Goal: Information Seeking & Learning: Learn about a topic

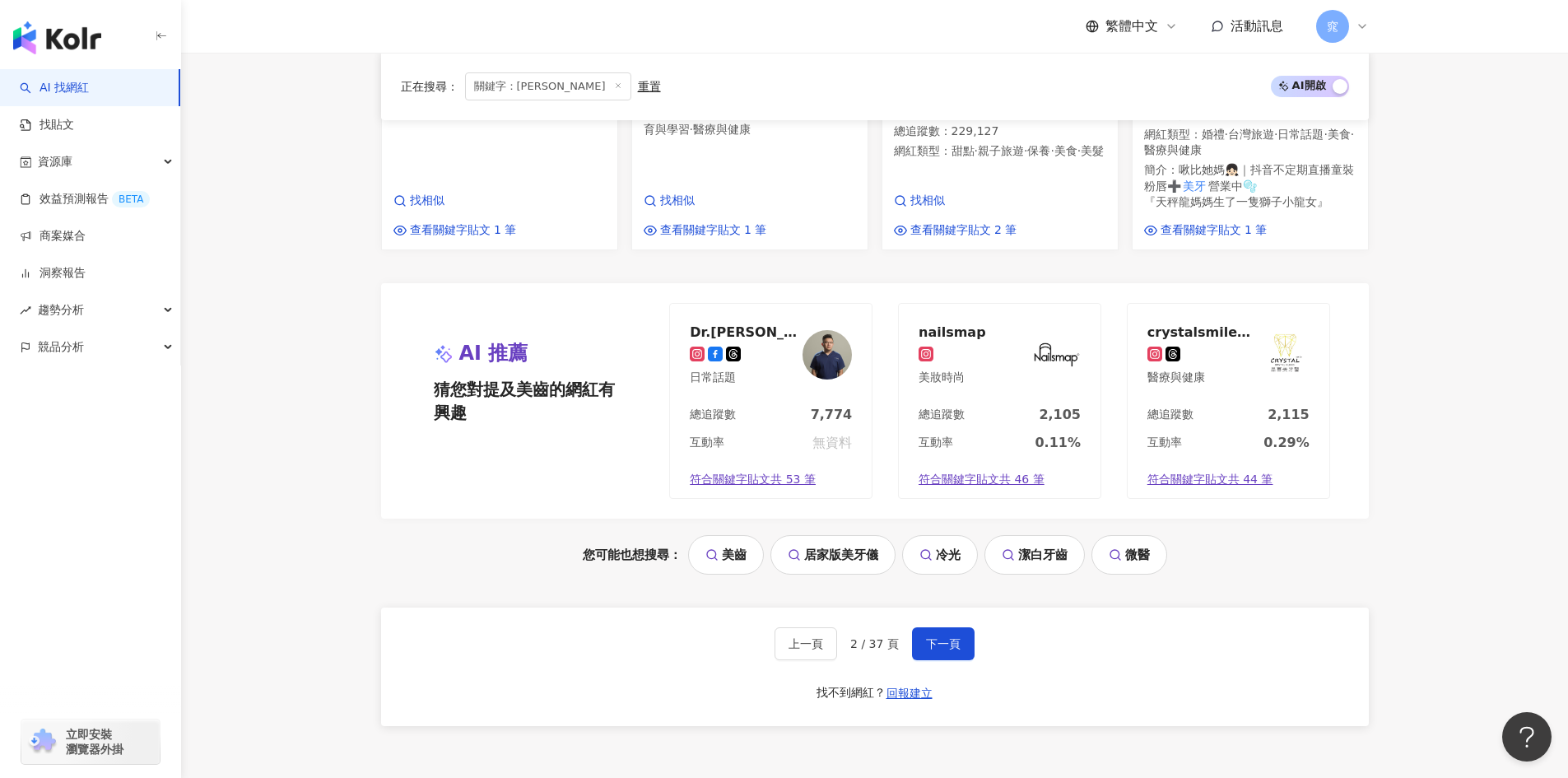
scroll to position [1839, 0]
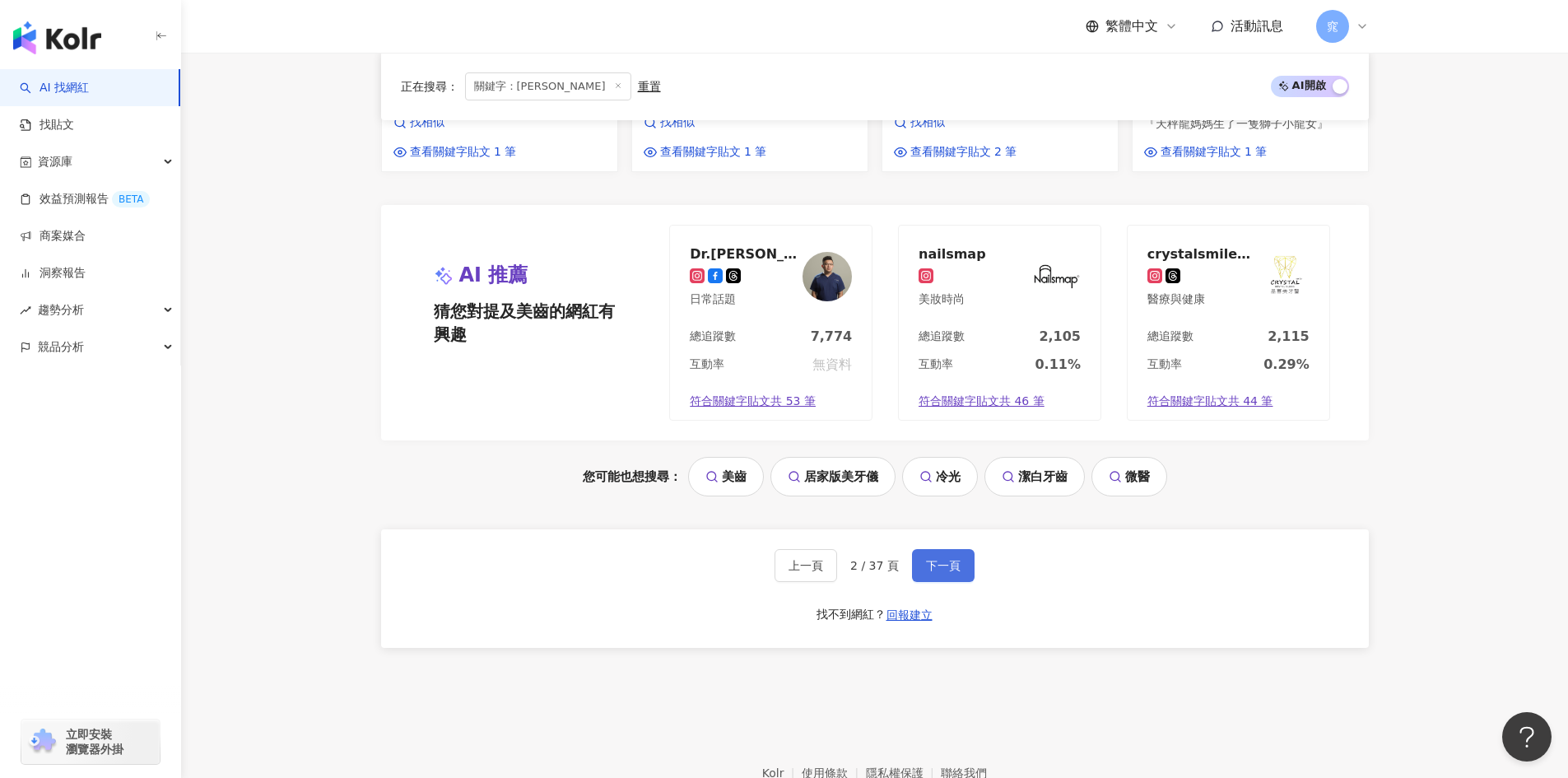
click at [943, 559] on span "下一頁" at bounding box center [943, 565] width 34 height 13
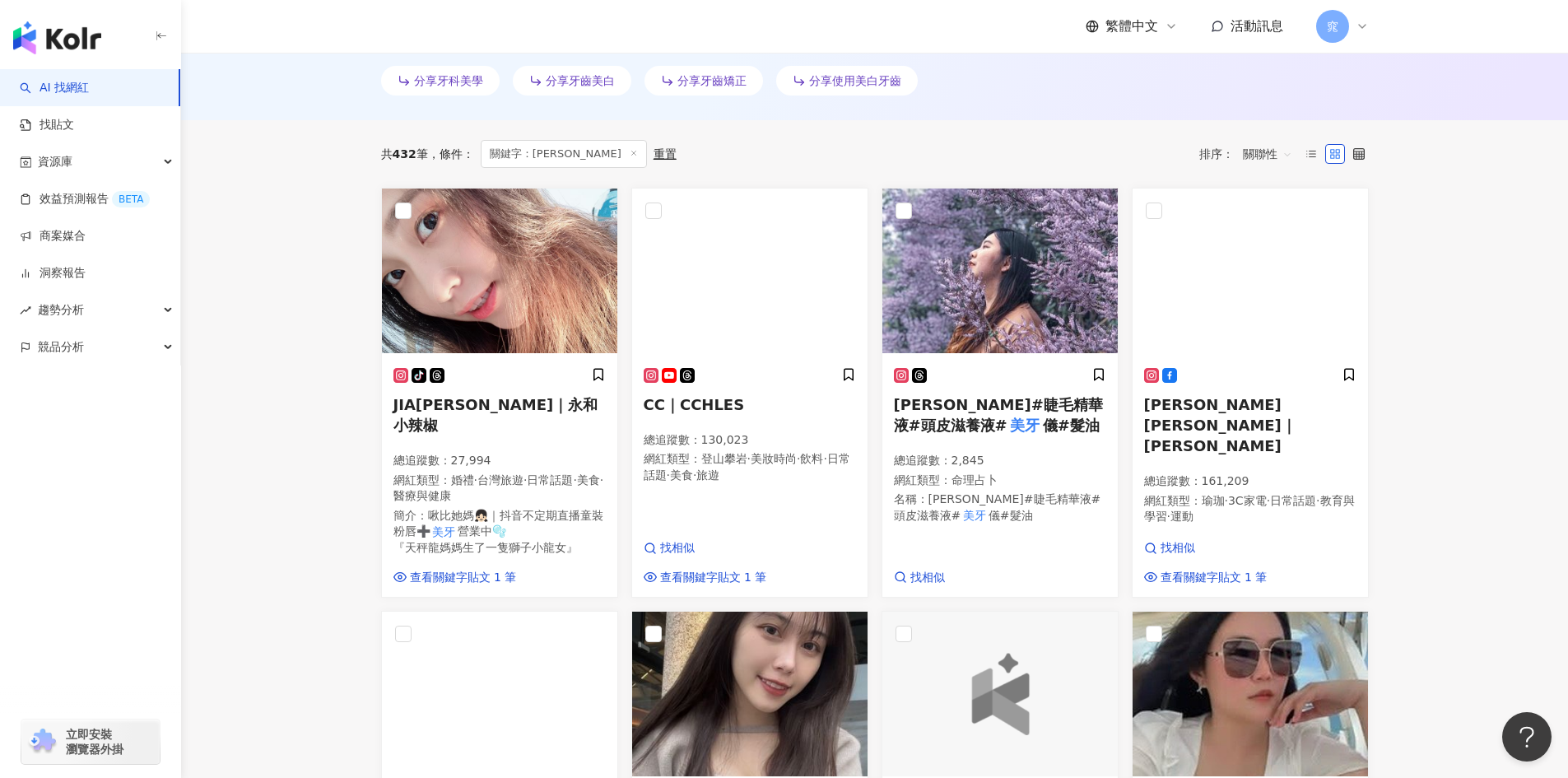
scroll to position [494, 0]
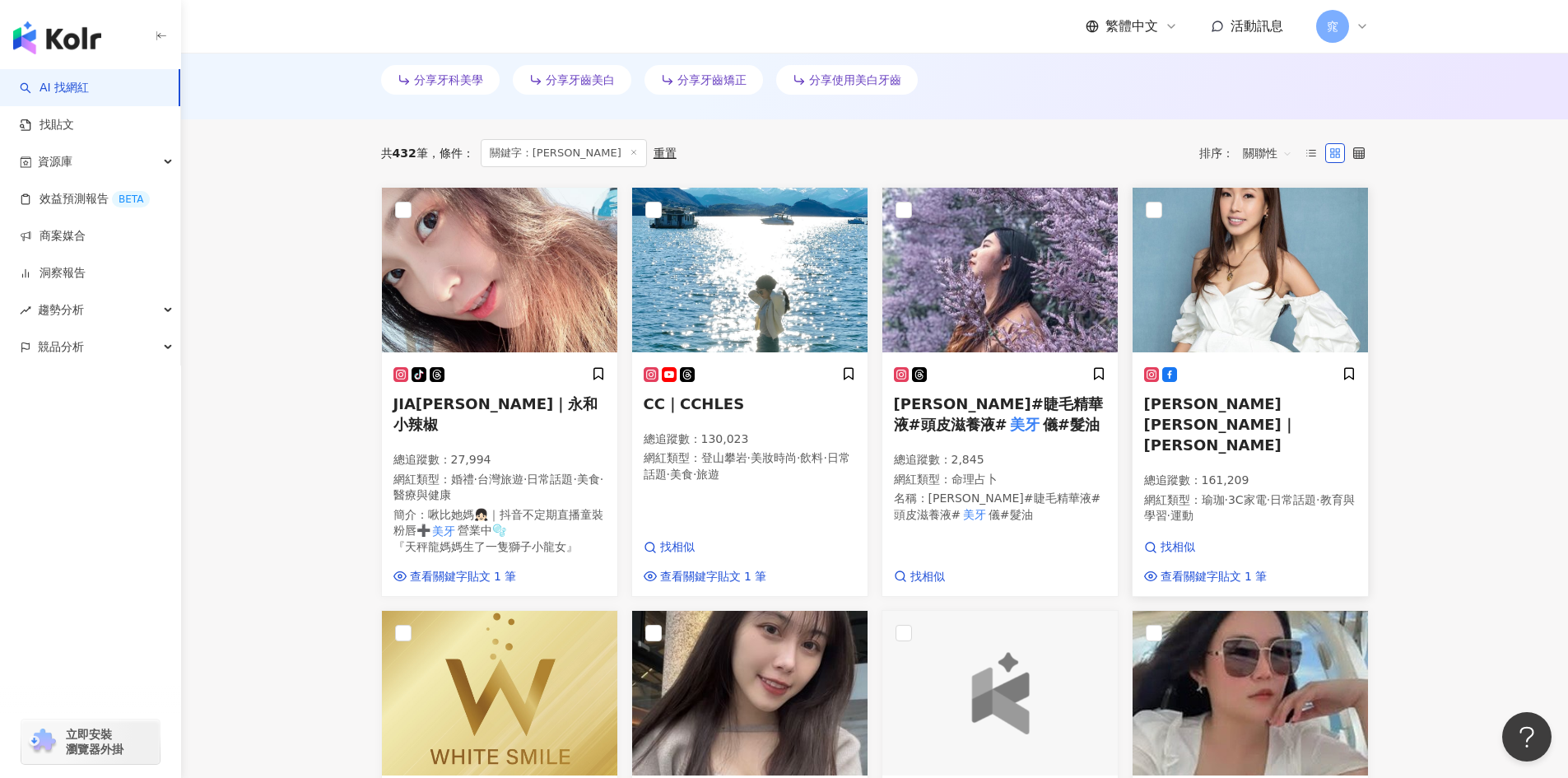
click at [1234, 407] on span "June Yu 于長君｜于長君" at bounding box center [1220, 424] width 152 height 58
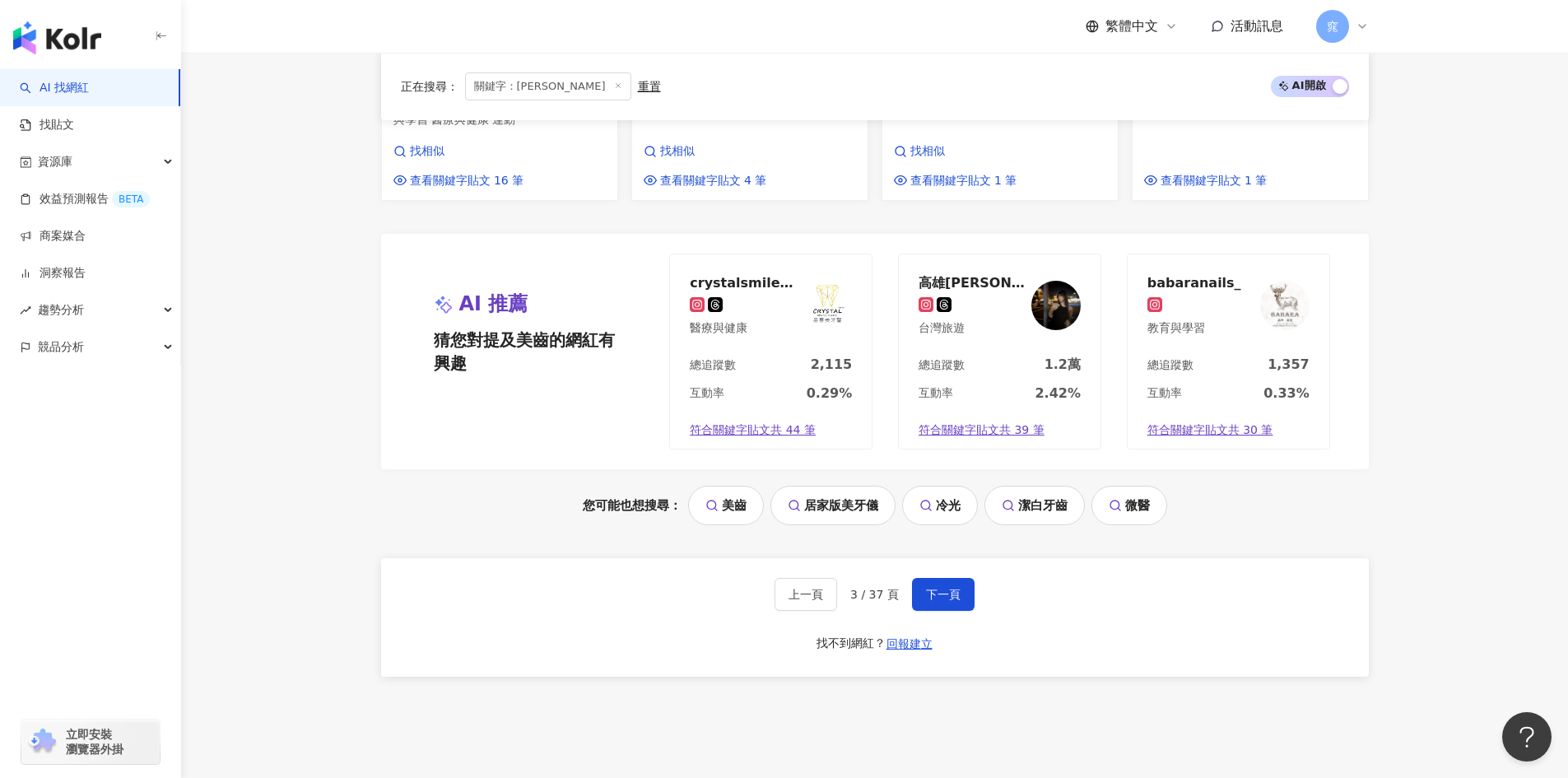
scroll to position [1811, 0]
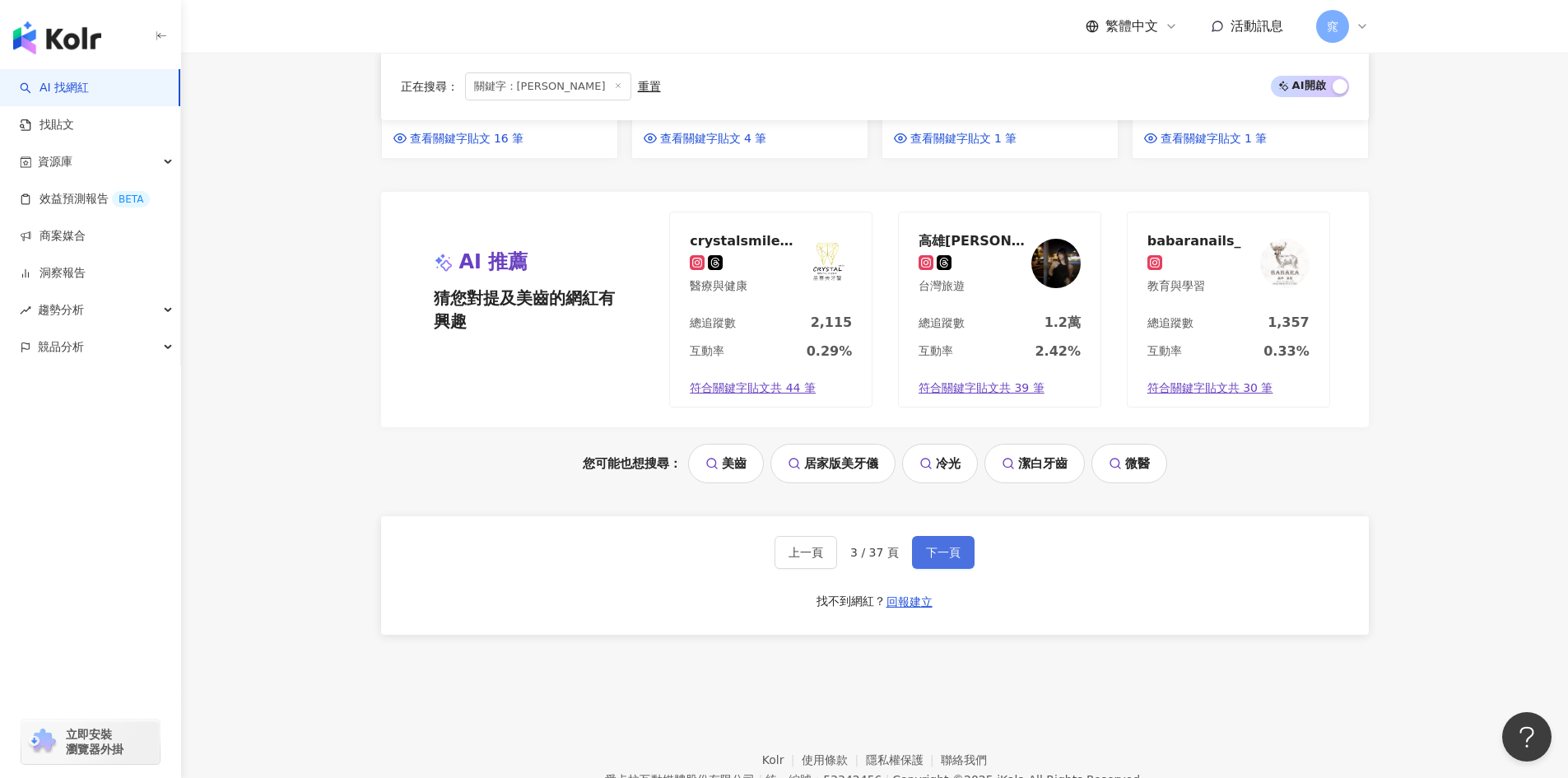
click at [939, 536] on button "下一頁" at bounding box center [943, 552] width 63 height 33
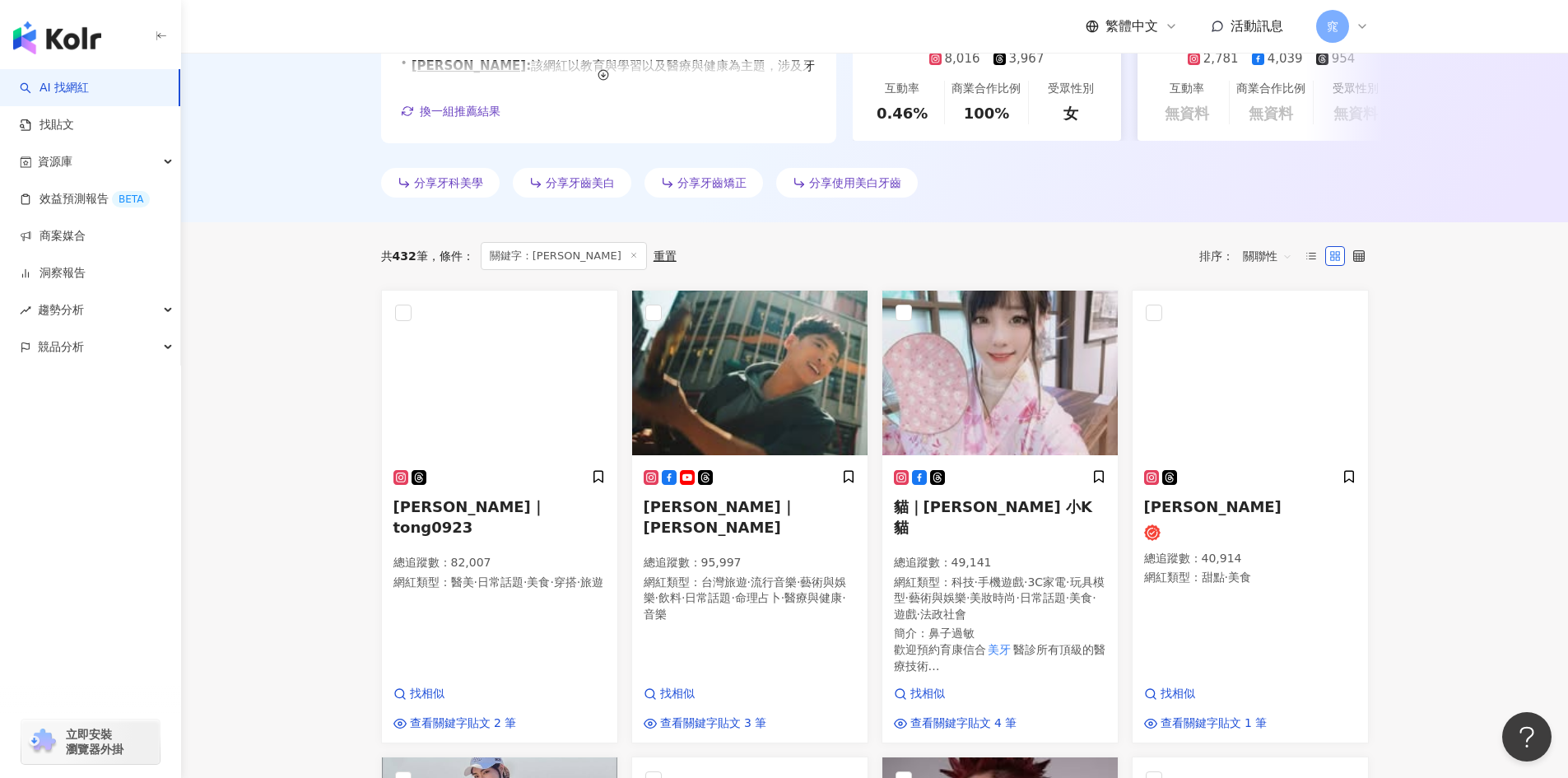
scroll to position [0, 0]
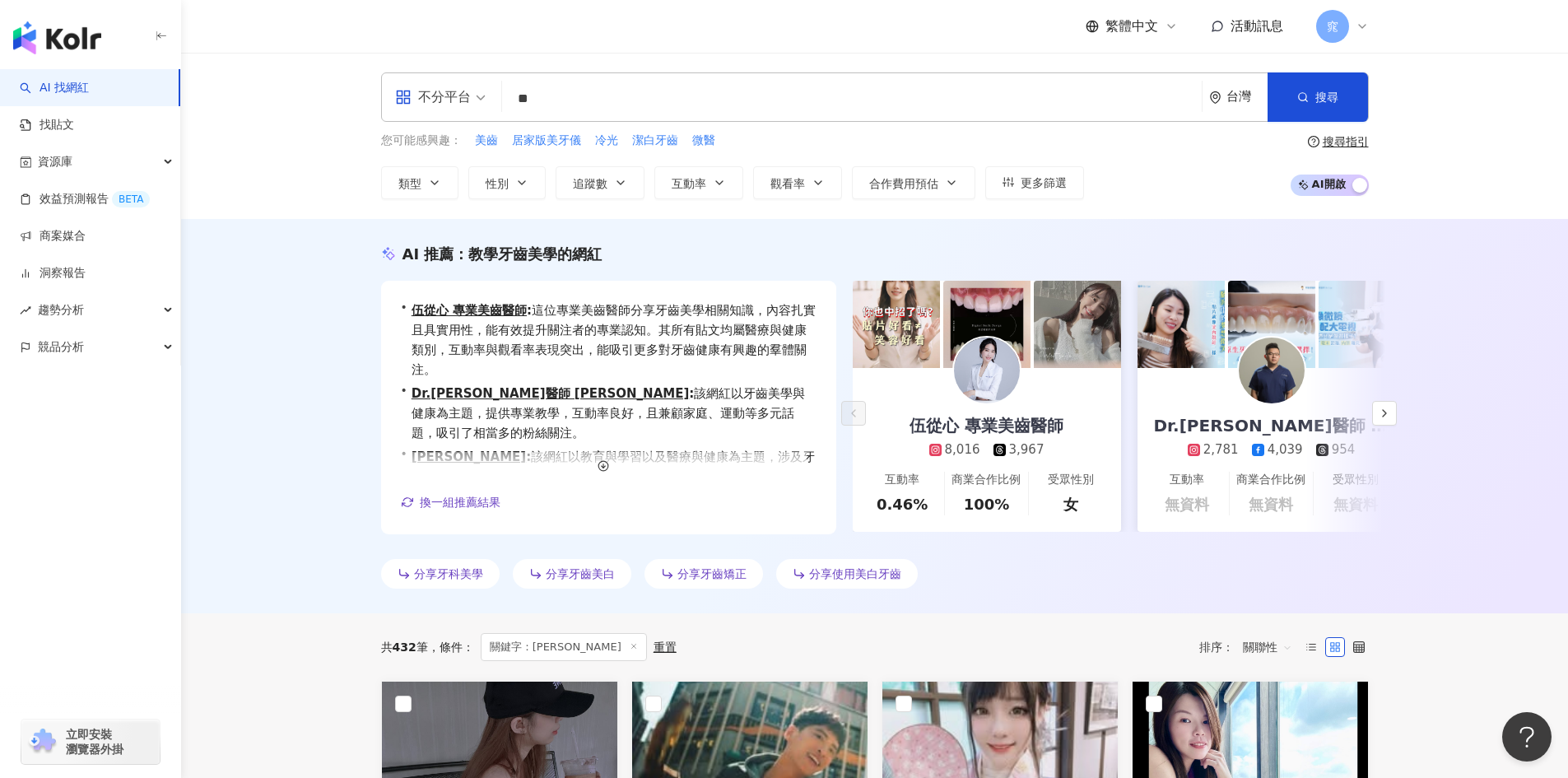
click at [570, 102] on input "**" at bounding box center [851, 98] width 686 height 31
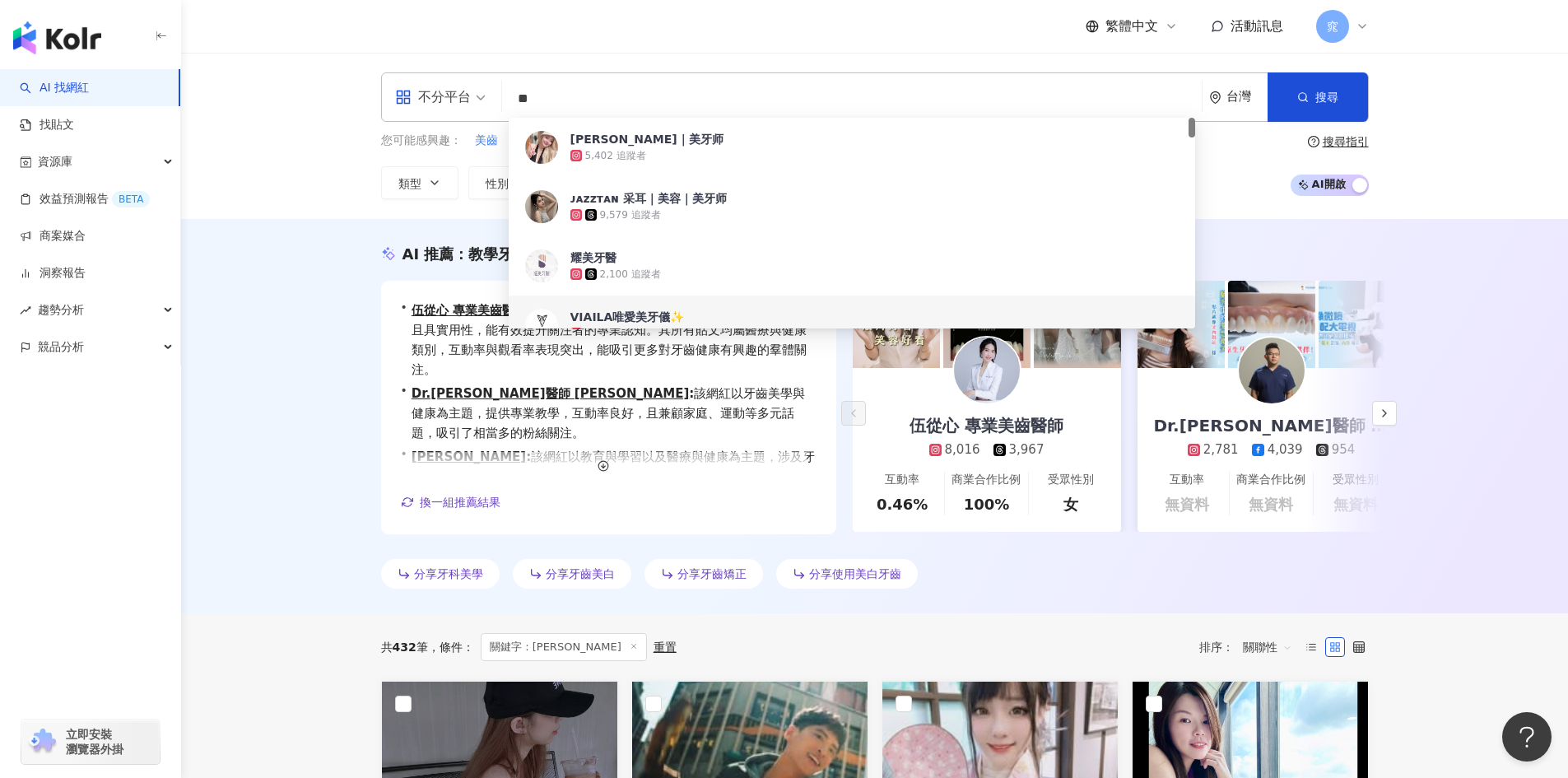
type input "*"
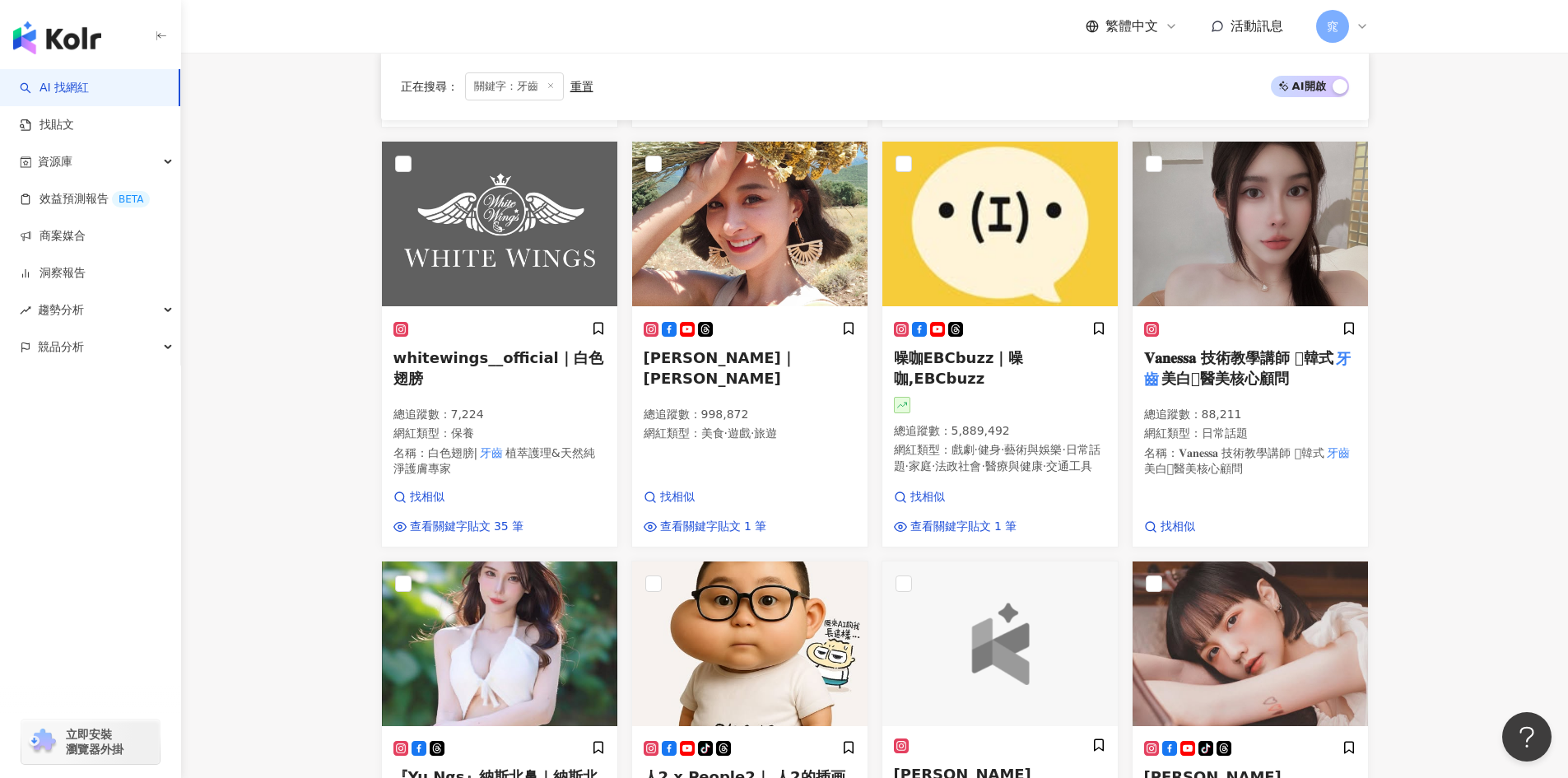
scroll to position [659, 0]
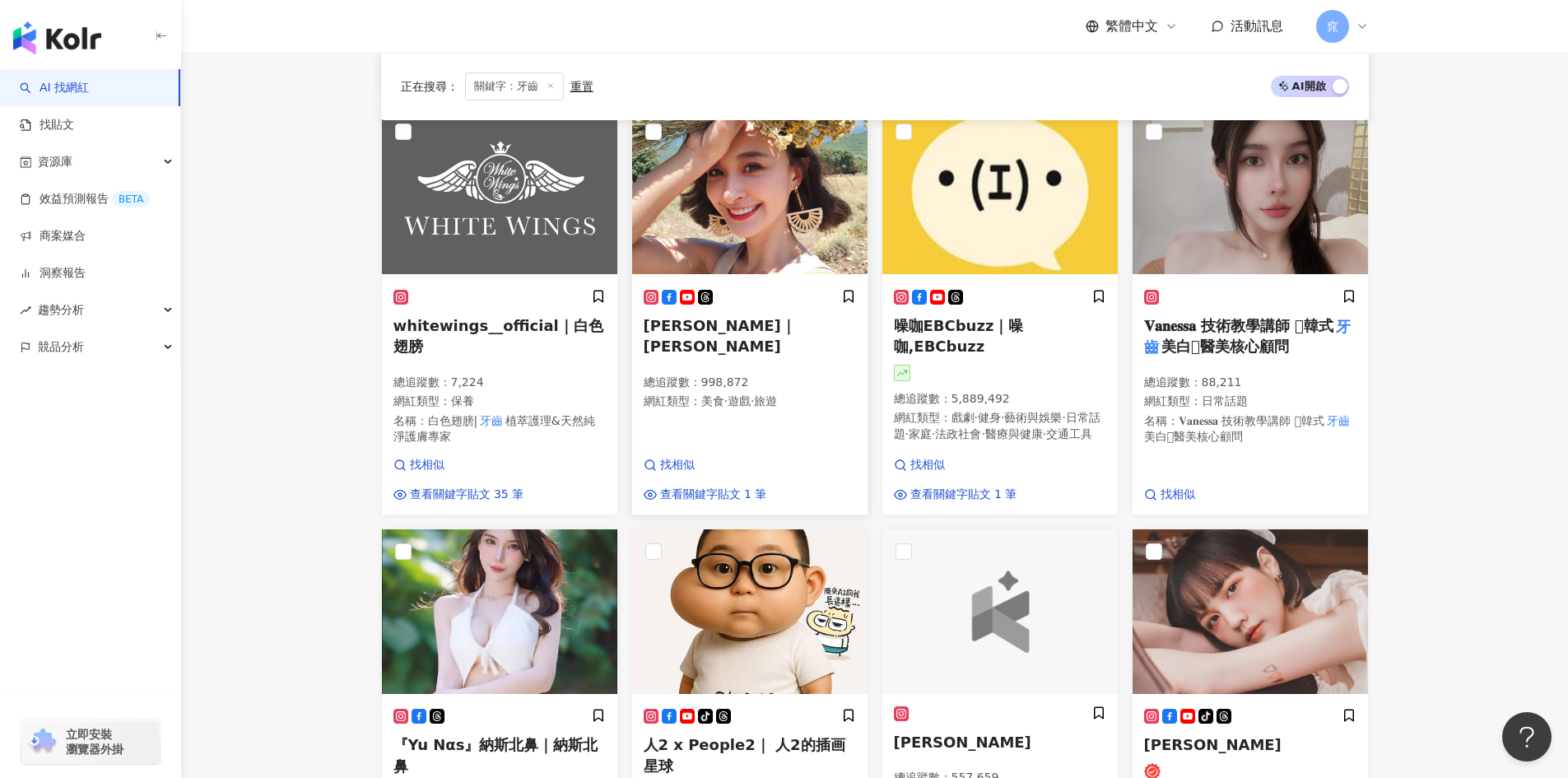
click at [681, 324] on span "薛妞妞｜ Kerina" at bounding box center [720, 336] width 152 height 38
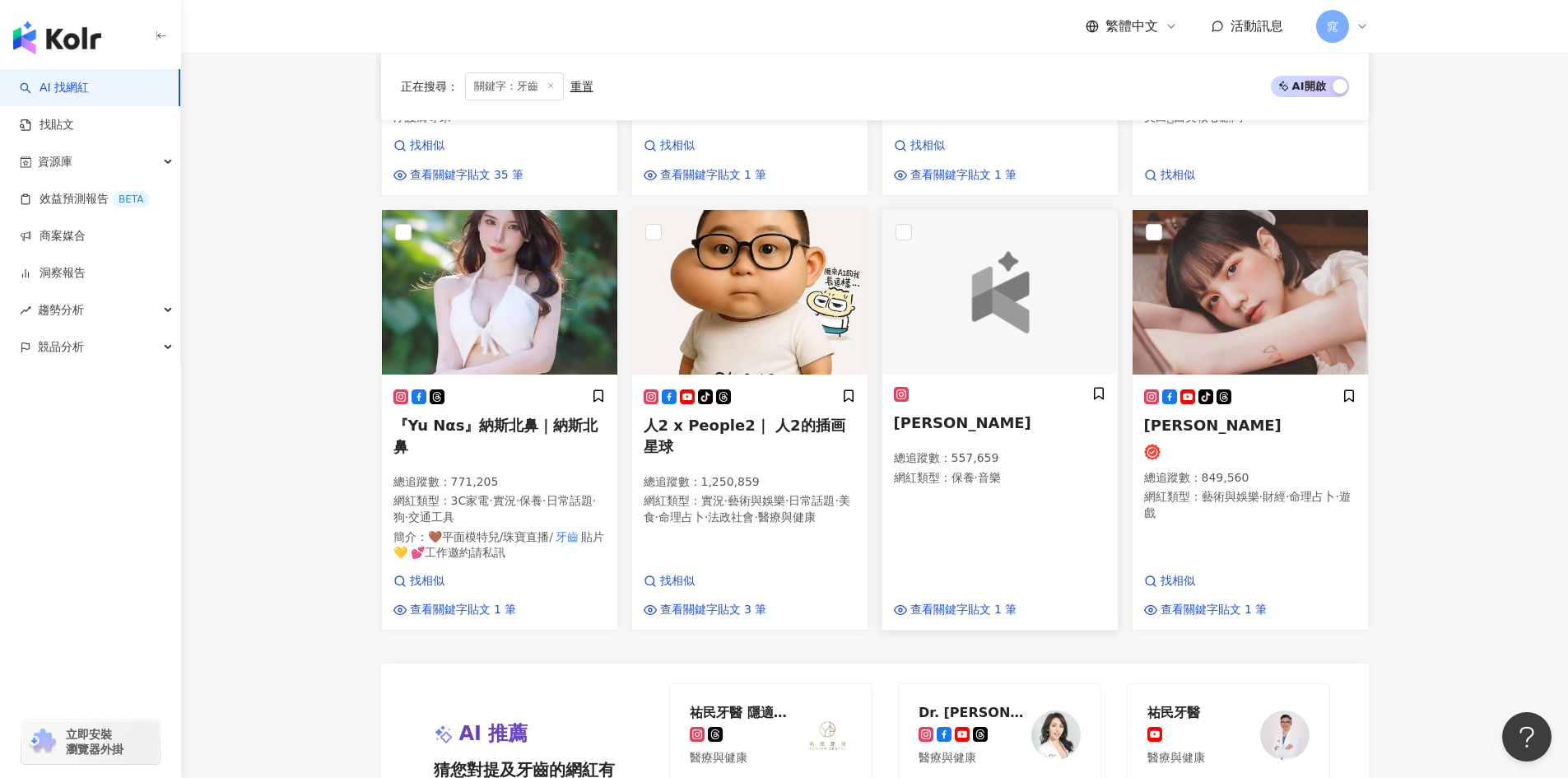
scroll to position [988, 0]
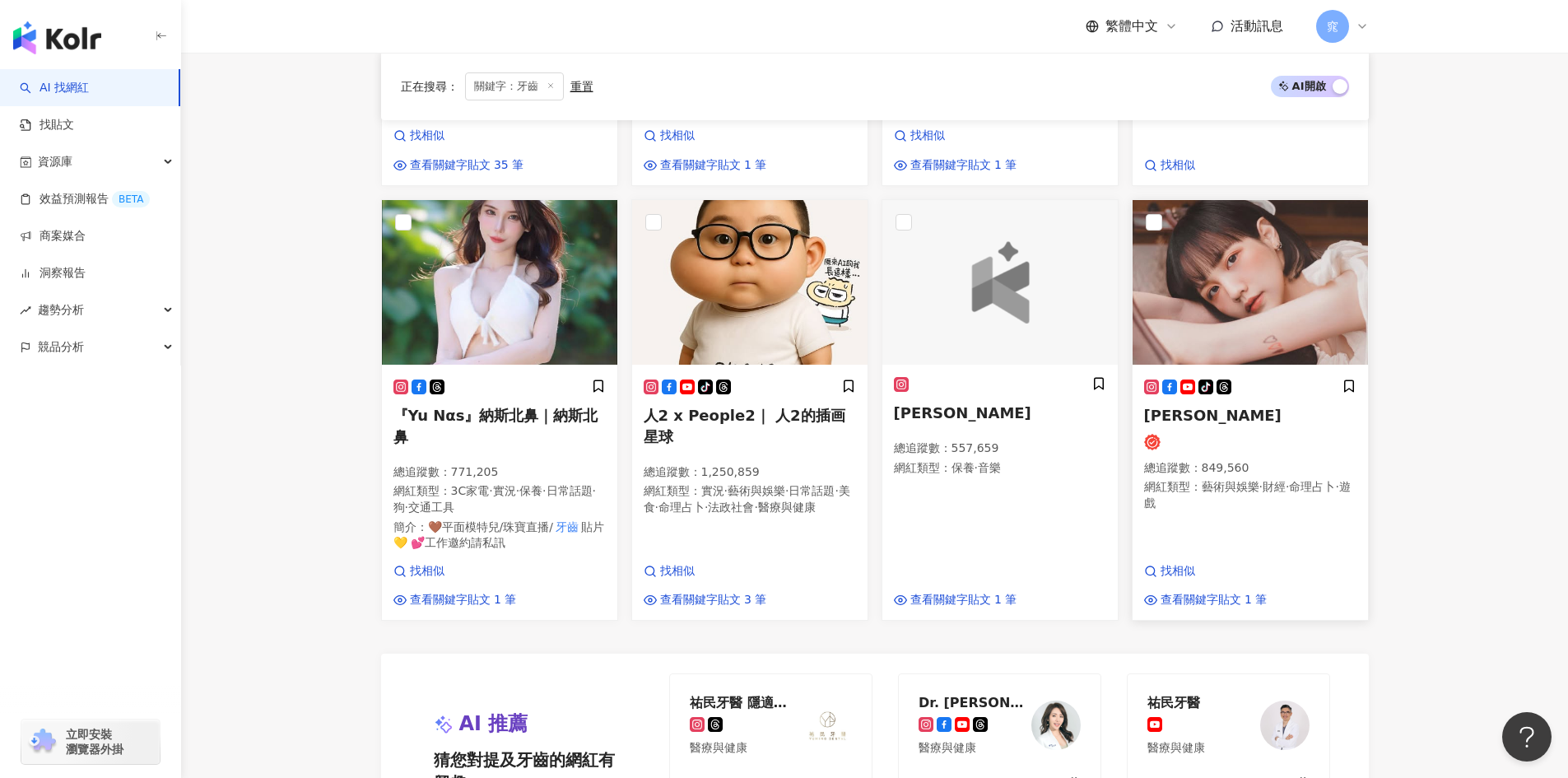
click at [1217, 415] on h5 "許瑜" at bounding box center [1250, 415] width 213 height 20
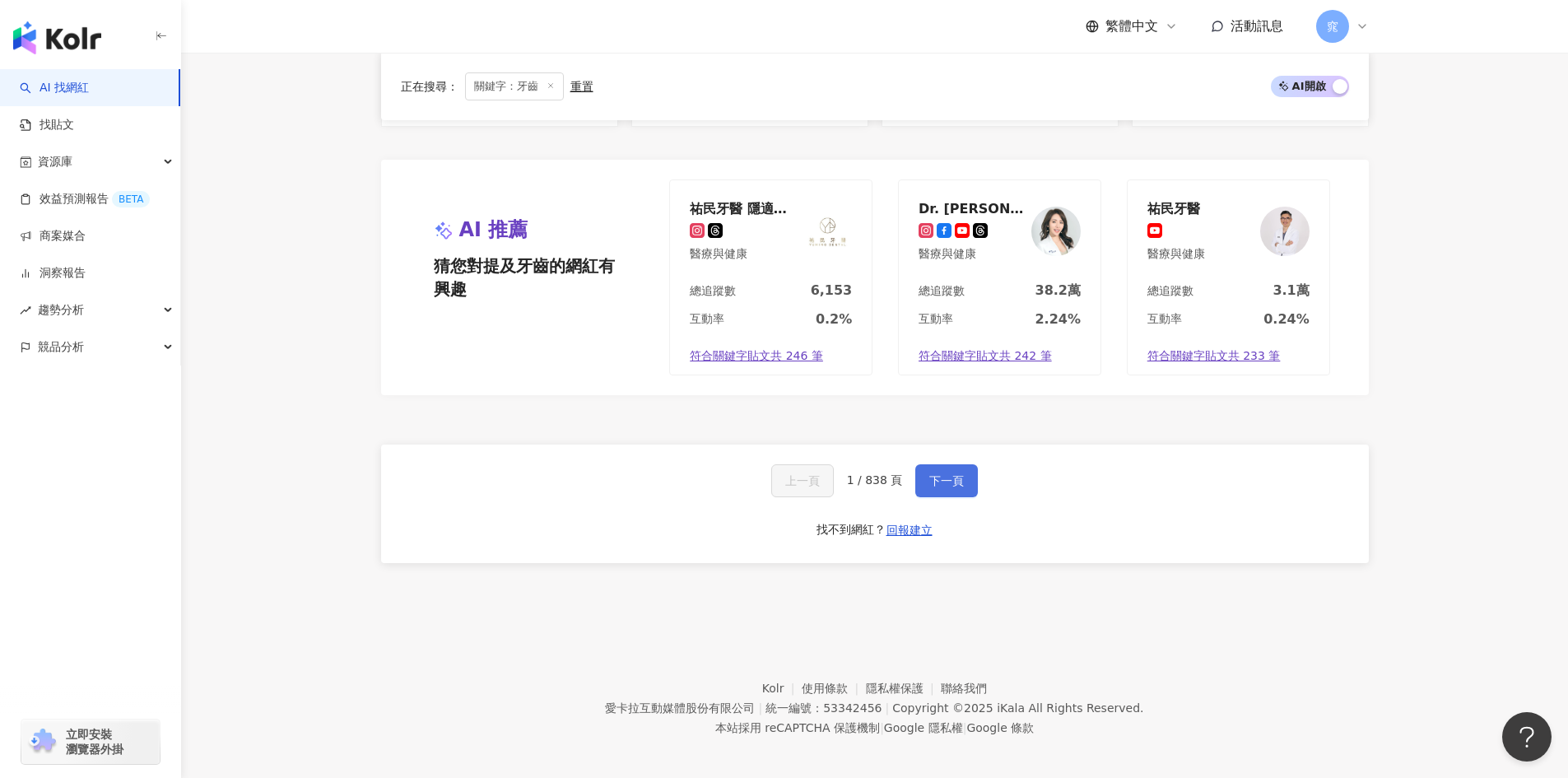
click at [964, 473] on button "下一頁" at bounding box center [946, 480] width 63 height 33
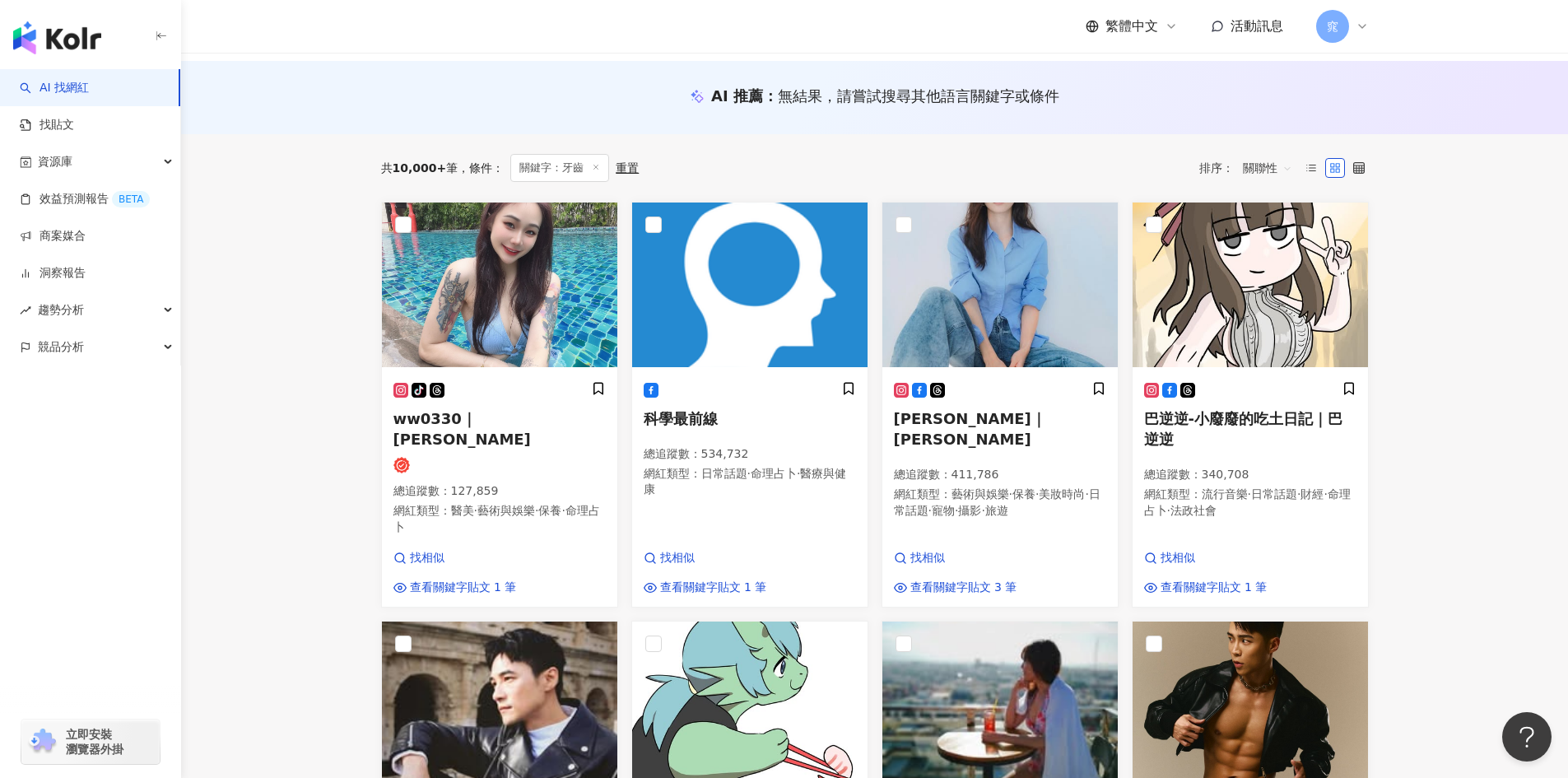
scroll to position [164, 0]
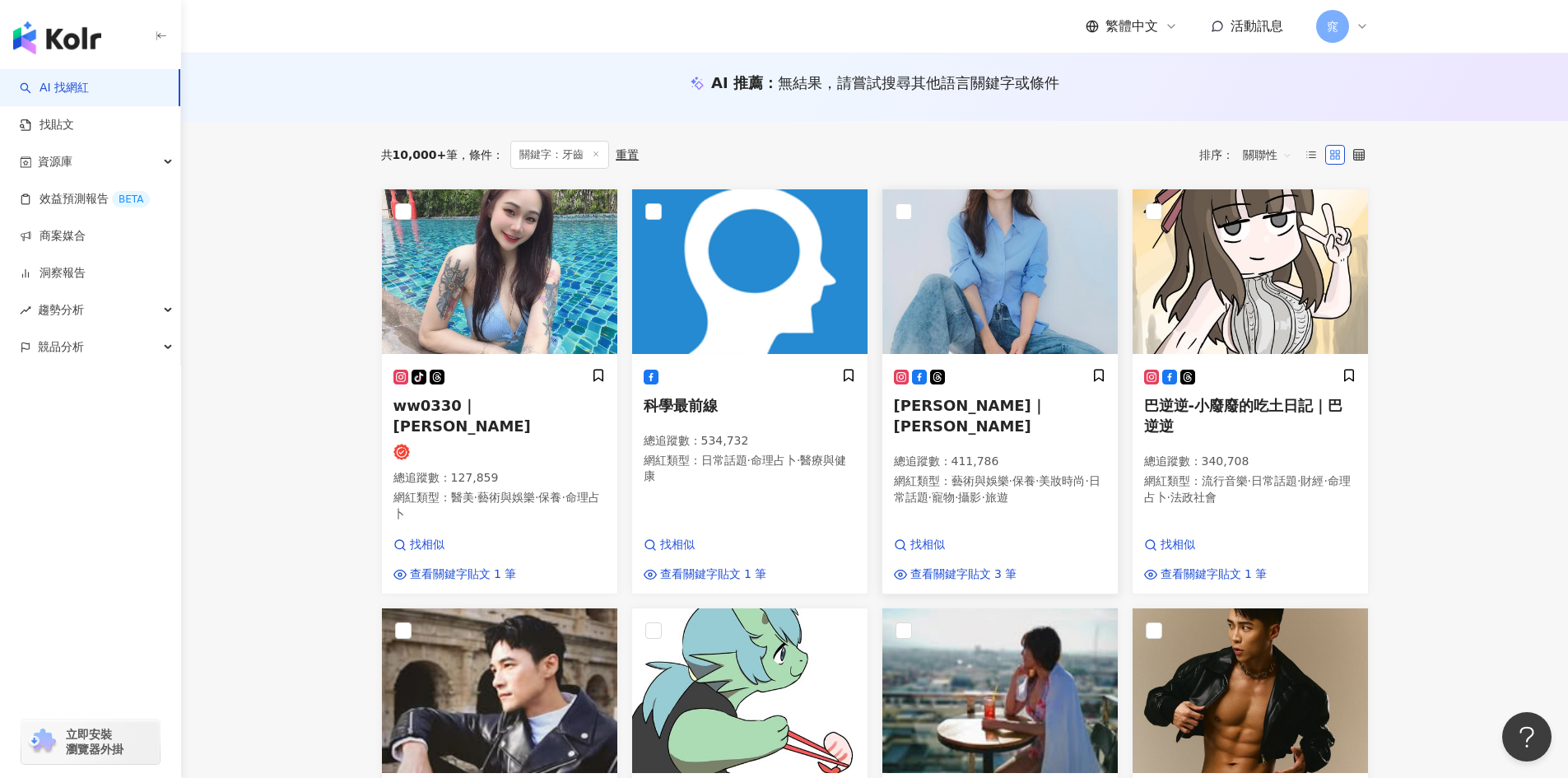
click at [1001, 405] on span "鍾瑶｜Aviis Zhong" at bounding box center [969, 415] width 152 height 38
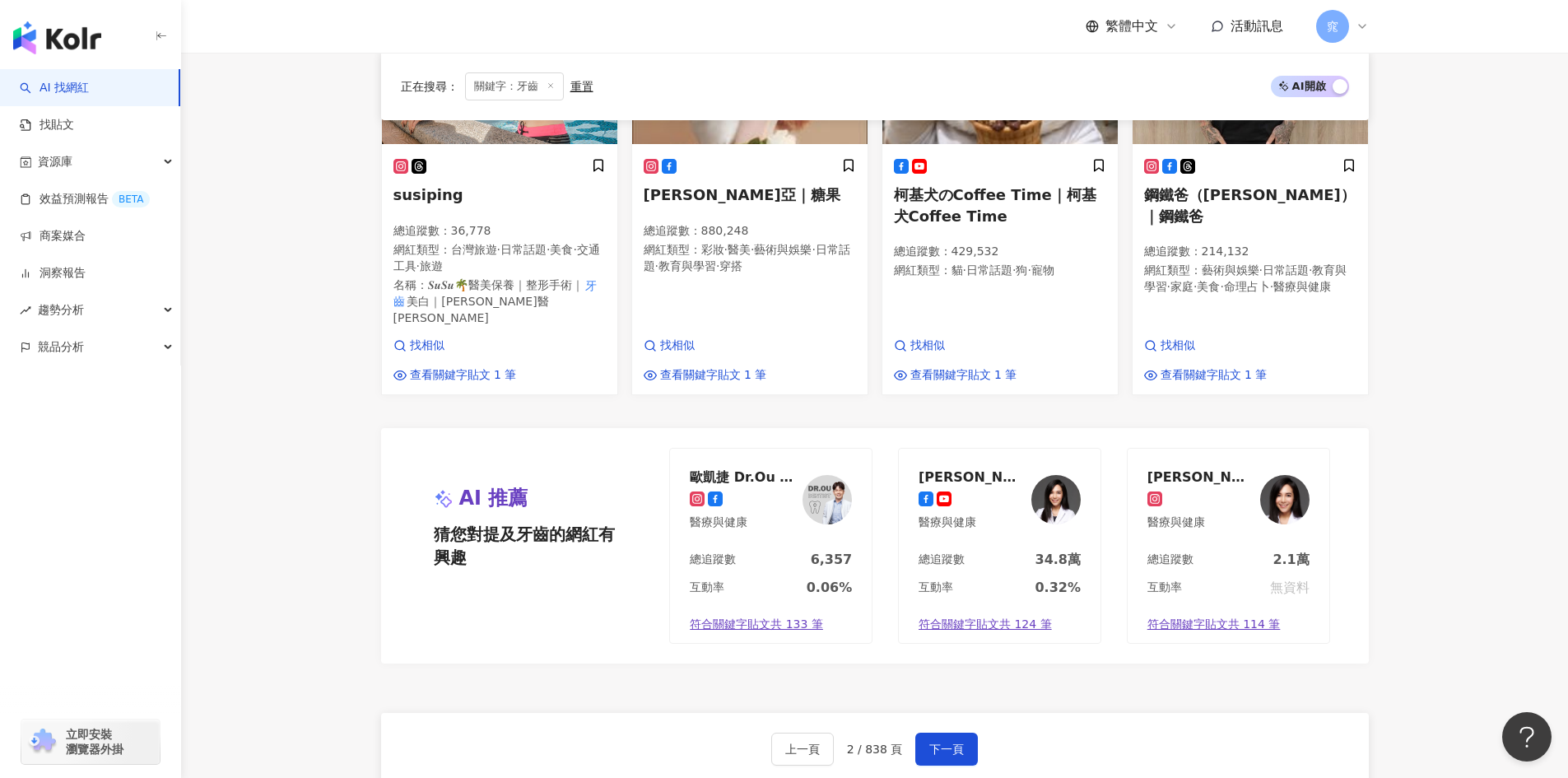
scroll to position [1235, 0]
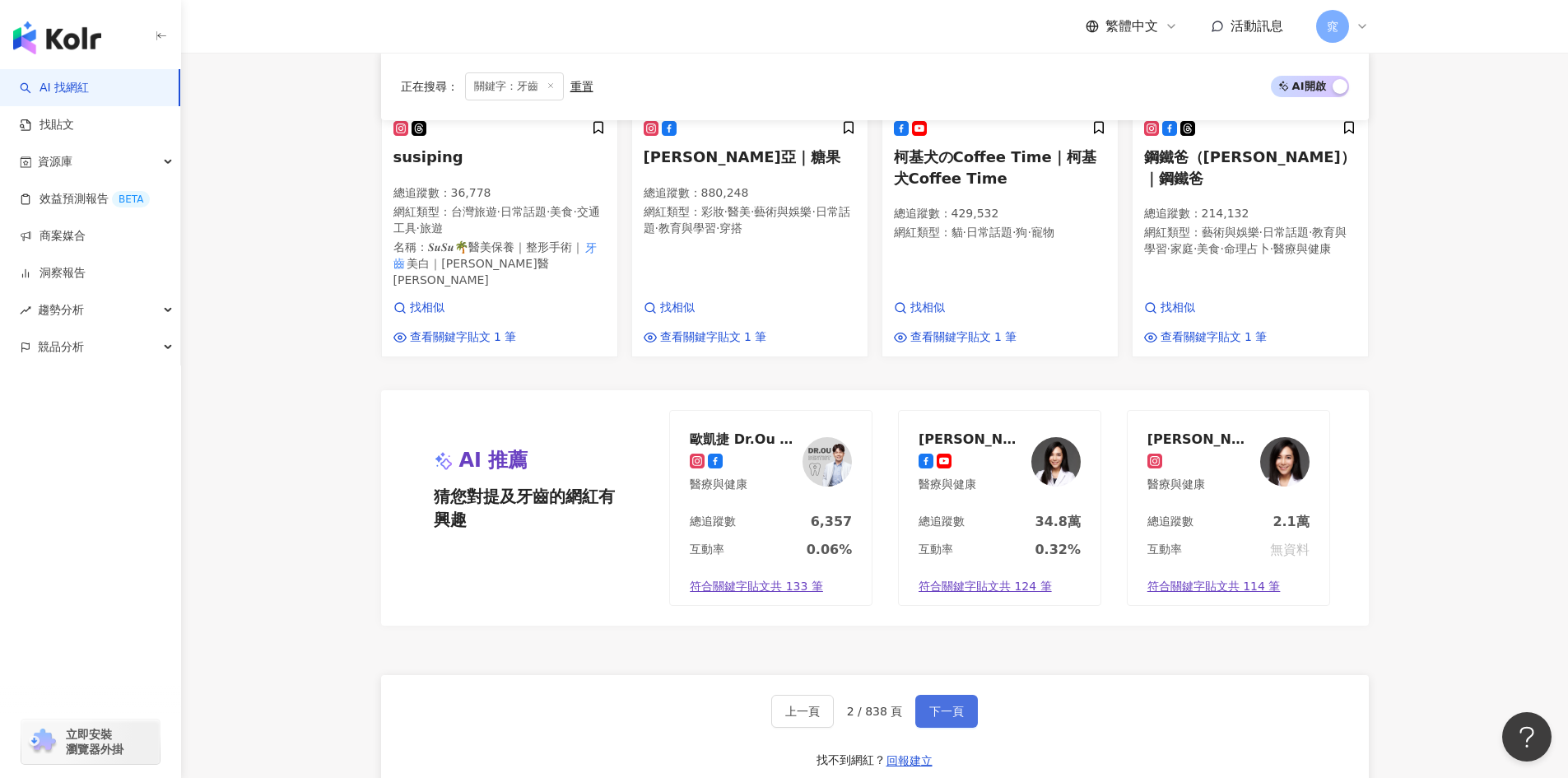
click at [947, 705] on span "下一頁" at bounding box center [946, 711] width 34 height 13
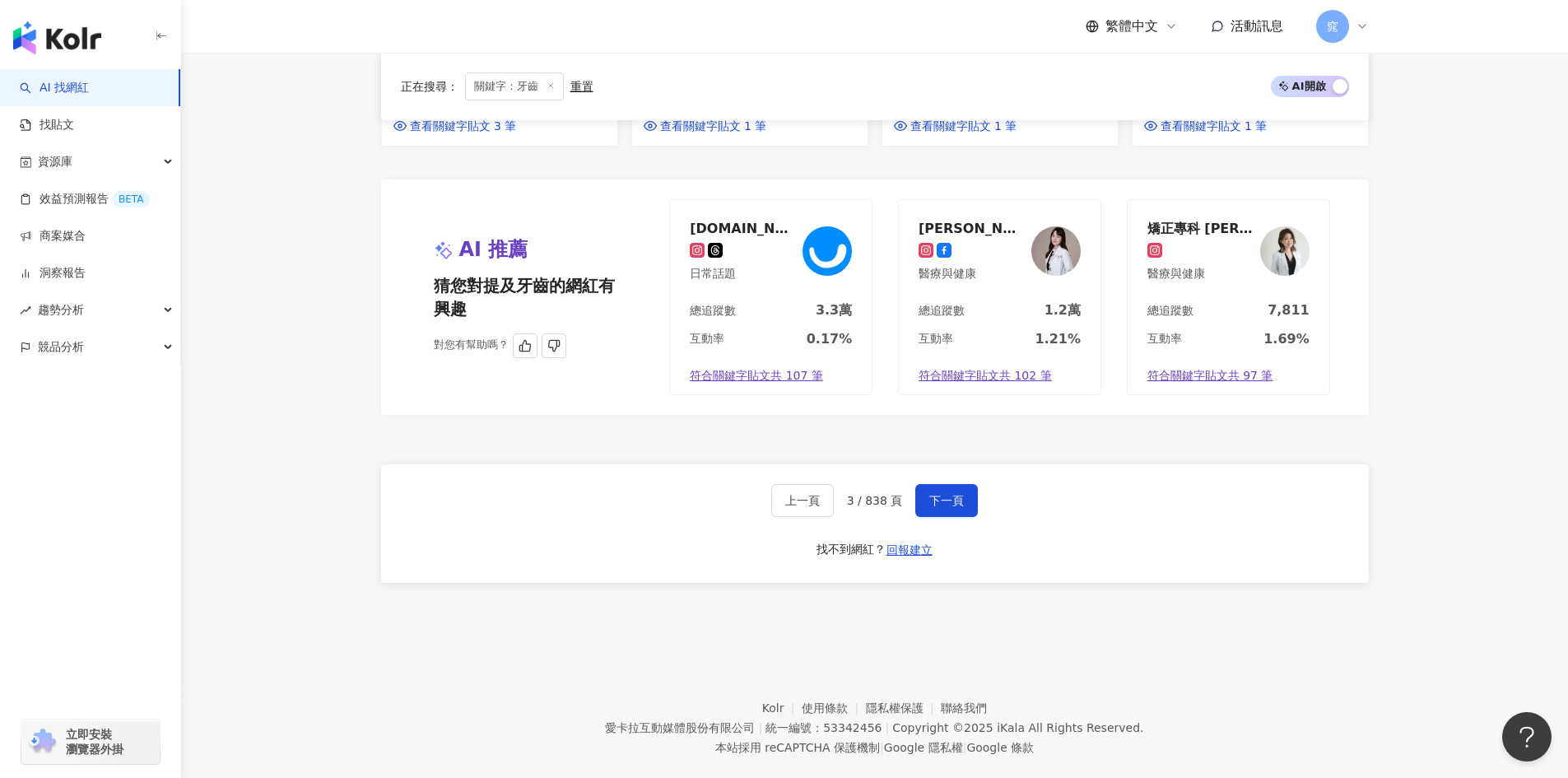
scroll to position [1468, 0]
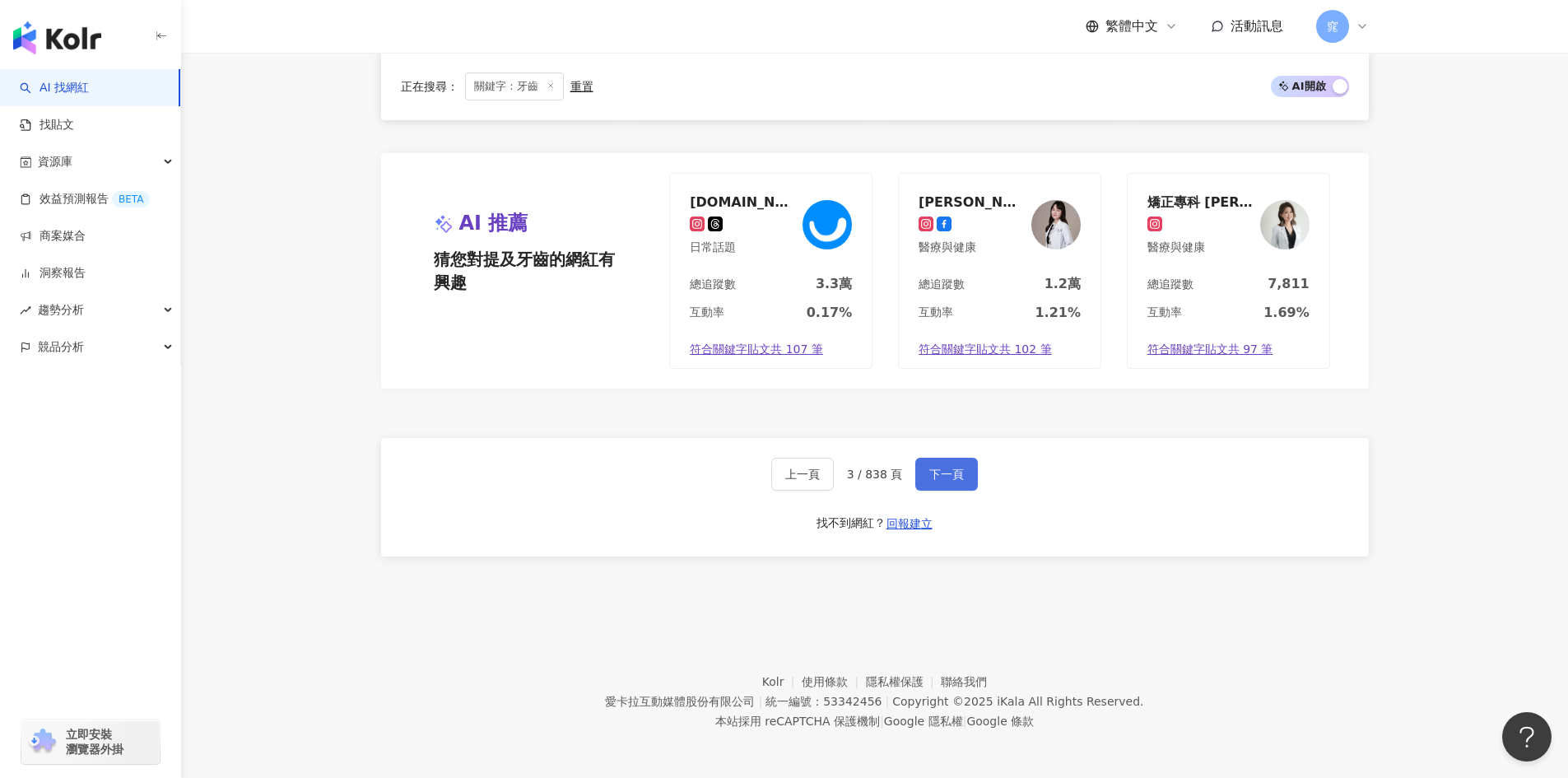
click at [936, 482] on button "下一頁" at bounding box center [946, 473] width 63 height 33
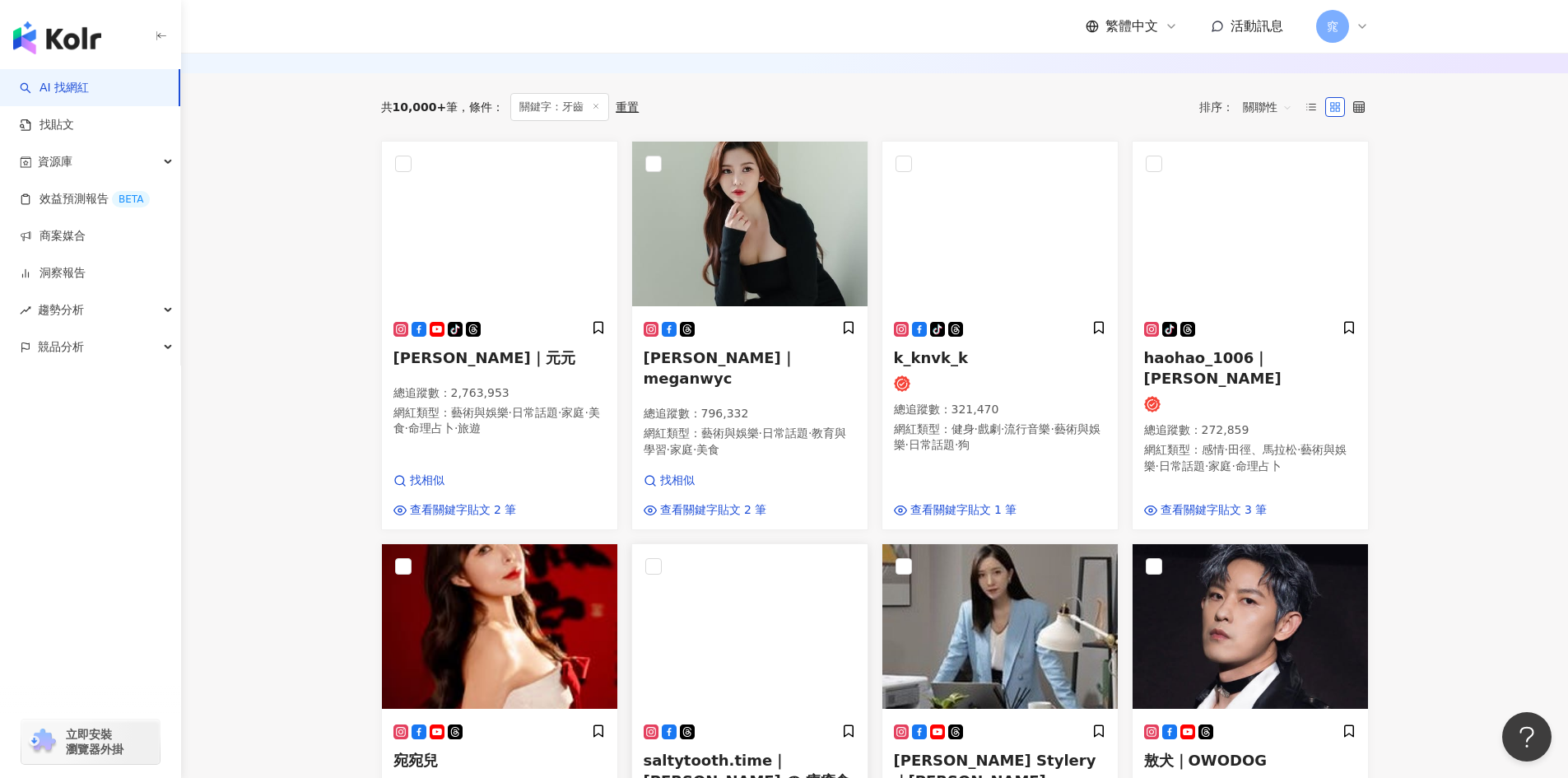
scroll to position [145, 0]
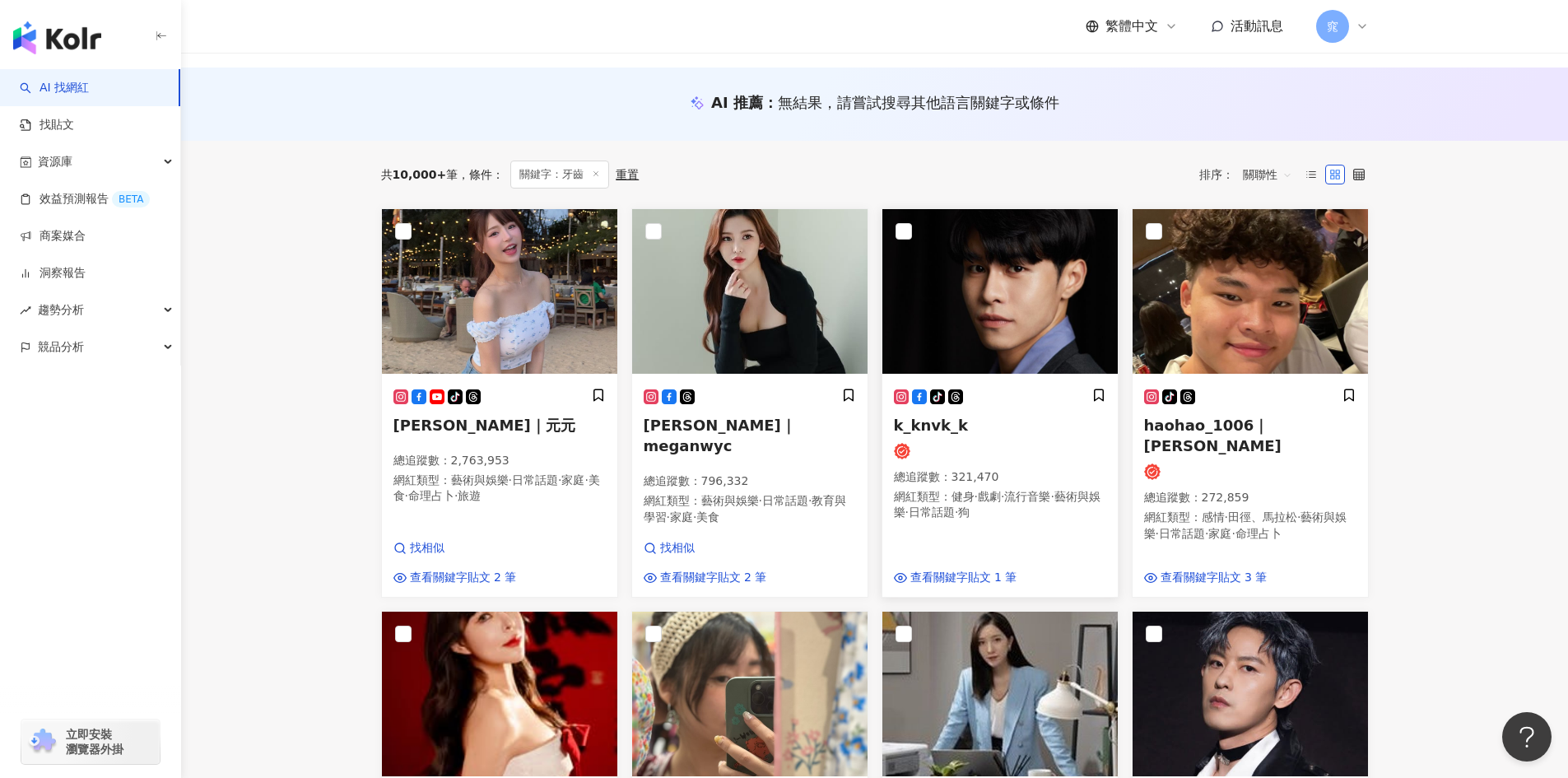
click at [928, 400] on div "tiktok-icon" at bounding box center [928, 397] width 69 height 18
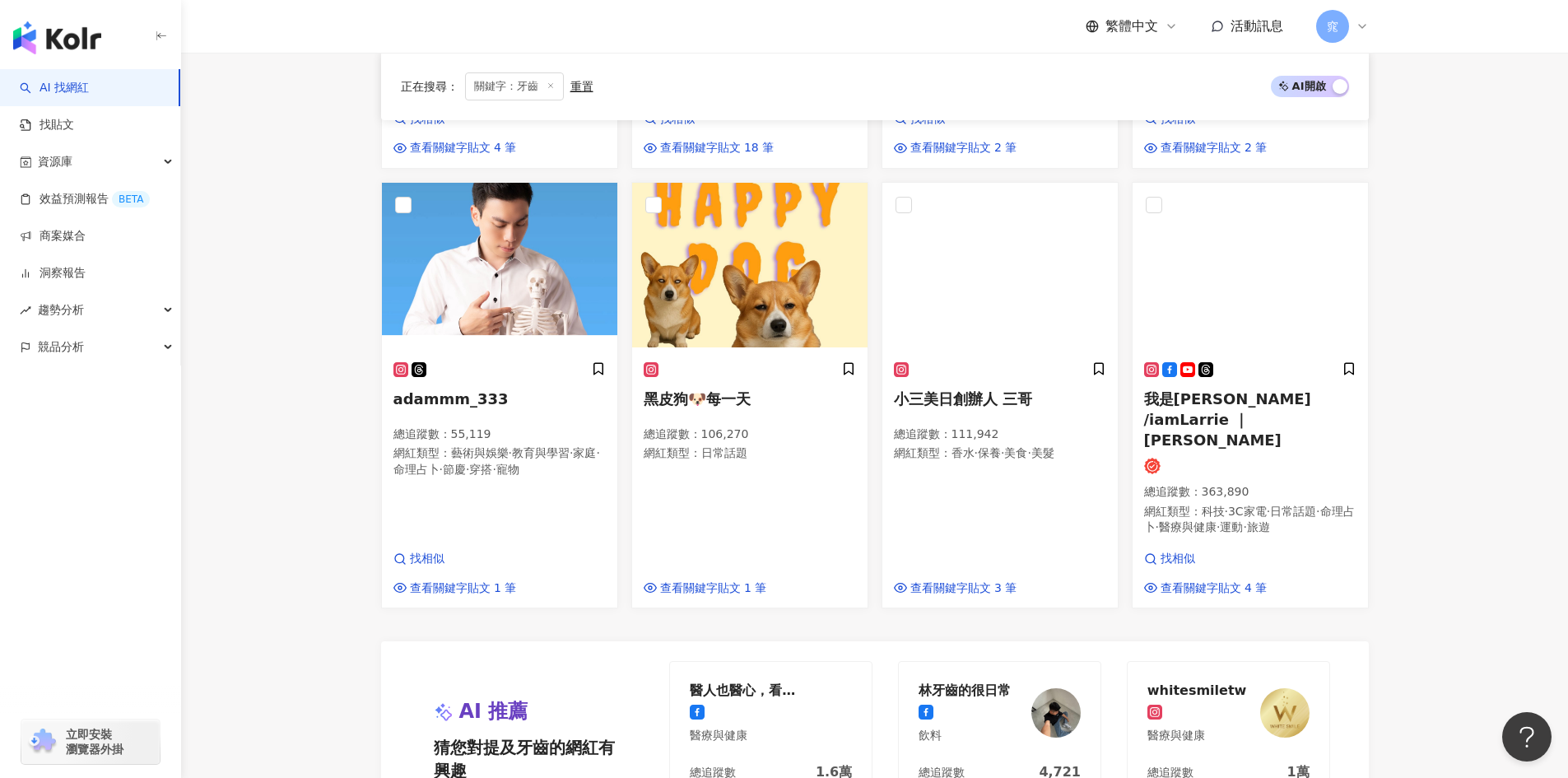
scroll to position [1215, 0]
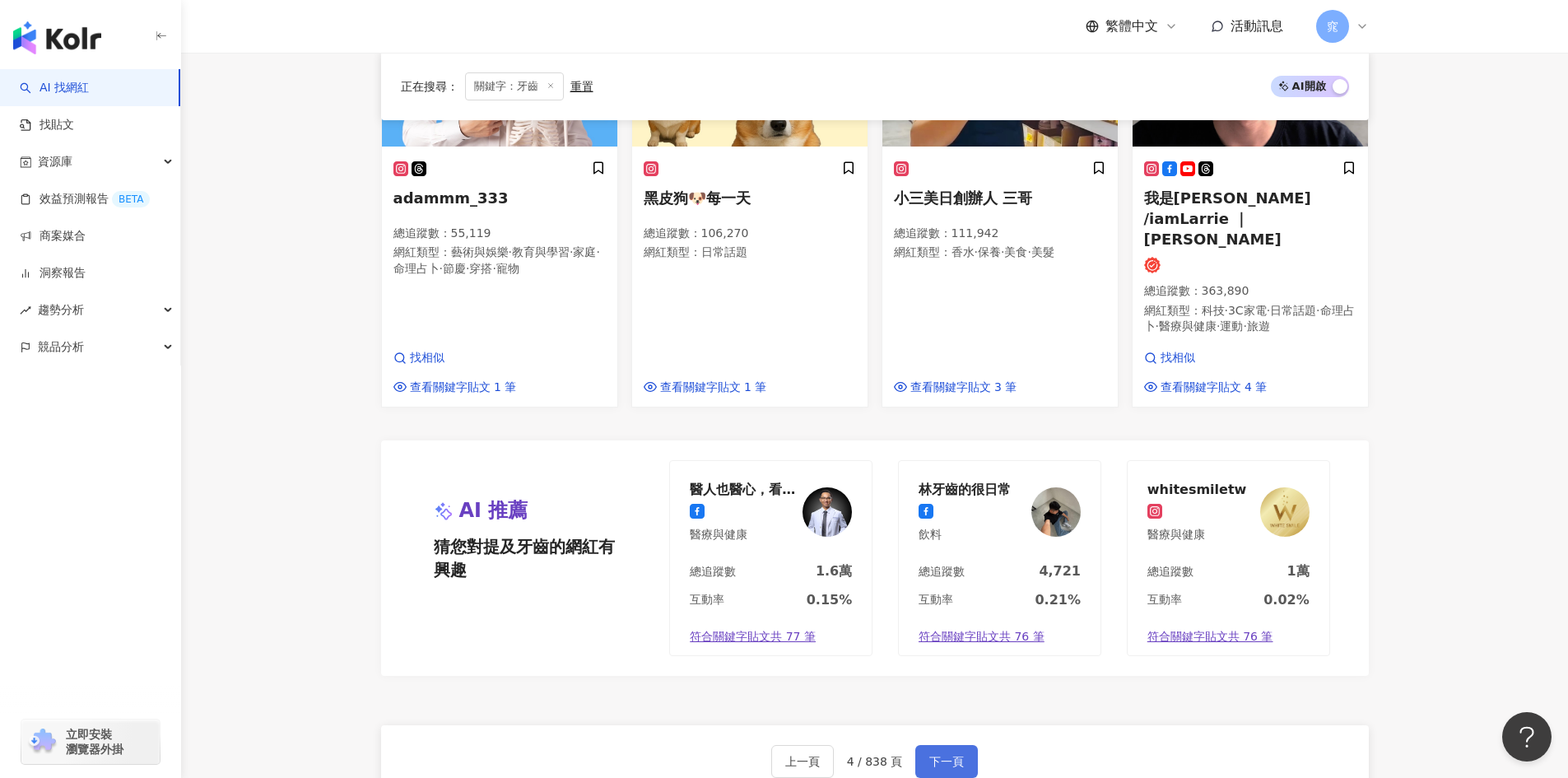
click at [938, 755] on span "下一頁" at bounding box center [946, 761] width 34 height 13
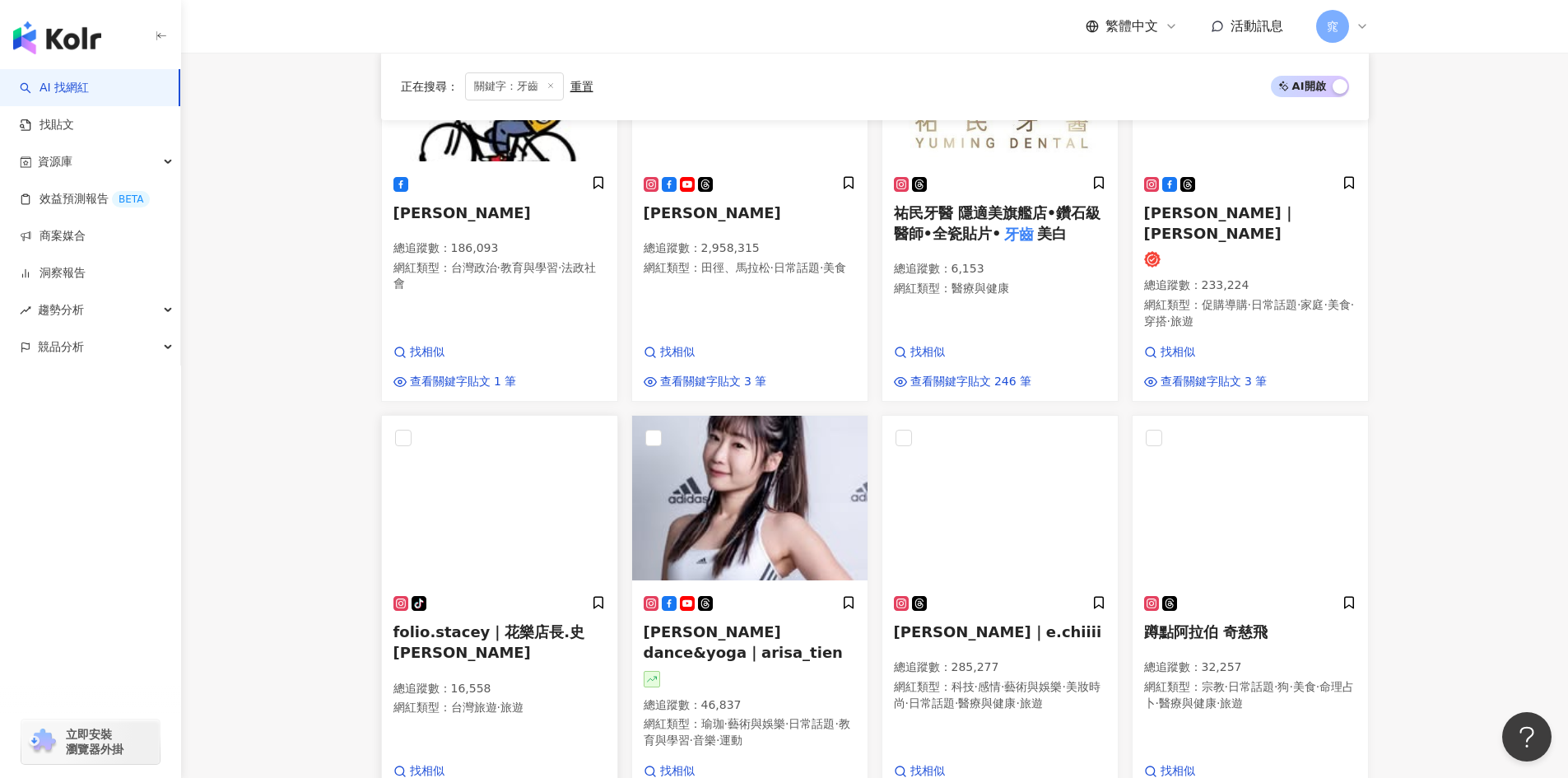
scroll to position [717, 0]
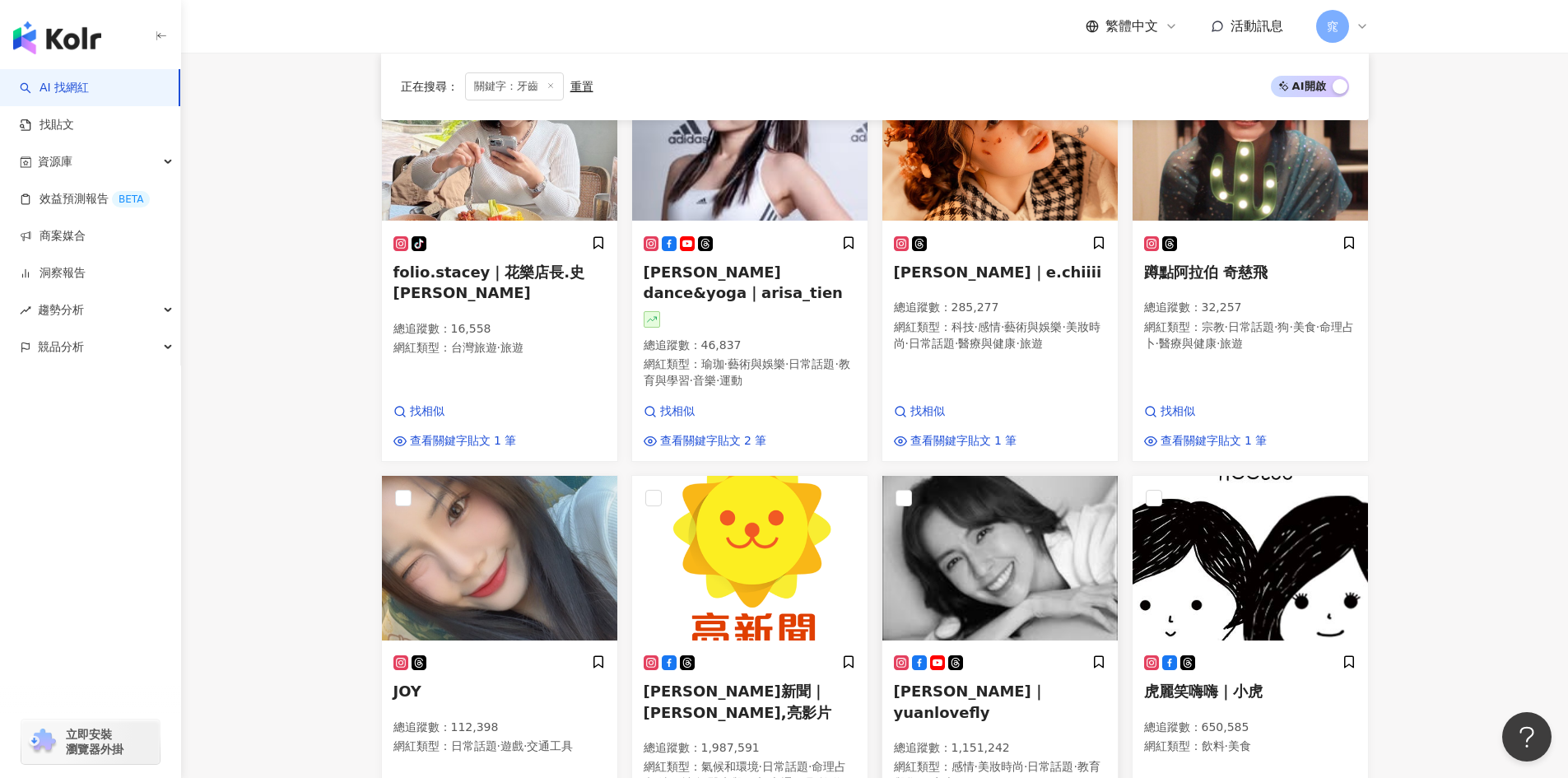
click at [994, 683] on span "袁艾菲｜yuanlovefly" at bounding box center [969, 701] width 152 height 38
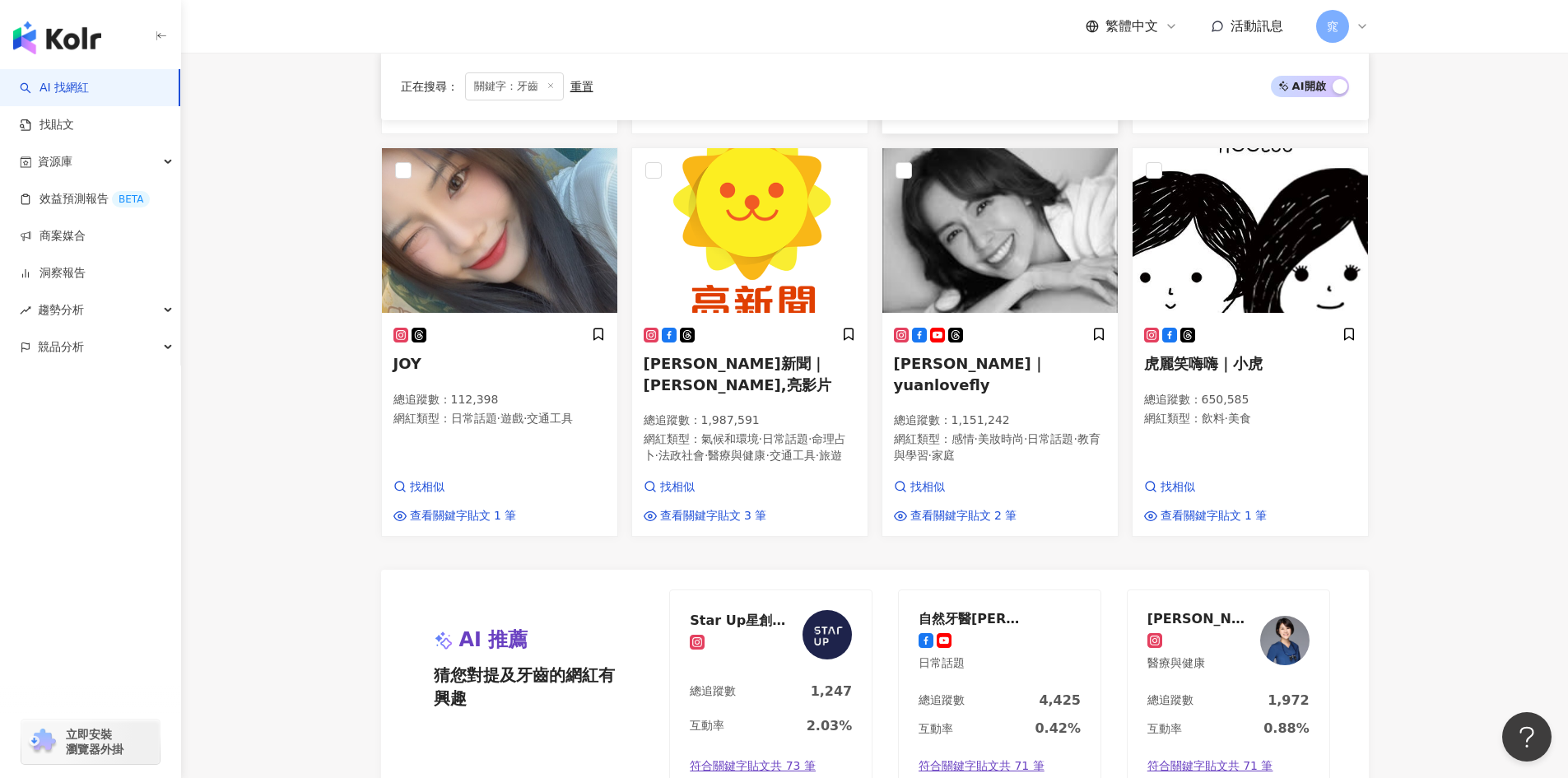
scroll to position [1046, 0]
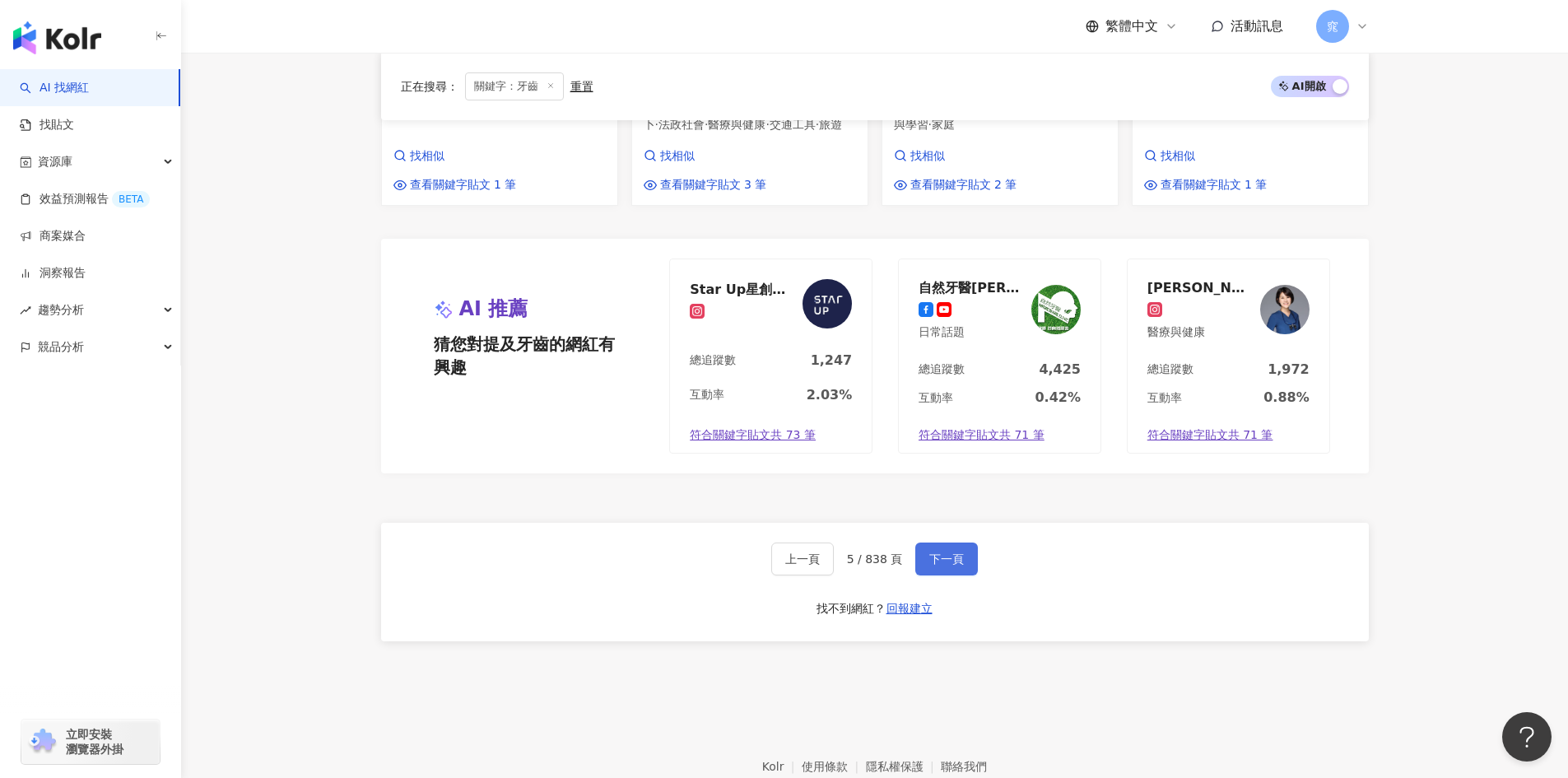
click at [955, 553] on span "下一頁" at bounding box center [946, 559] width 34 height 13
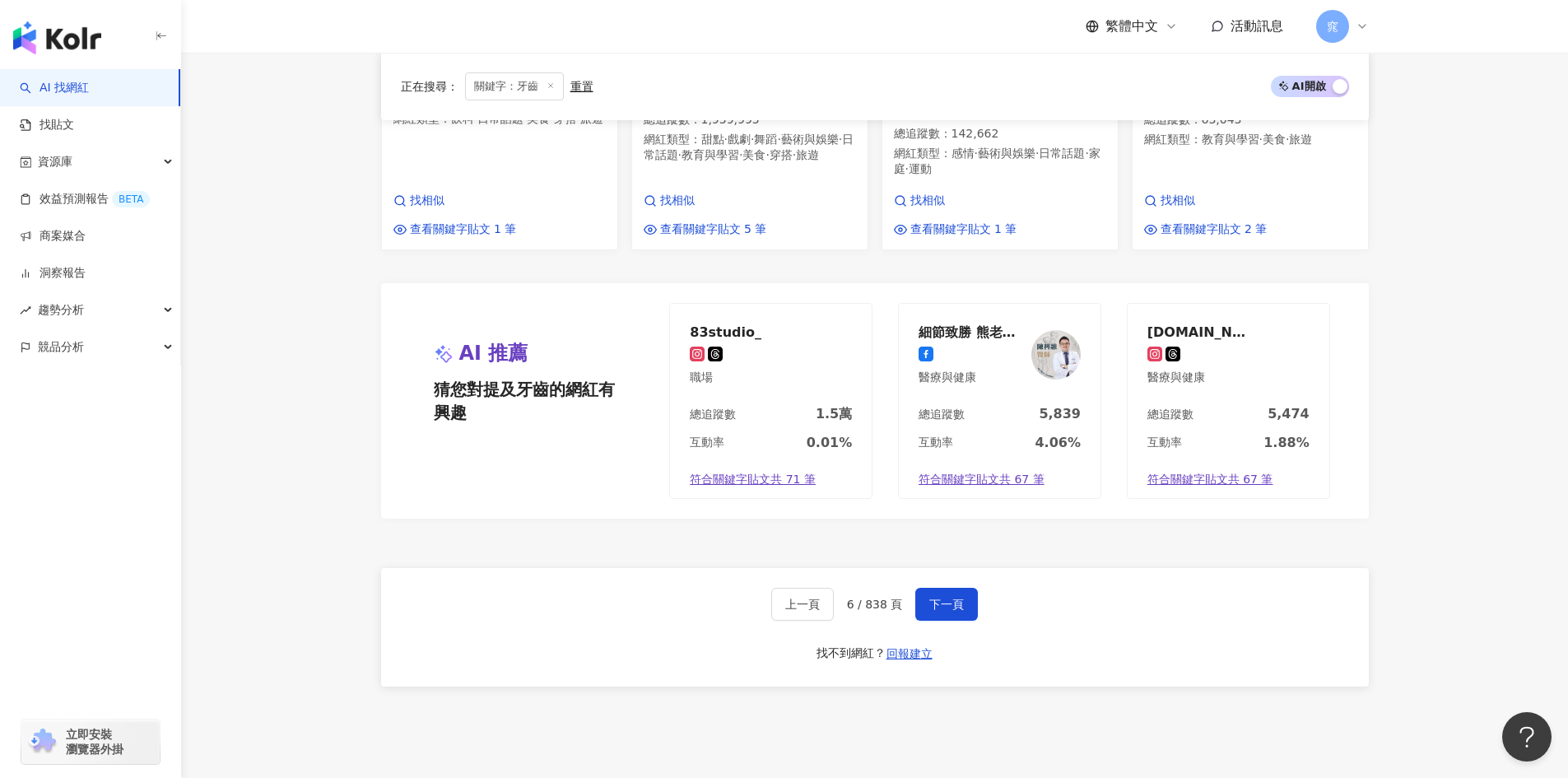
scroll to position [1400, 0]
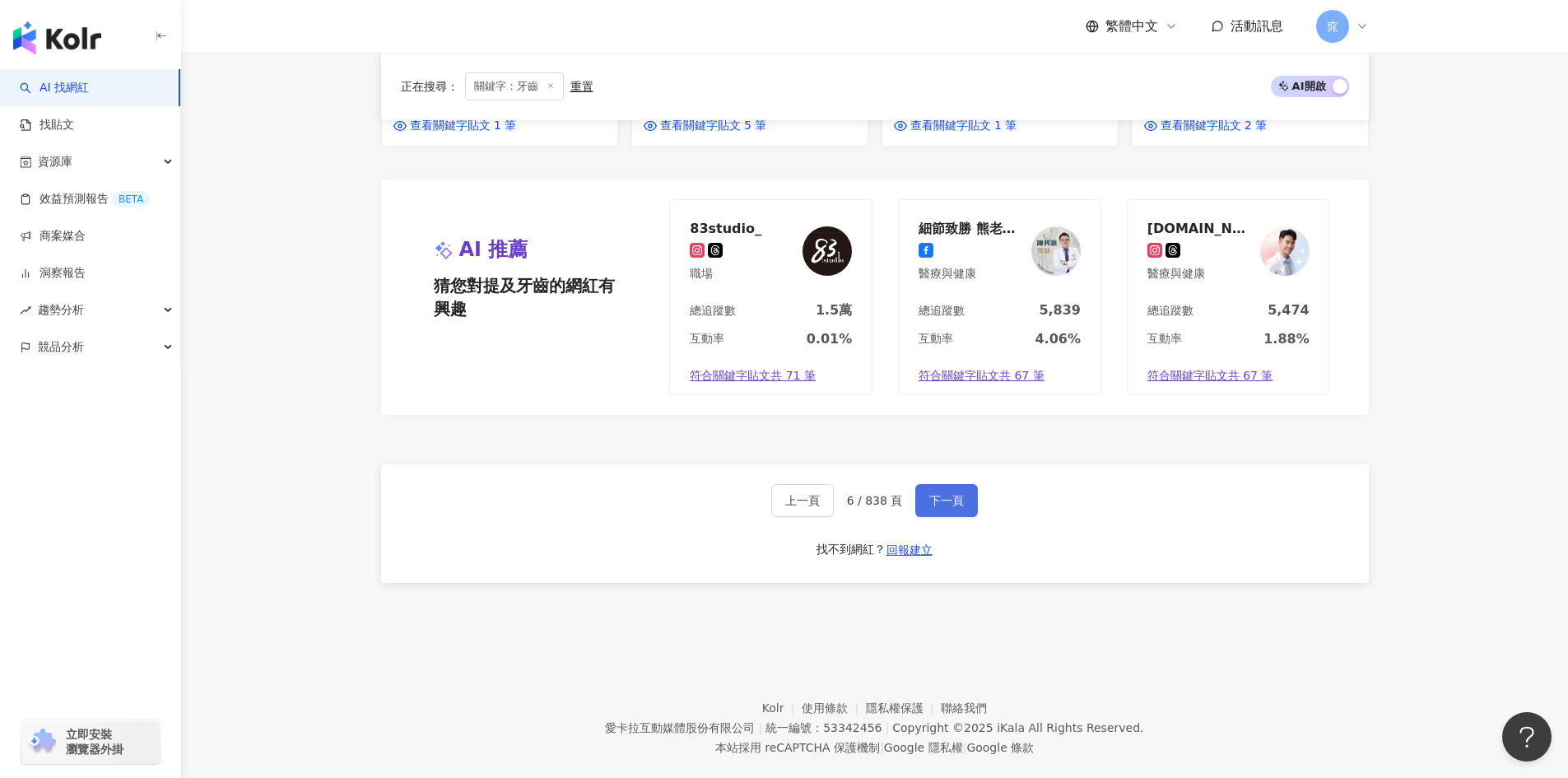
click at [954, 484] on button "下一頁" at bounding box center [946, 500] width 63 height 33
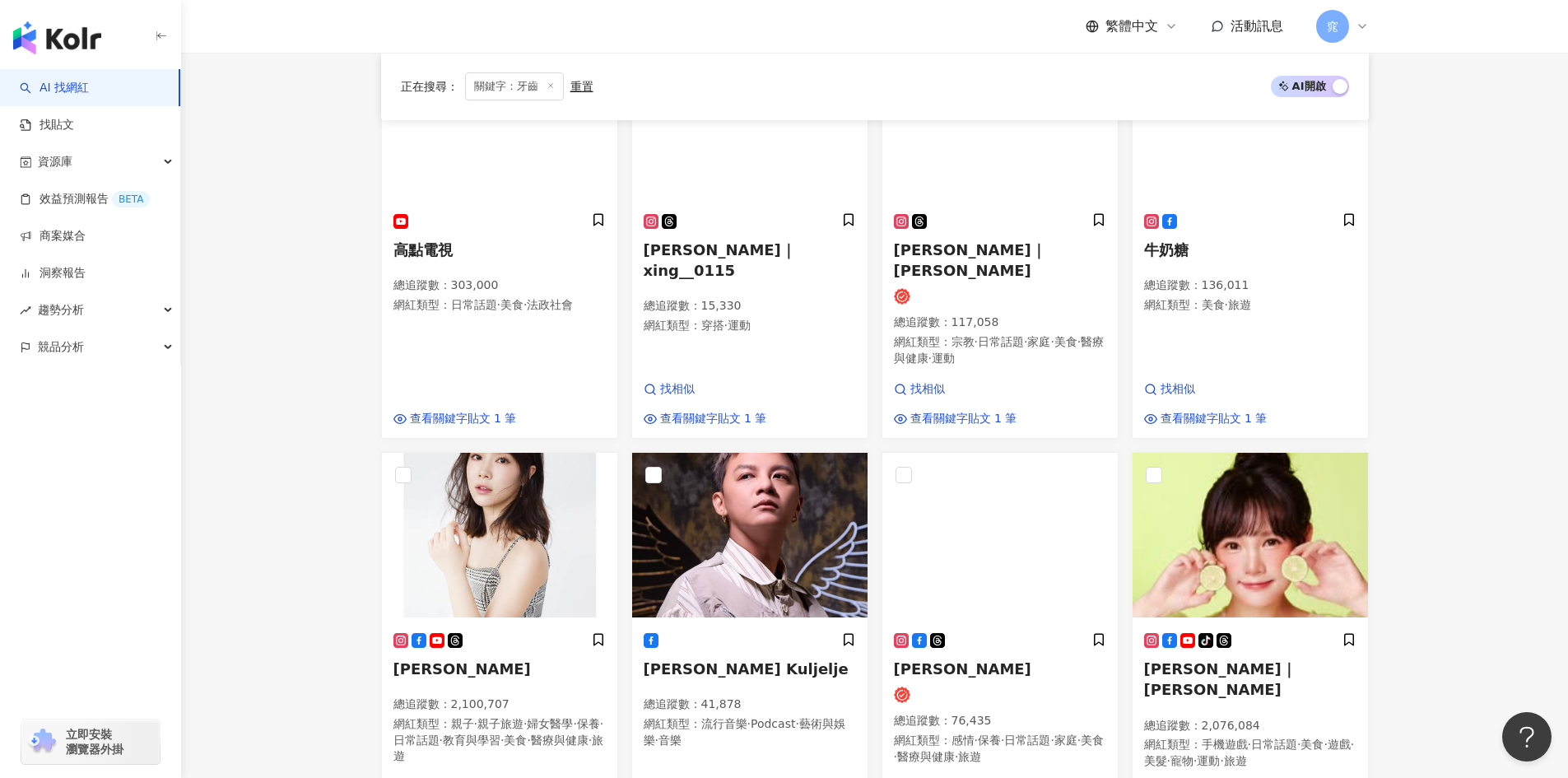
scroll to position [444, 0]
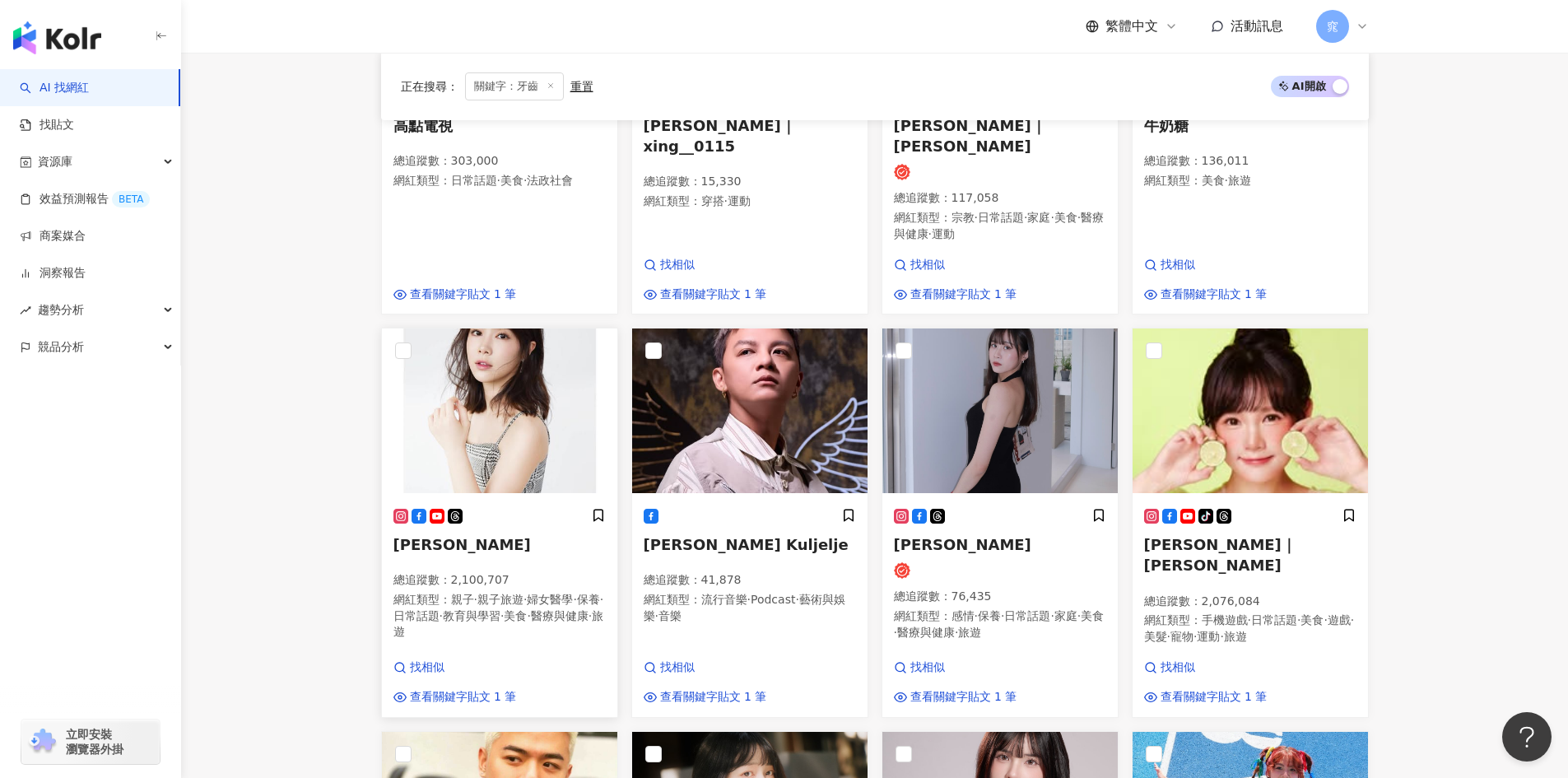
click at [552, 533] on div "李佳穎 總追蹤數 ： 2,100,707 網紅類型 ： 親子 · 親子旅遊 · 婦女醫學 · 保養 · 日常話題 · 教育與學習 · 美食 · 醫療與健康 ·…" at bounding box center [500, 581] width 213 height 147
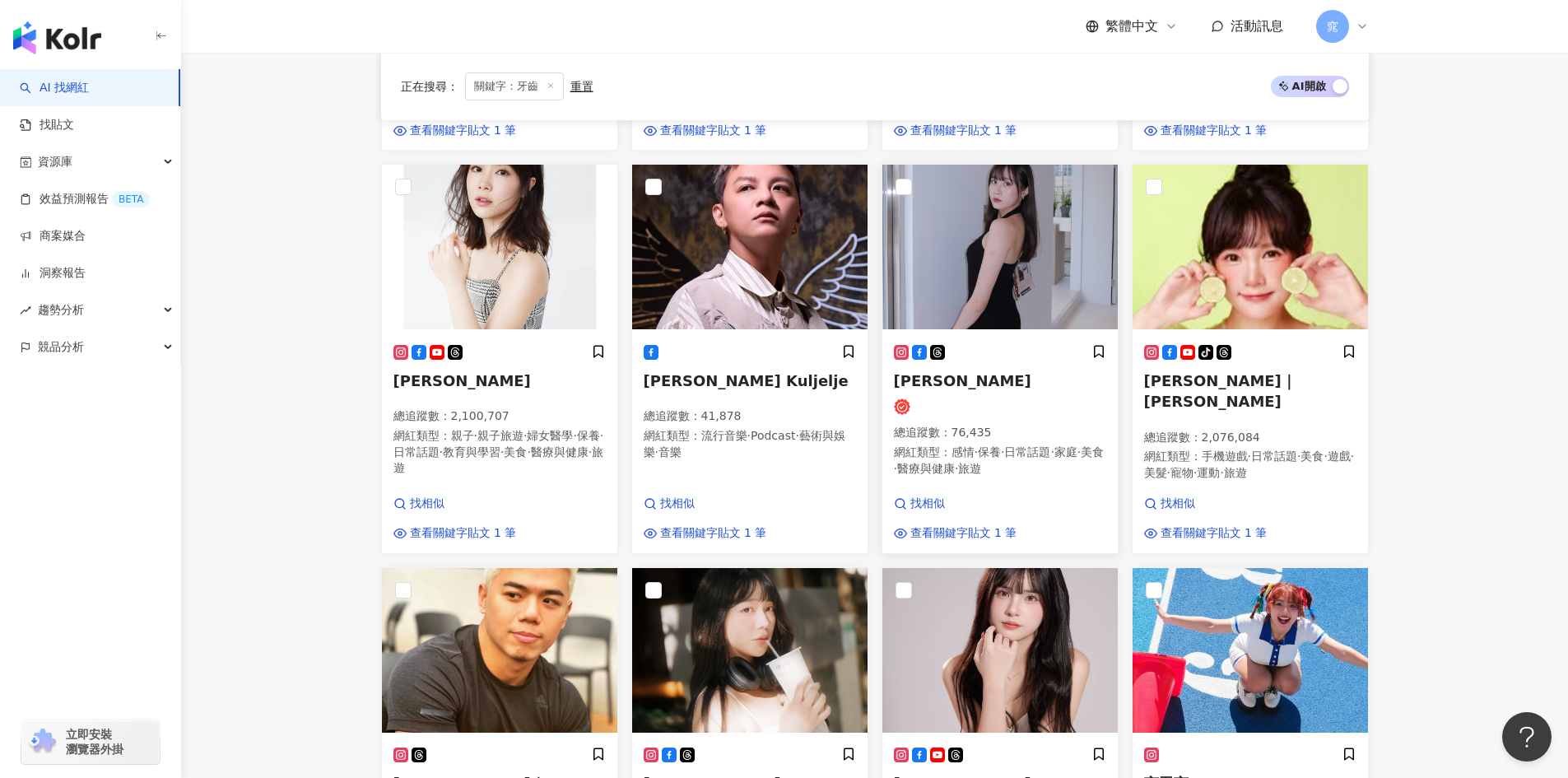
scroll to position [609, 0]
click at [1225, 371] on span "吳心緹｜小敏" at bounding box center [1220, 389] width 152 height 38
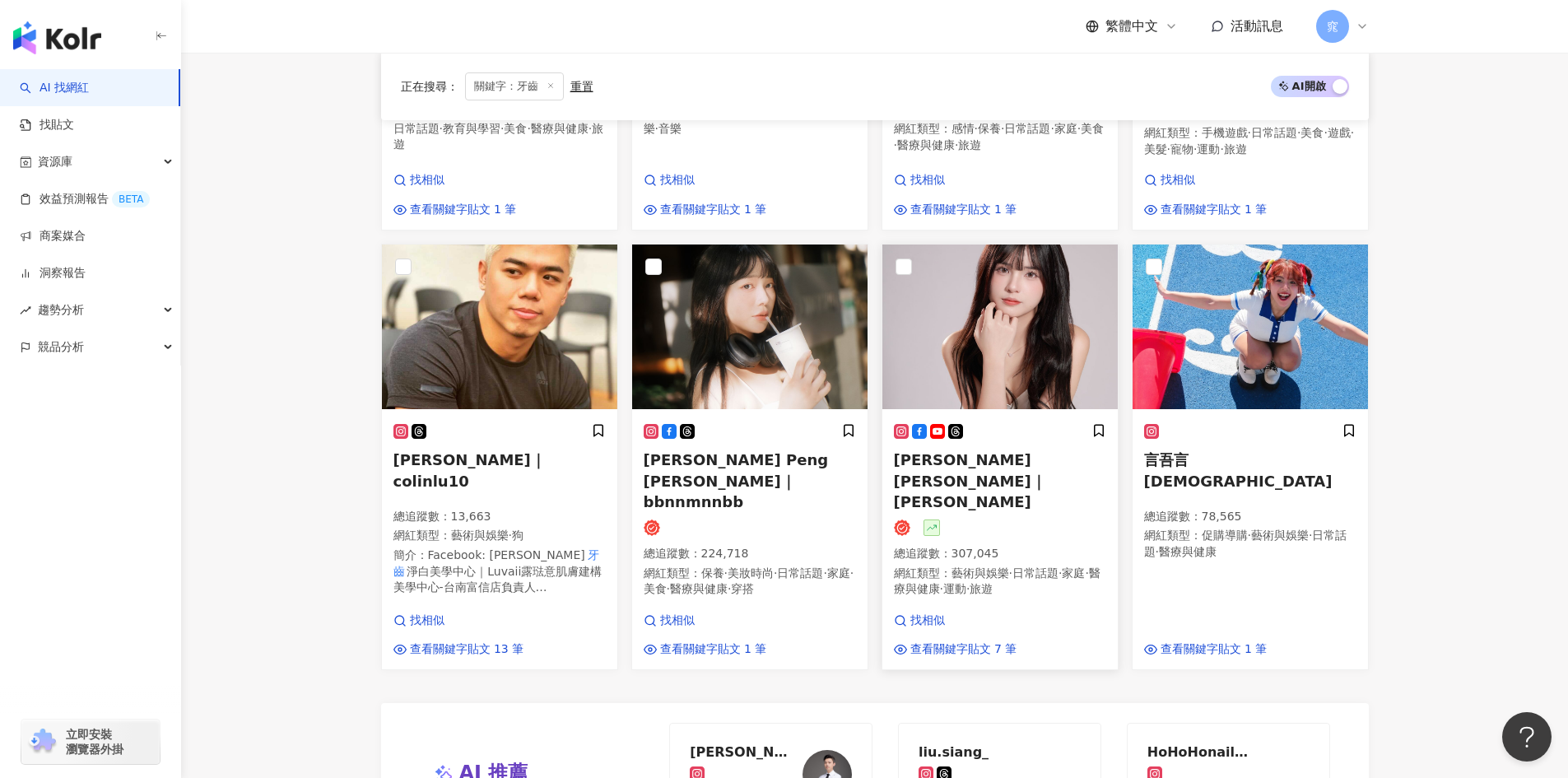
scroll to position [939, 0]
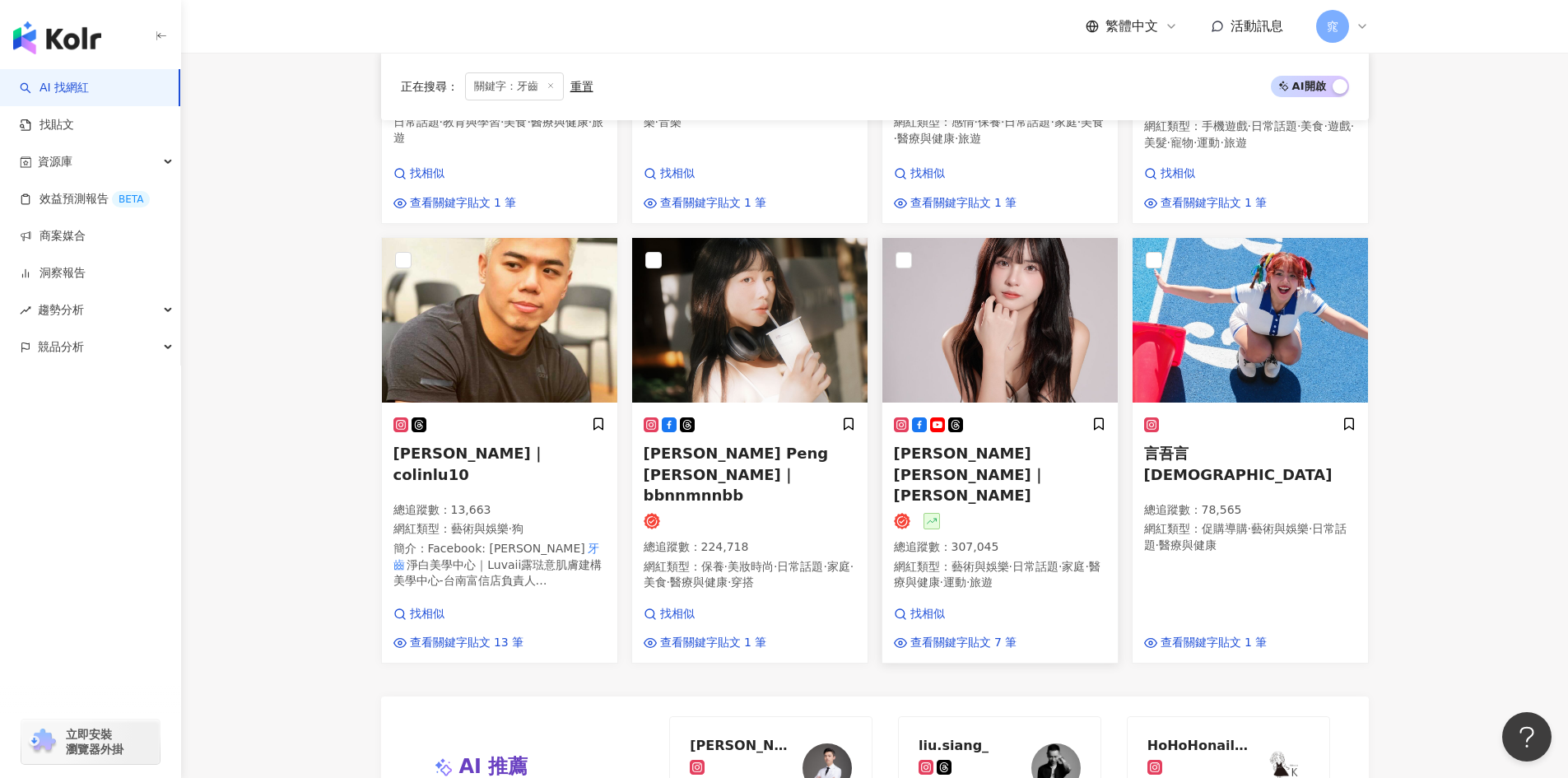
click at [989, 444] on span "俐蓁 Alice｜Alice" at bounding box center [969, 473] width 152 height 58
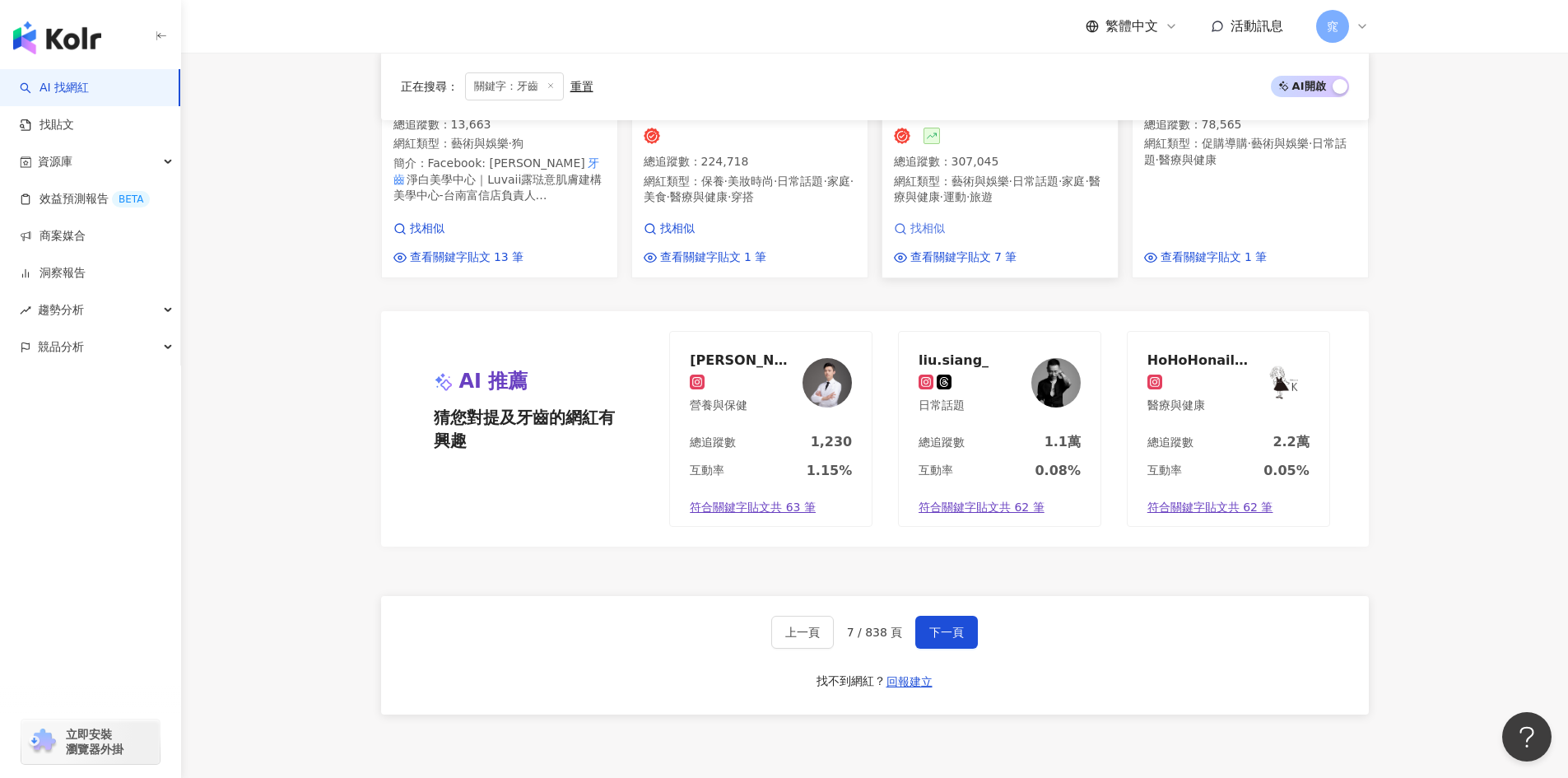
scroll to position [1350, 0]
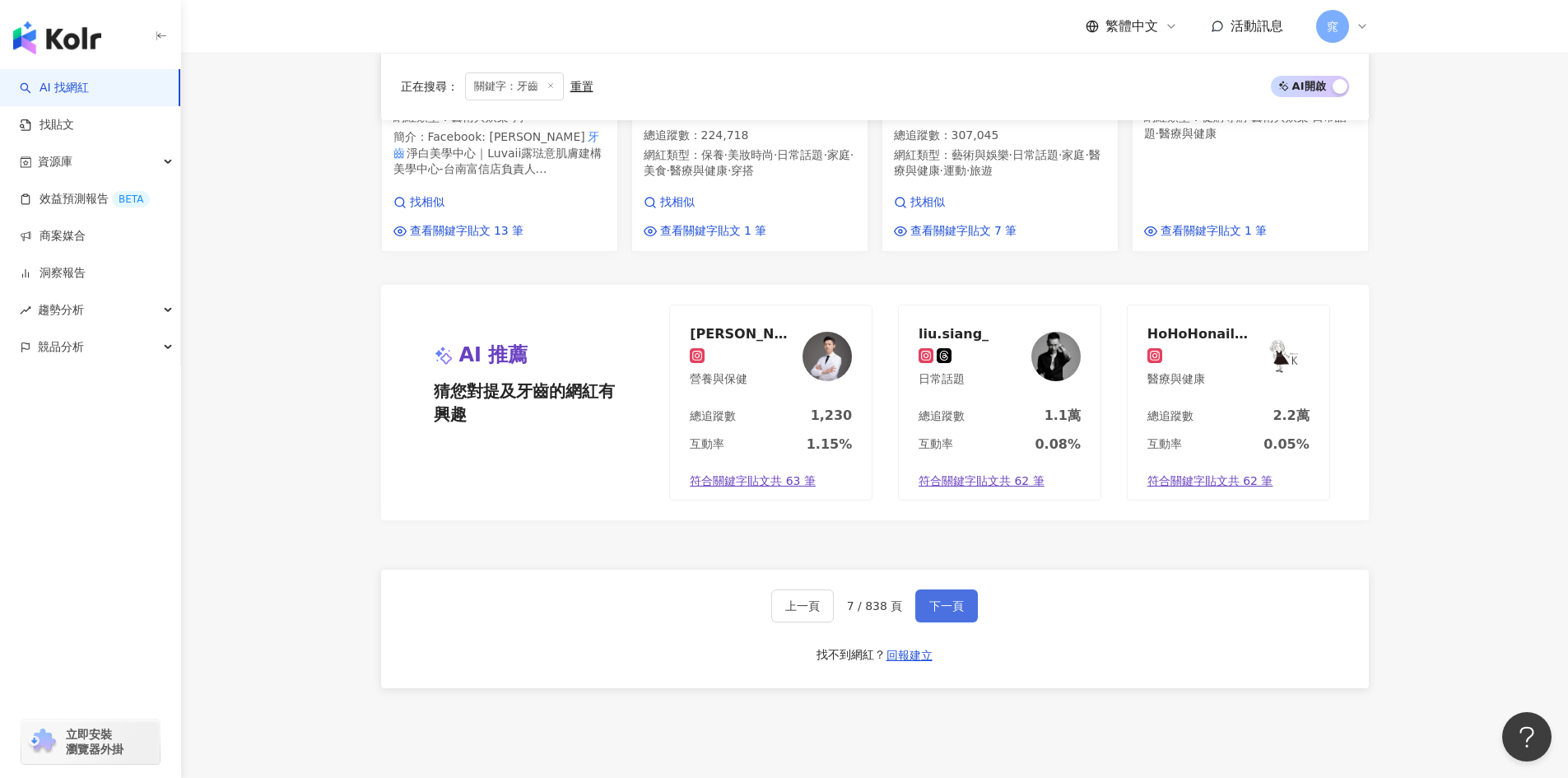
click at [967, 589] on button "下一頁" at bounding box center [946, 605] width 63 height 33
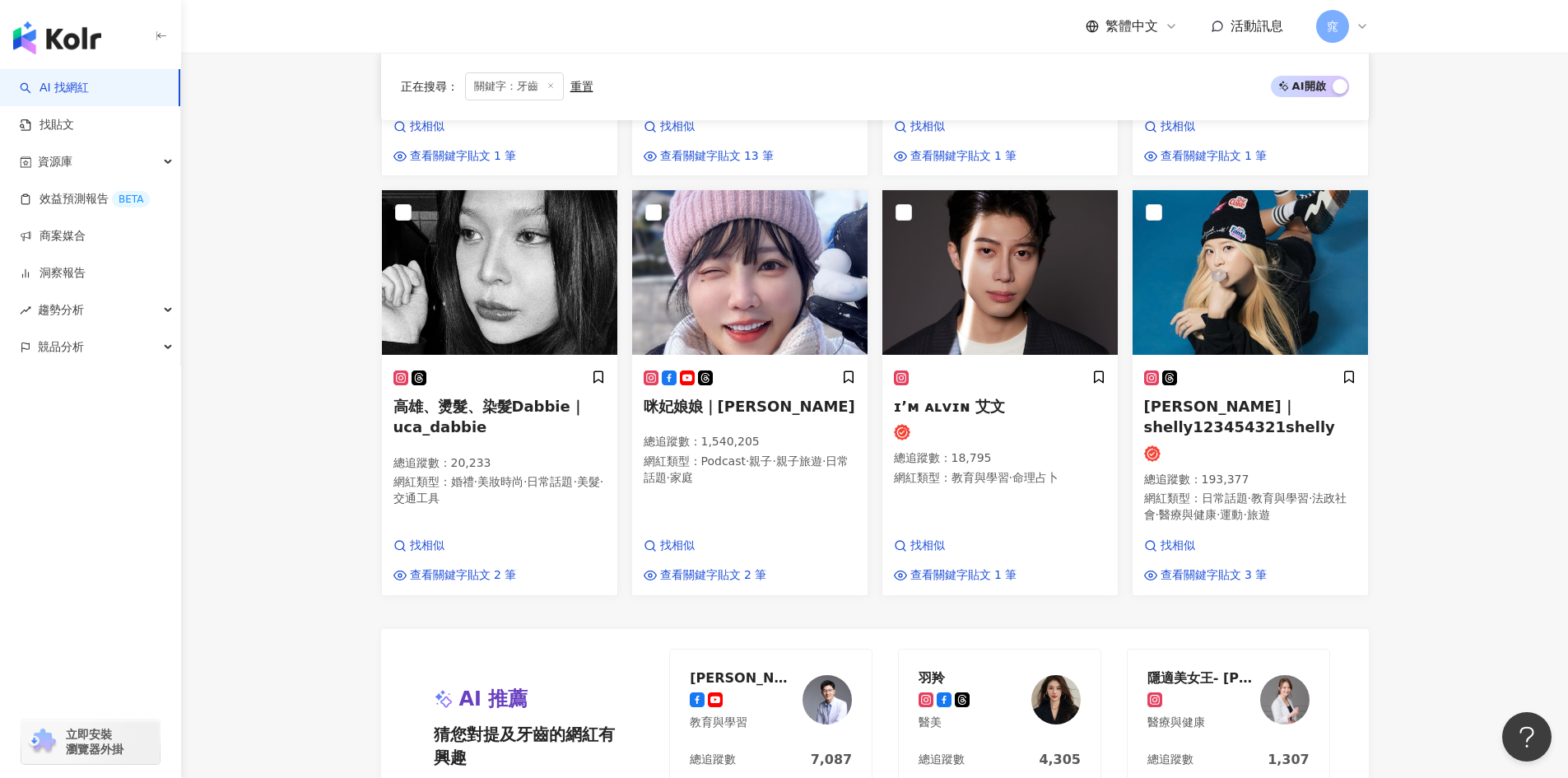
scroll to position [988, 0]
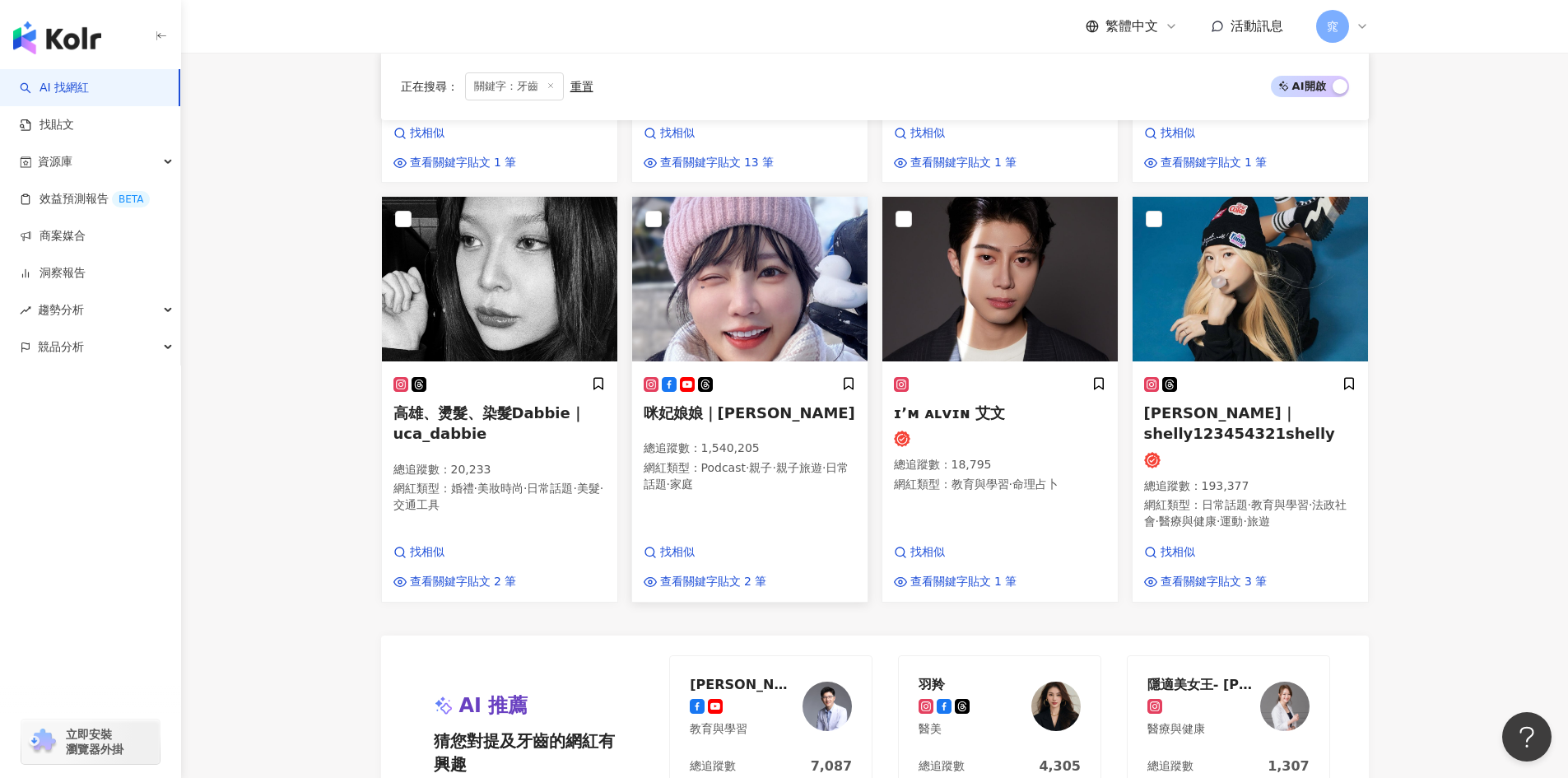
click at [750, 404] on span "咪妃娘娘｜Julia" at bounding box center [750, 413] width 212 height 18
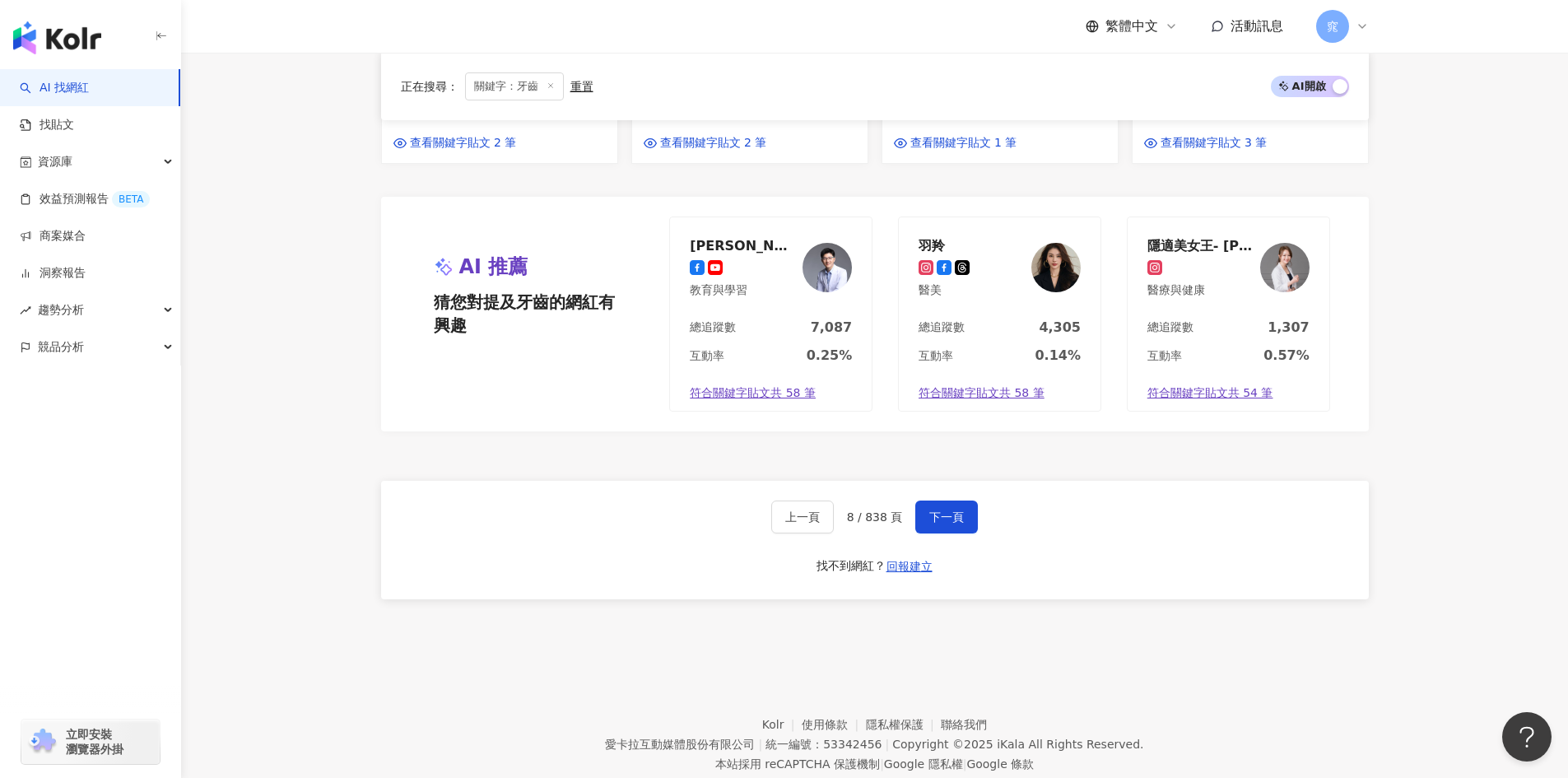
scroll to position [1435, 0]
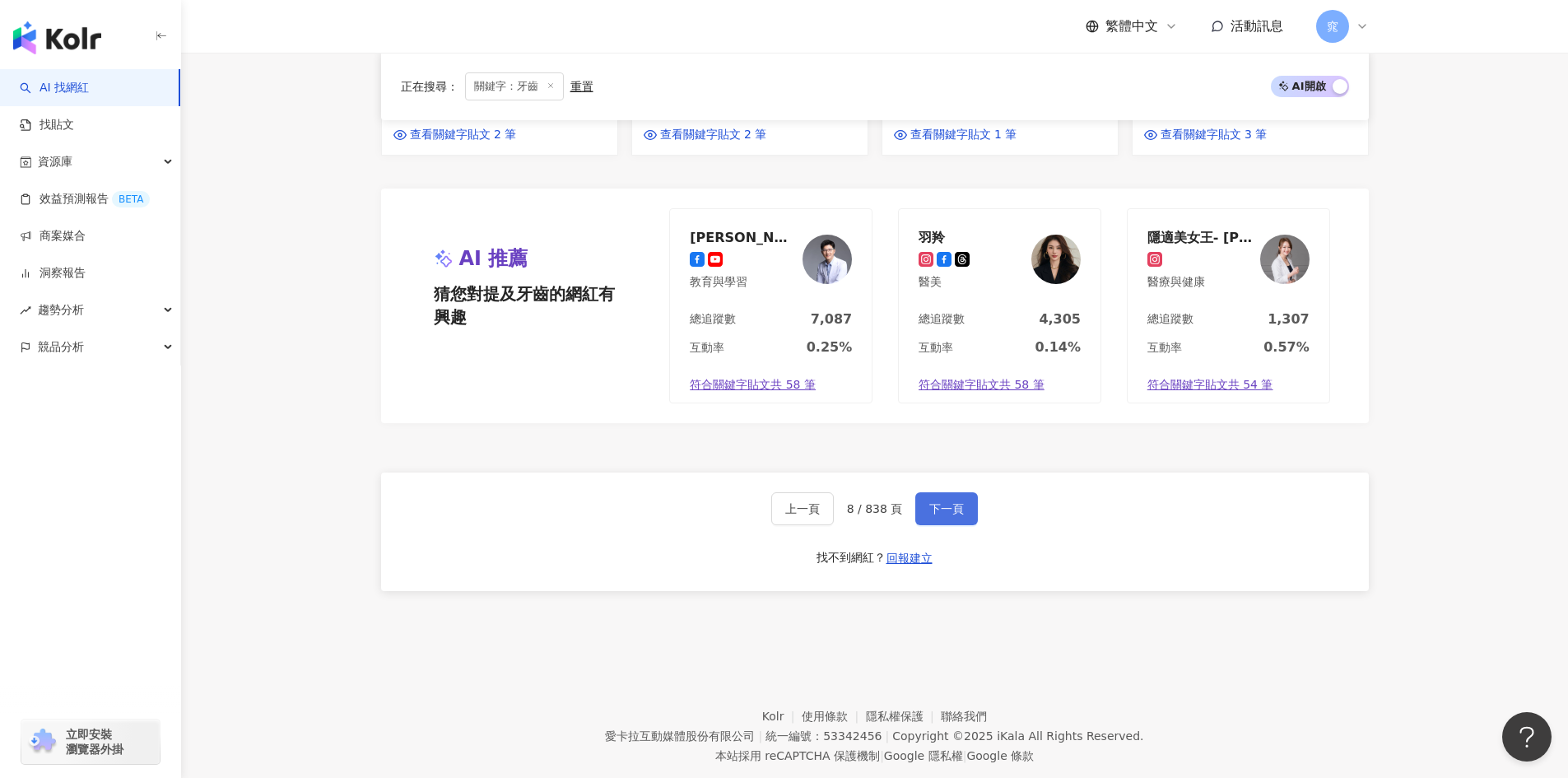
click at [957, 492] on button "下一頁" at bounding box center [946, 508] width 63 height 33
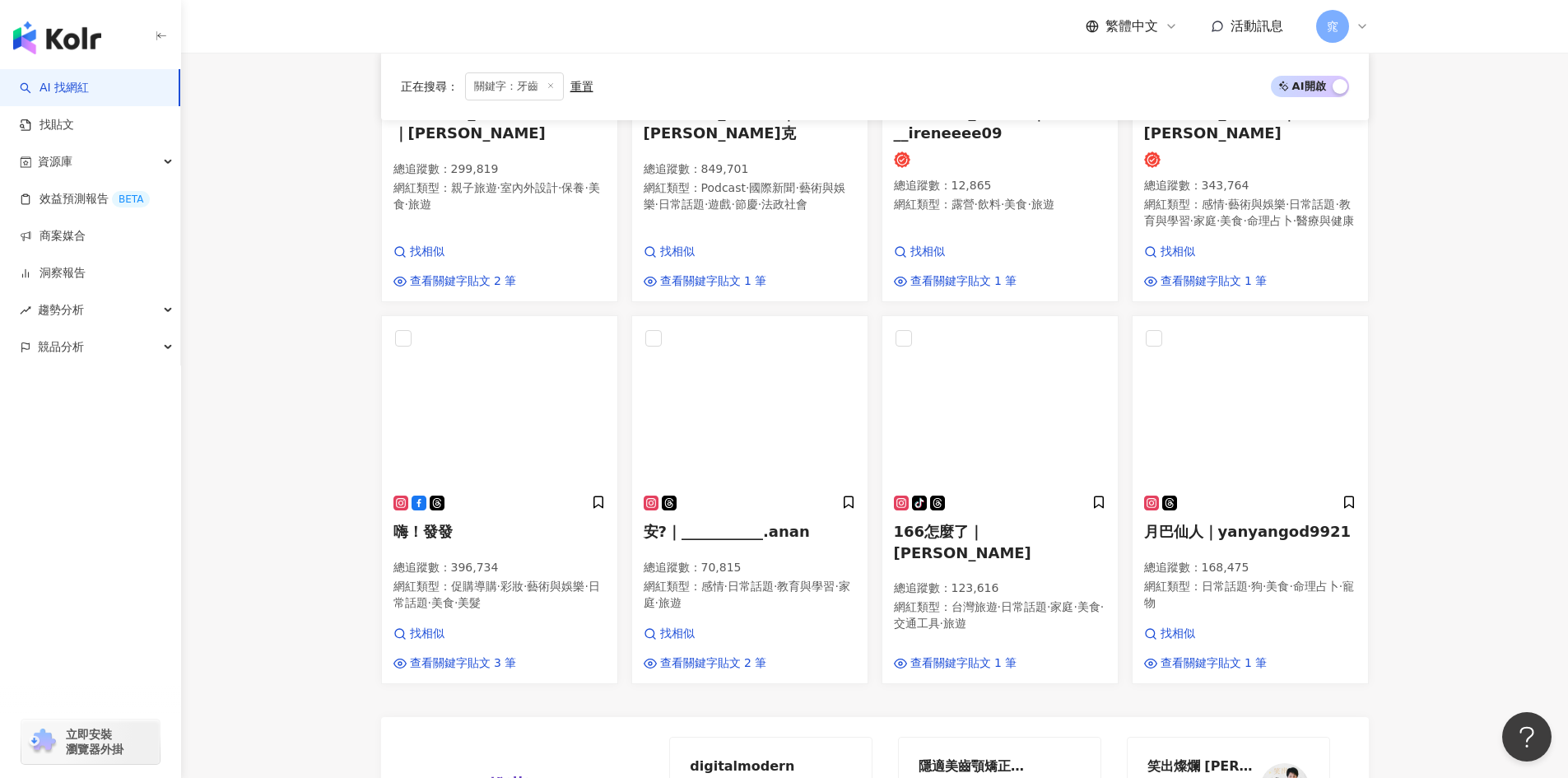
scroll to position [905, 0]
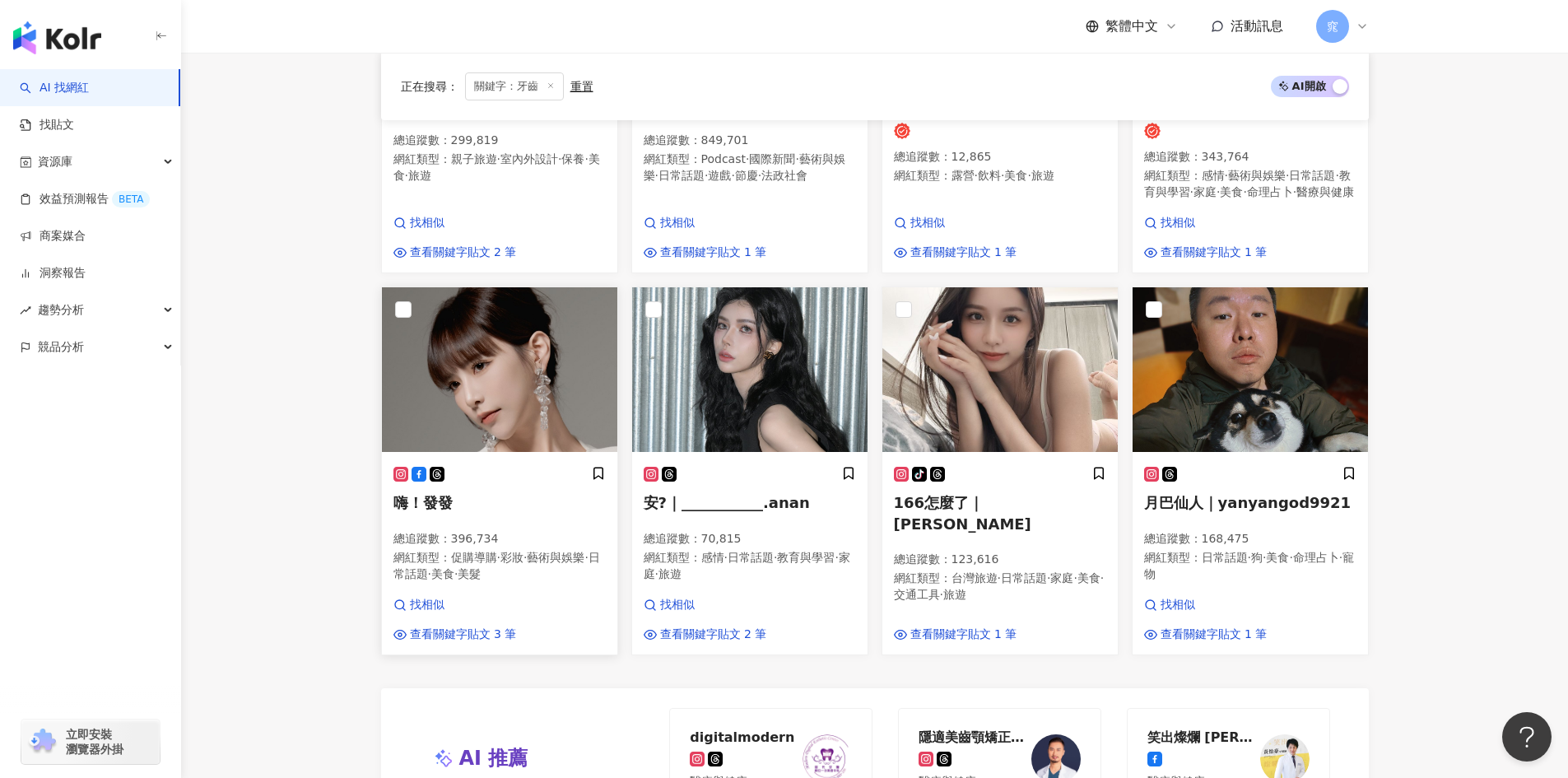
click at [495, 477] on div "嗨！發發 總追蹤數 ： 396,734 網紅類型 ： 促購導購 · 彩妝 · 藝術與娛樂 · 日常話題 · 美食 · 美髮" at bounding box center [500, 532] width 213 height 132
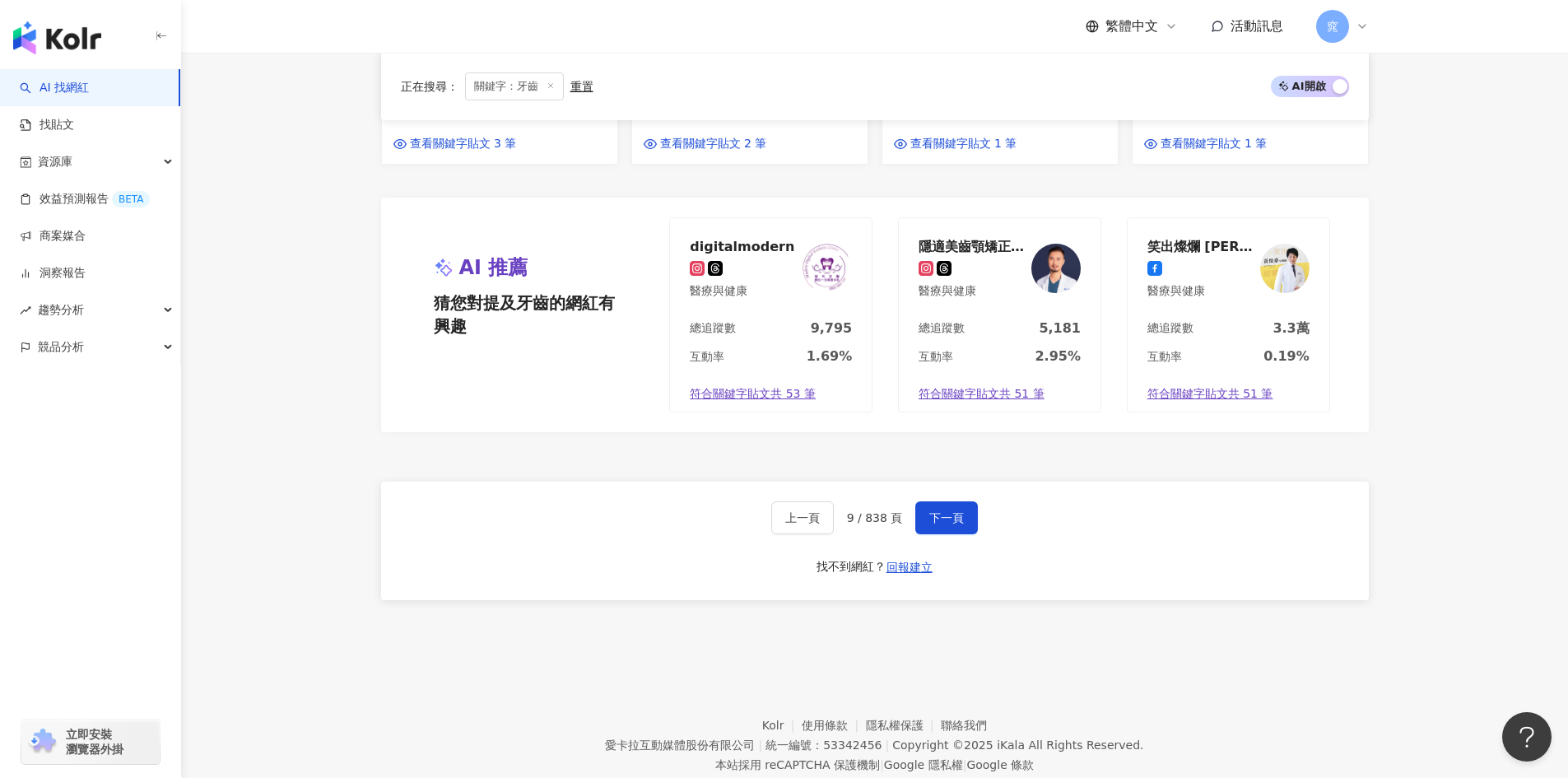
scroll to position [1400, 0]
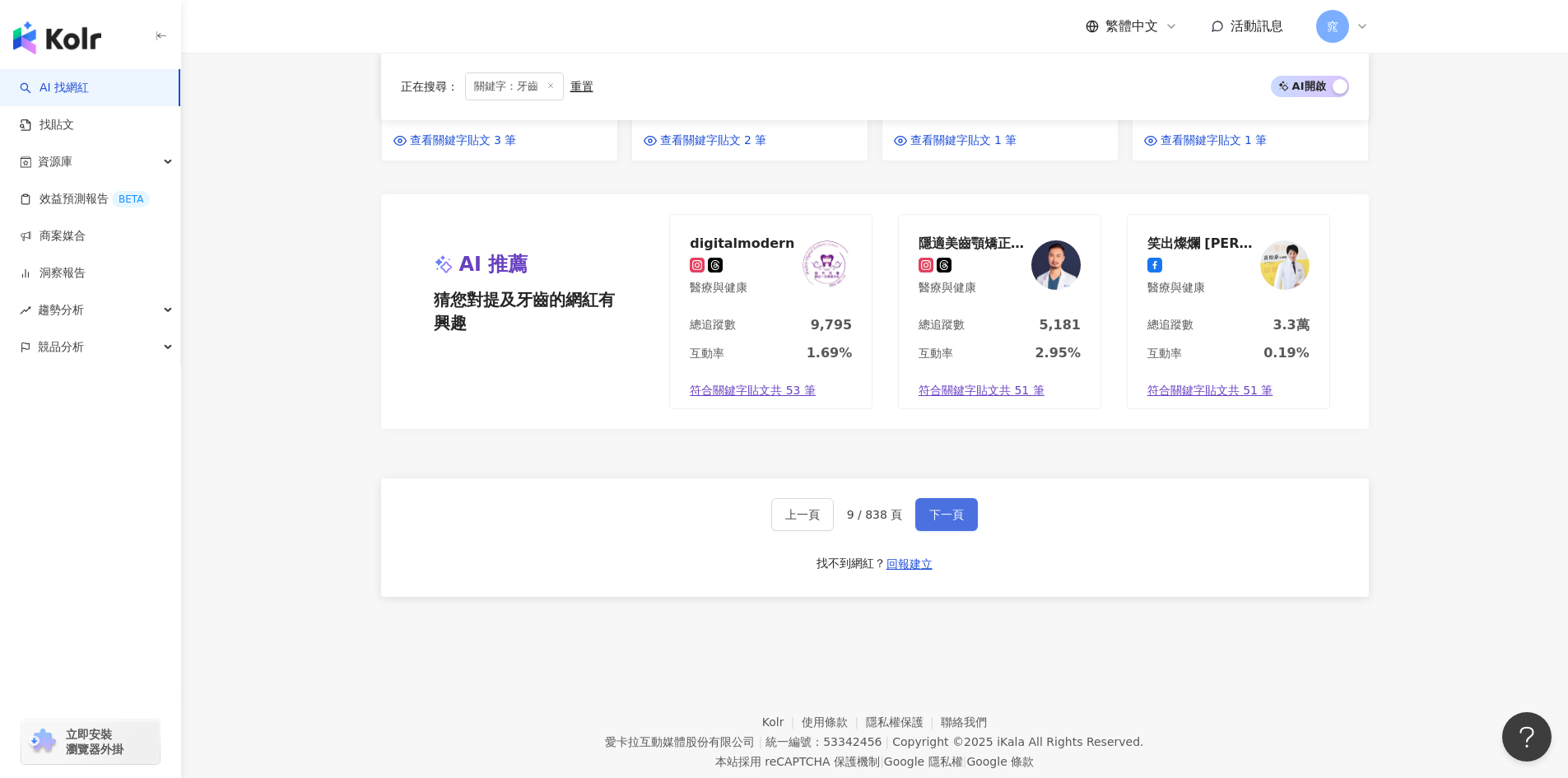
click at [961, 518] on button "下一頁" at bounding box center [946, 514] width 63 height 33
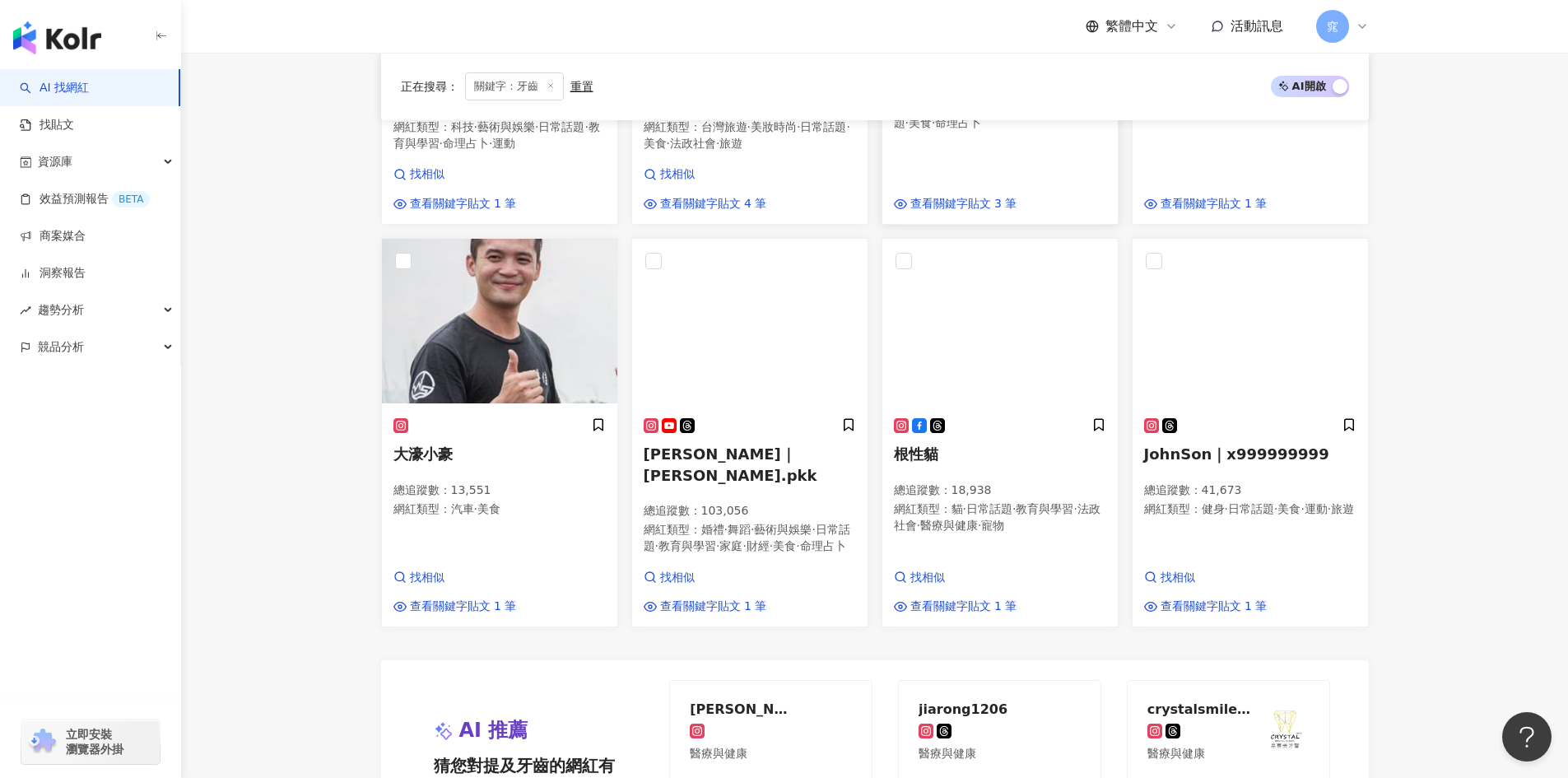
scroll to position [988, 0]
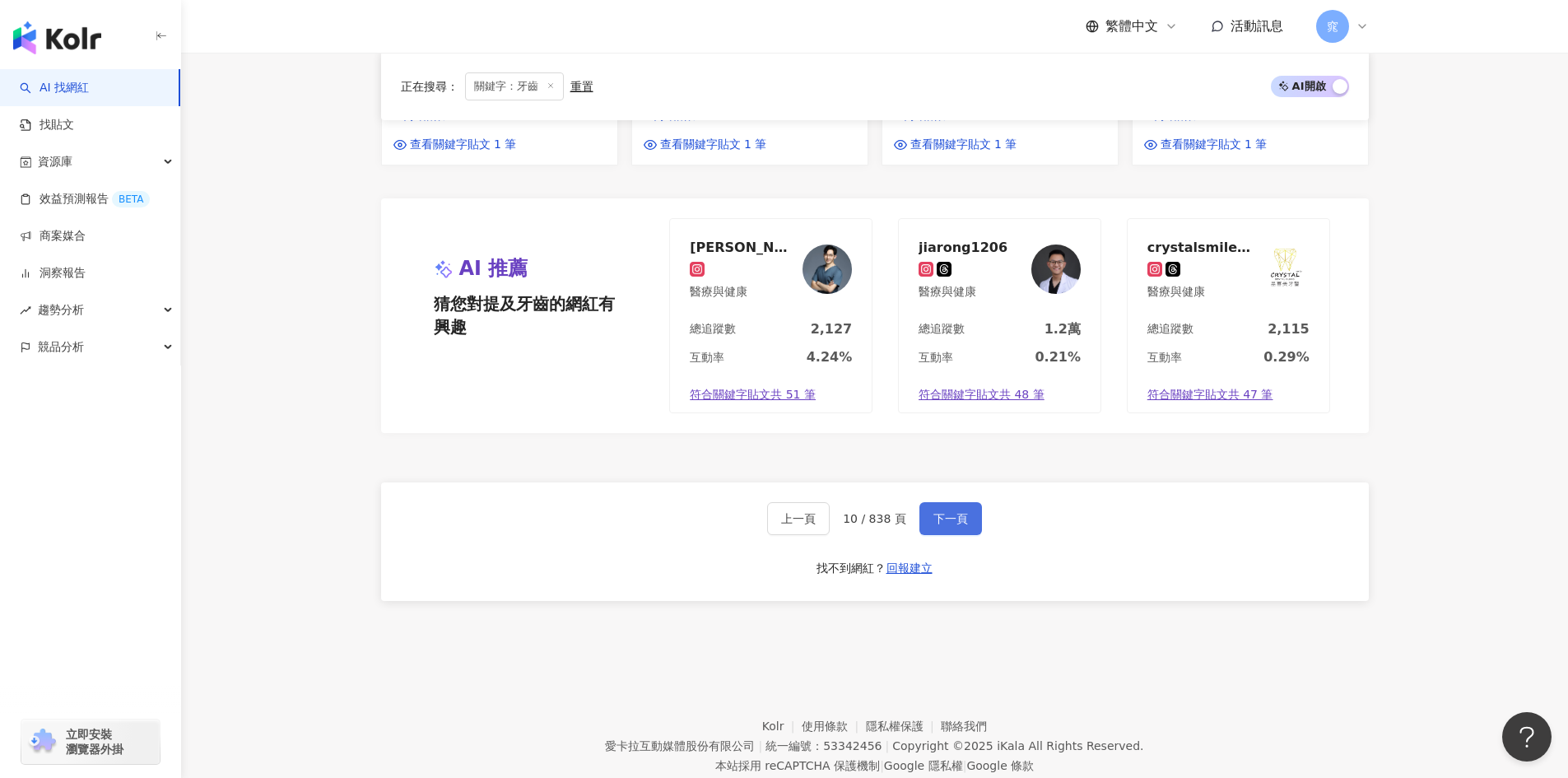
click at [961, 502] on button "下一頁" at bounding box center [950, 518] width 63 height 33
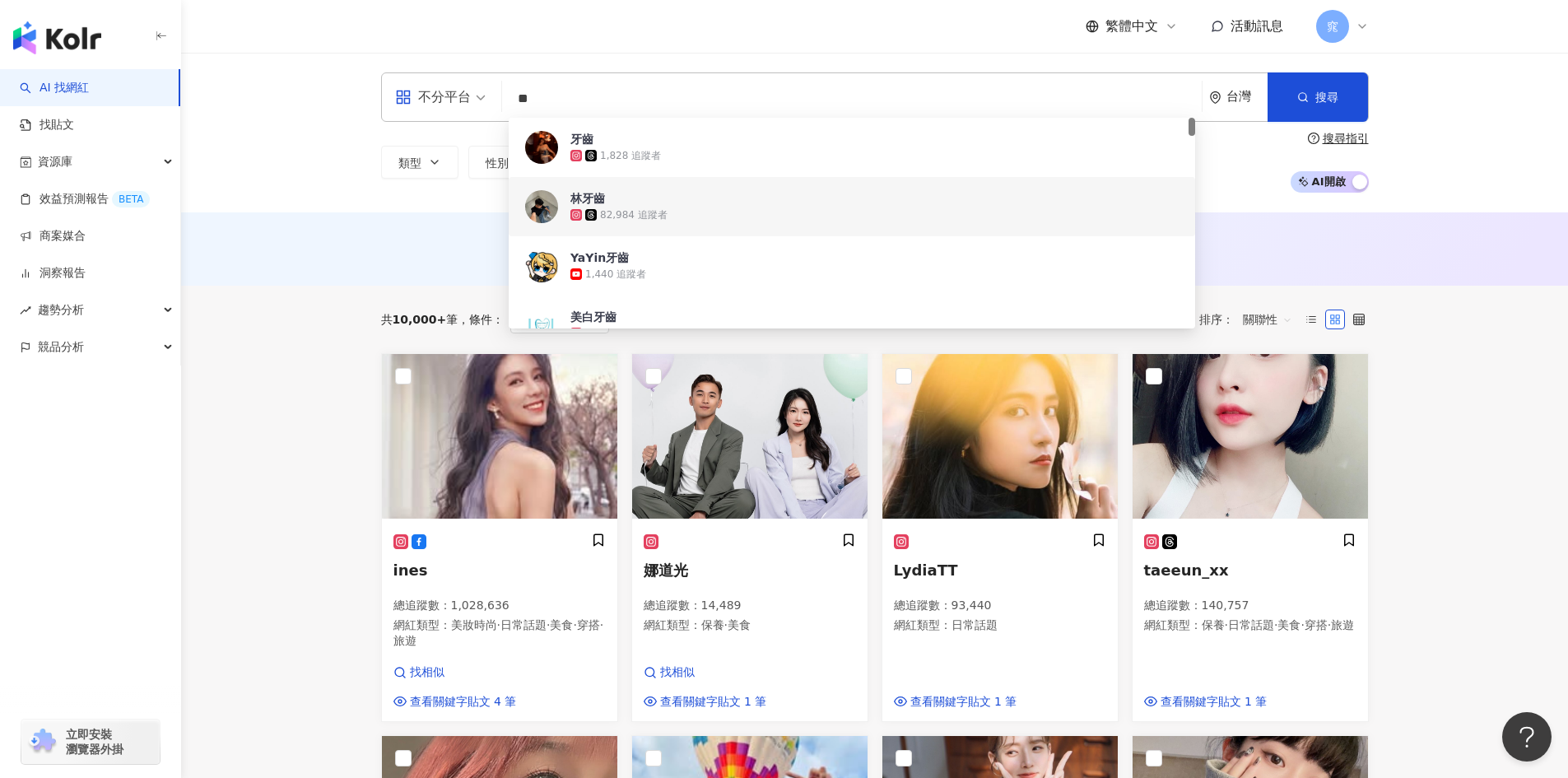
scroll to position [1, 0]
drag, startPoint x: 554, startPoint y: 103, endPoint x: 523, endPoint y: 106, distance: 31.1
click at [523, 106] on input "**" at bounding box center [851, 98] width 686 height 31
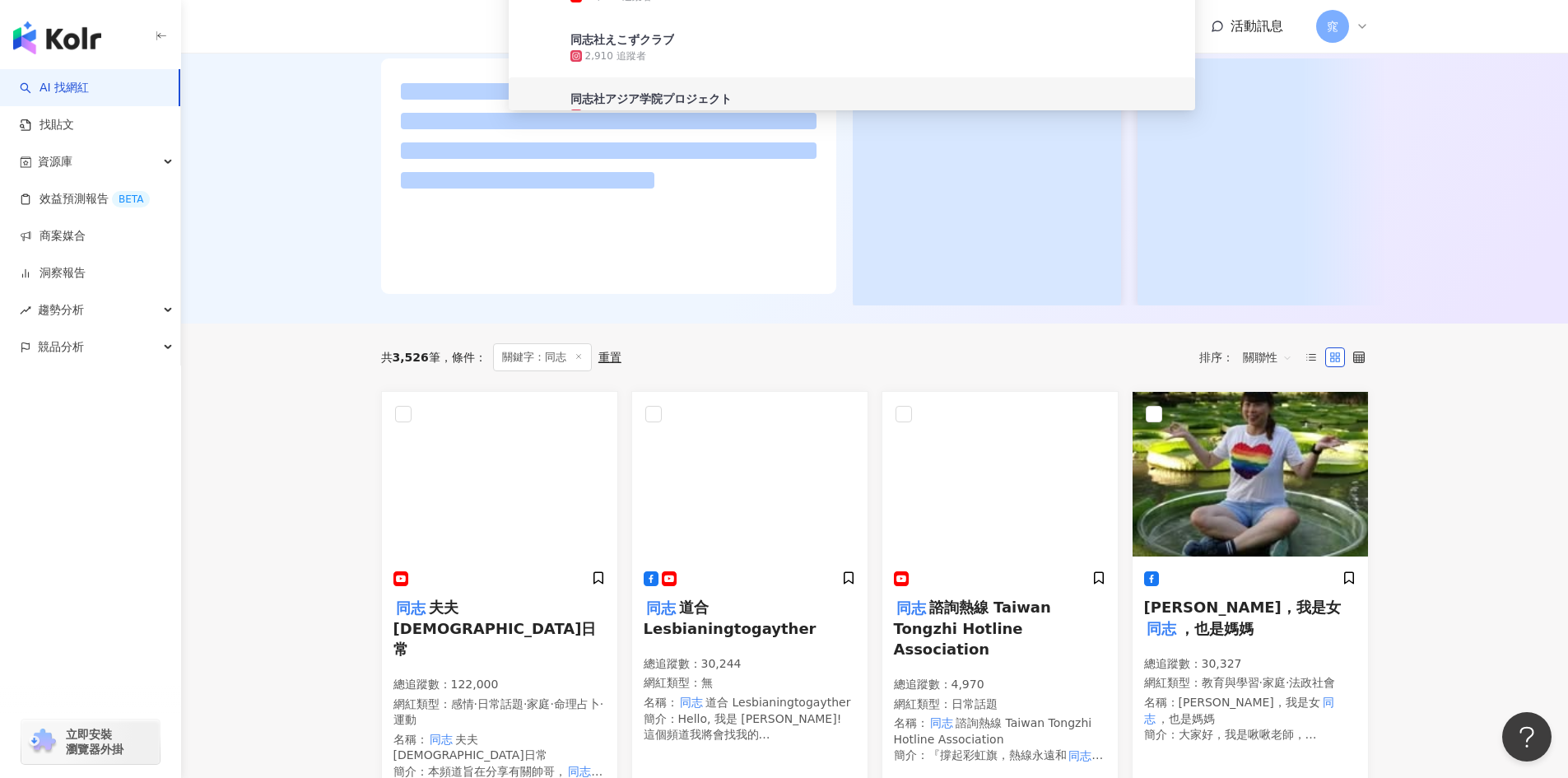
scroll to position [247, 0]
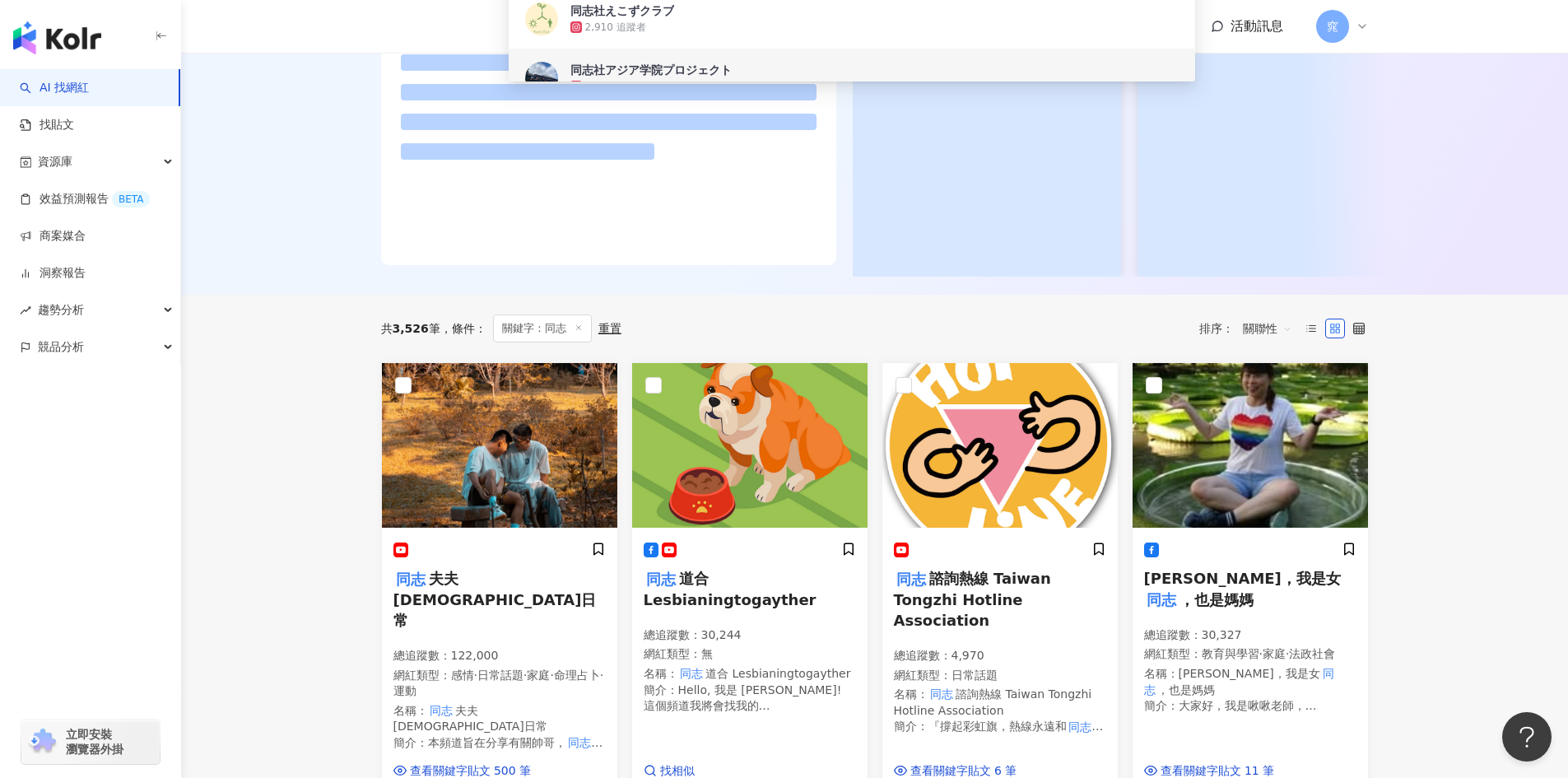
type input "**"
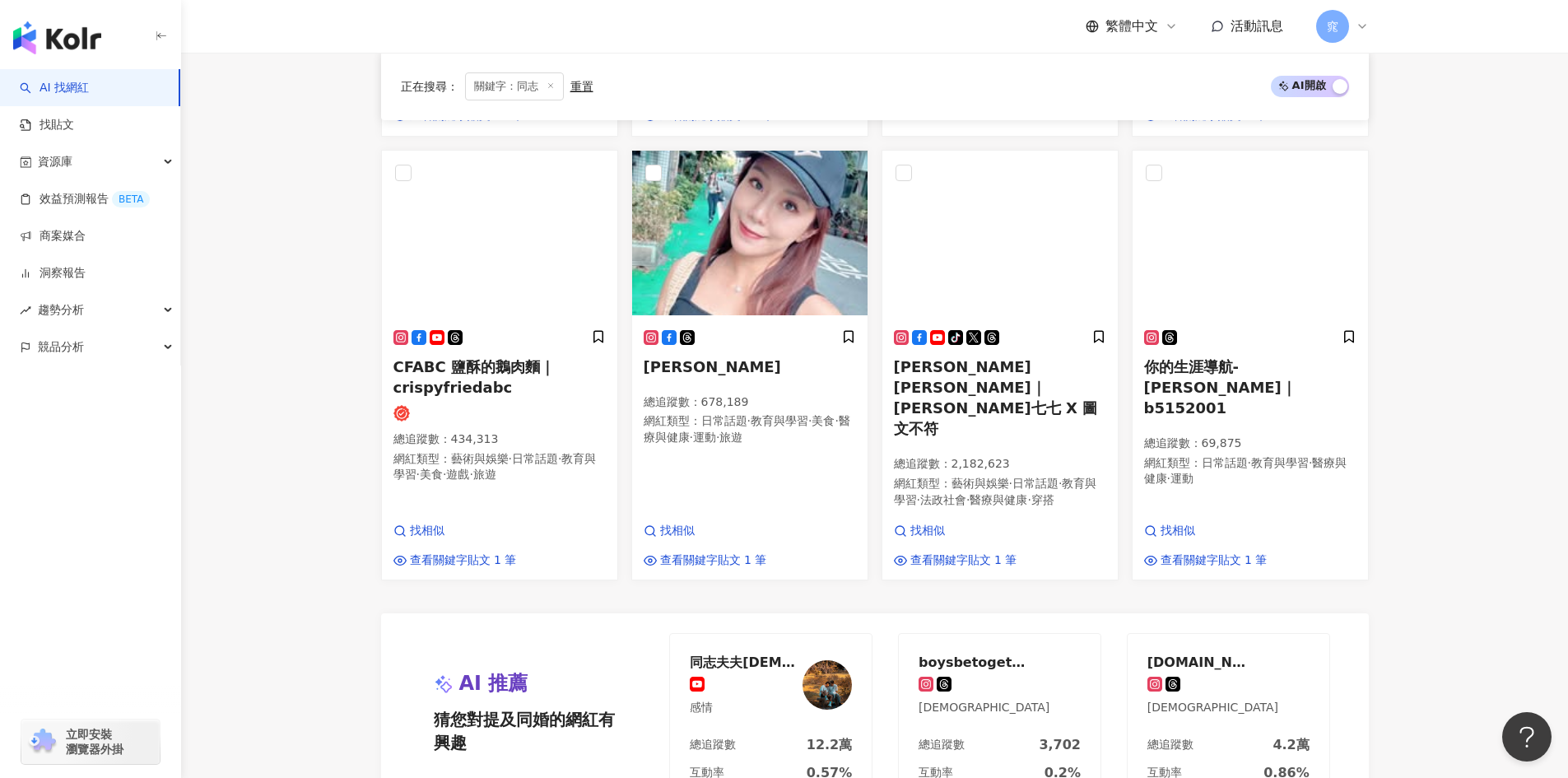
scroll to position [1303, 0]
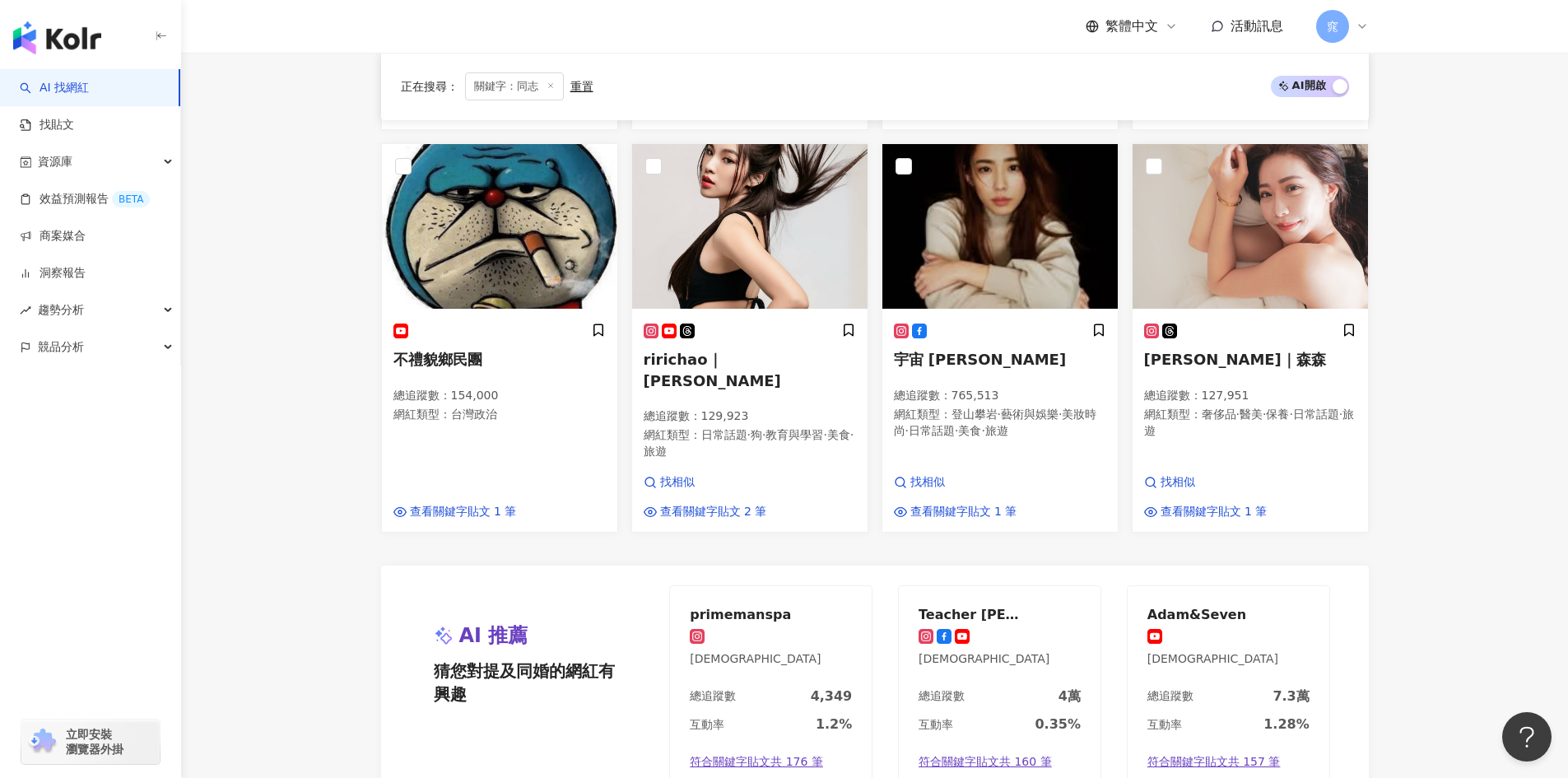
scroll to position [1152, 0]
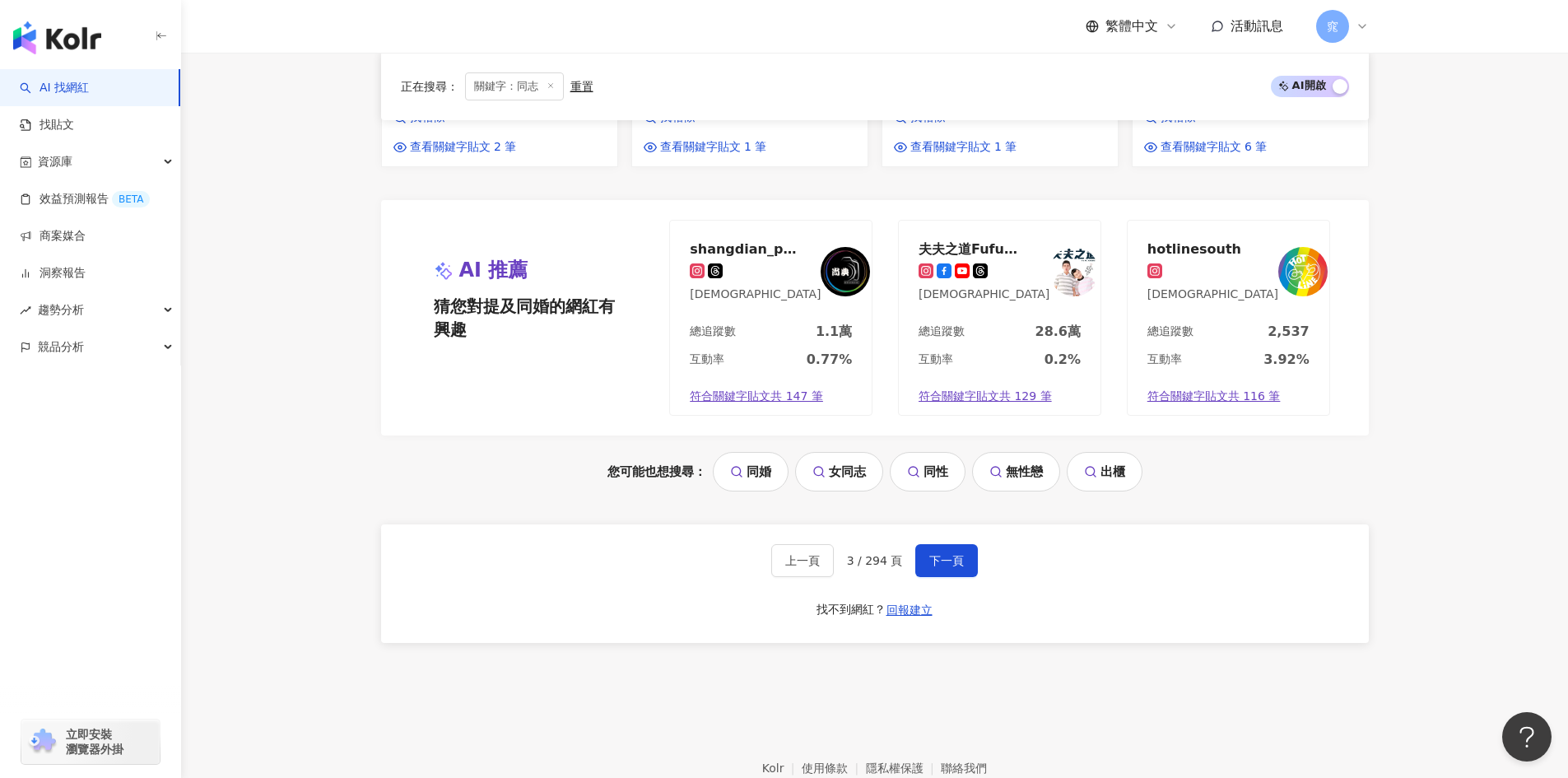
scroll to position [1443, 0]
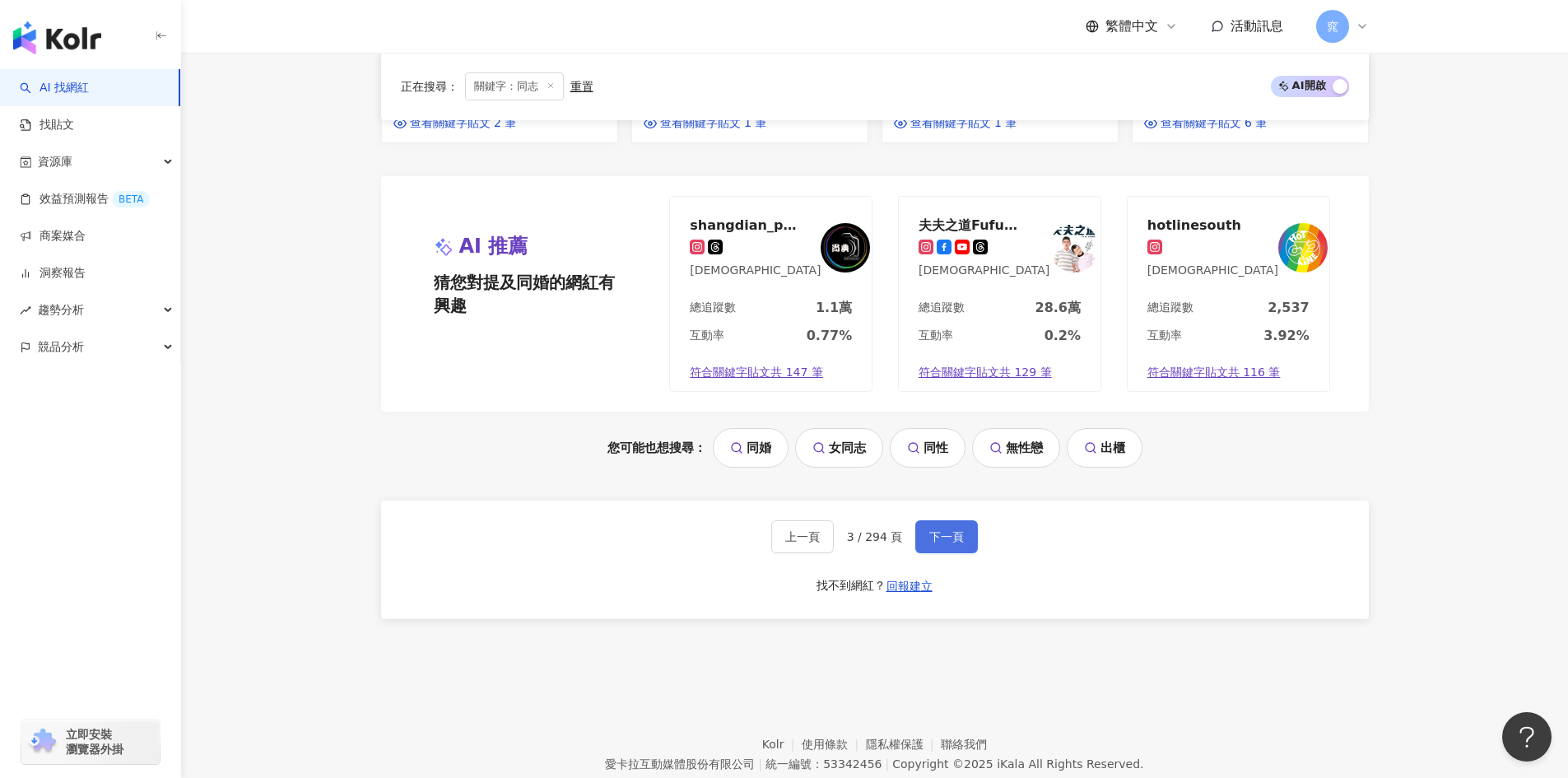
click at [939, 530] on span "下一頁" at bounding box center [946, 536] width 34 height 13
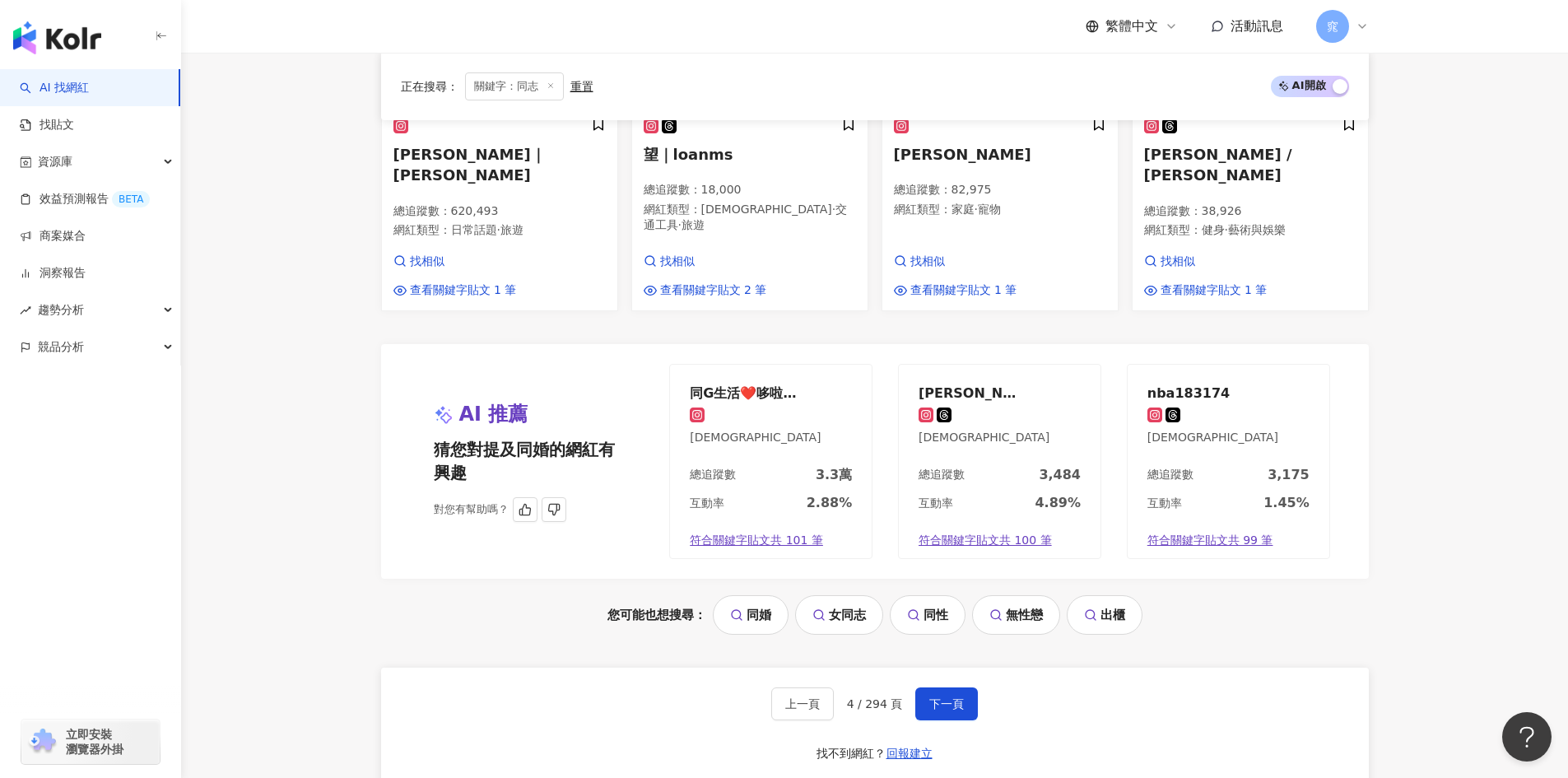
scroll to position [1400, 0]
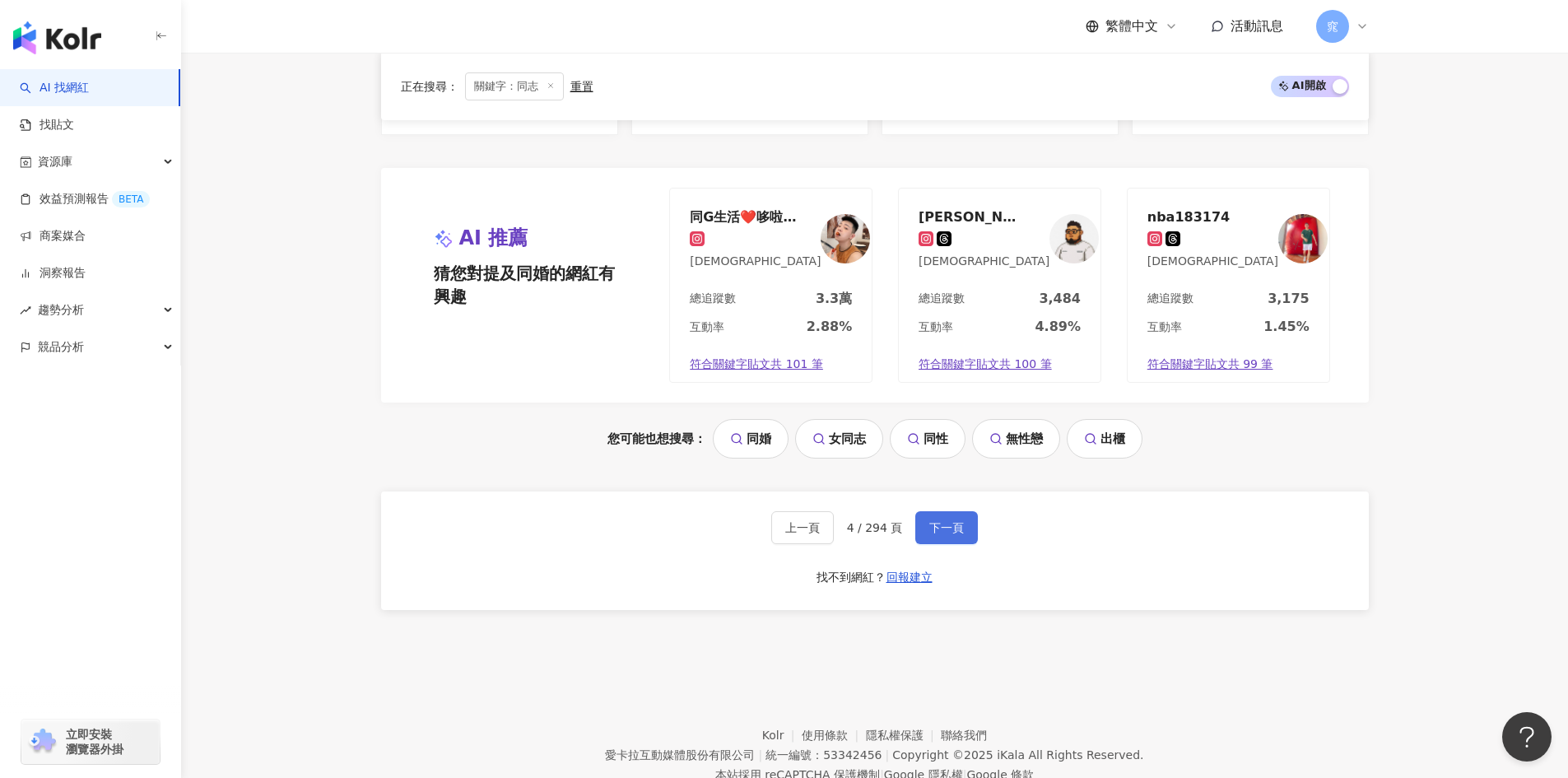
click at [960, 527] on span "下一頁" at bounding box center [946, 527] width 34 height 13
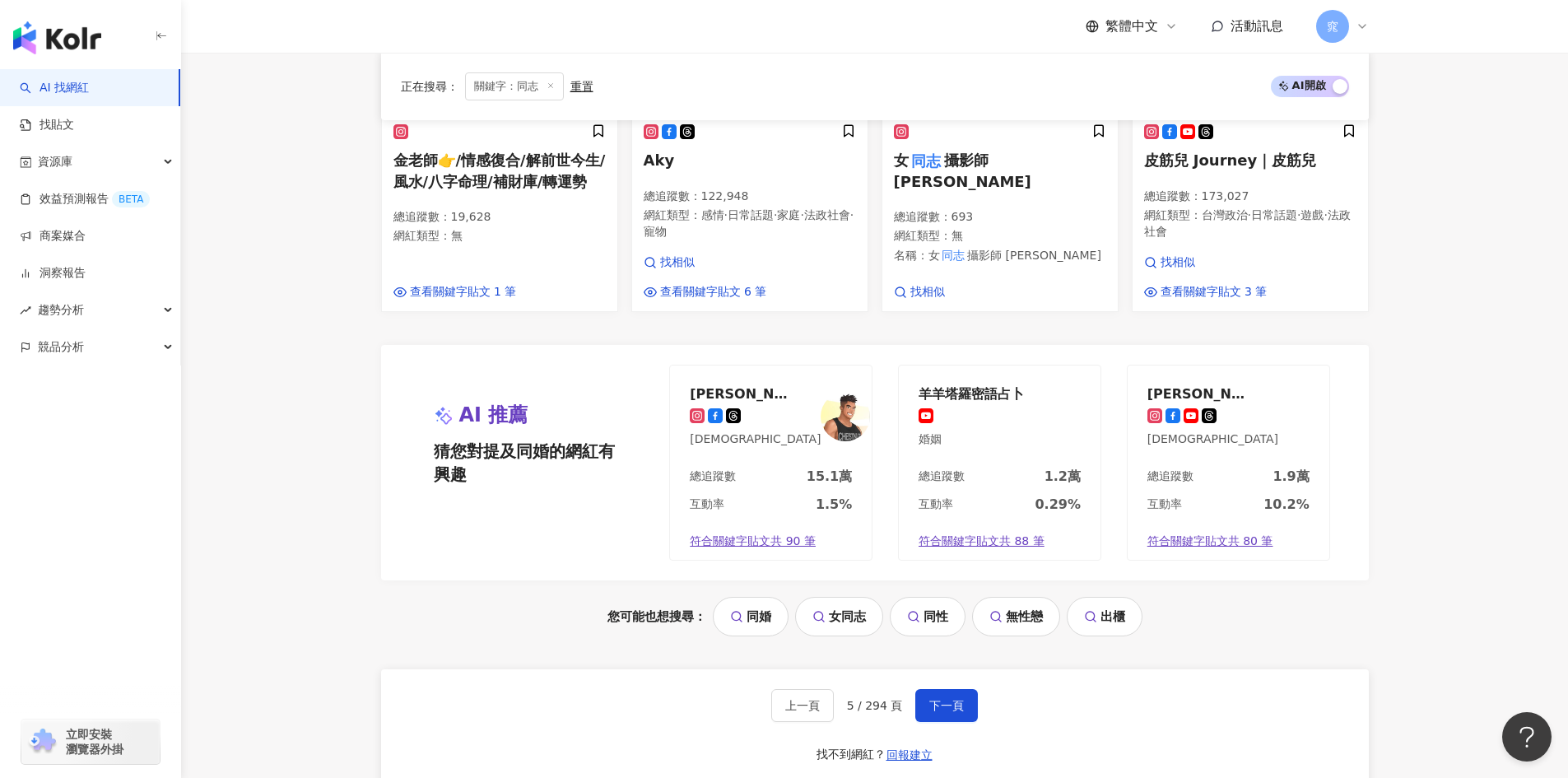
scroll to position [1318, 0]
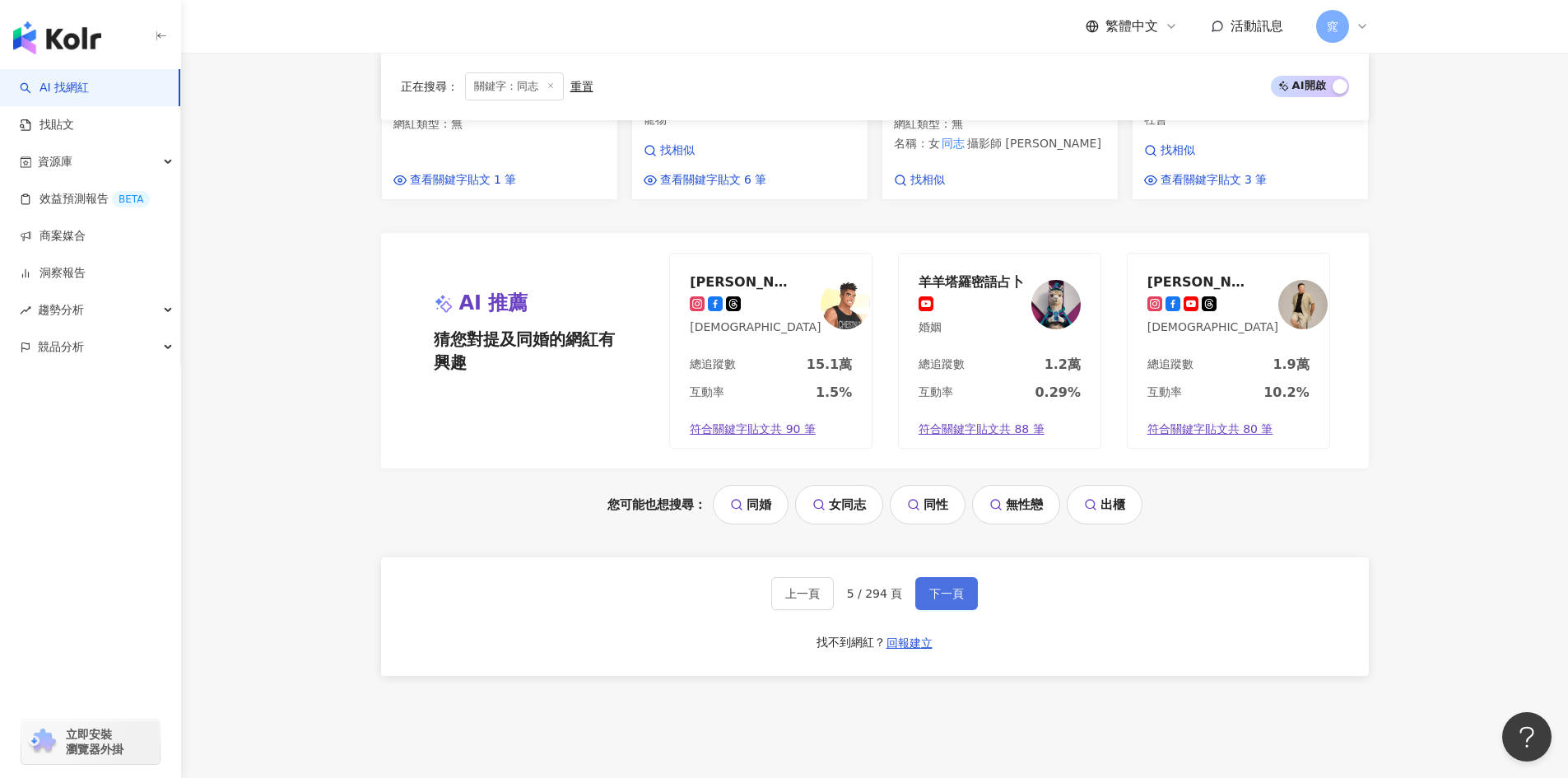
click at [956, 600] on span "下一頁" at bounding box center [946, 593] width 34 height 13
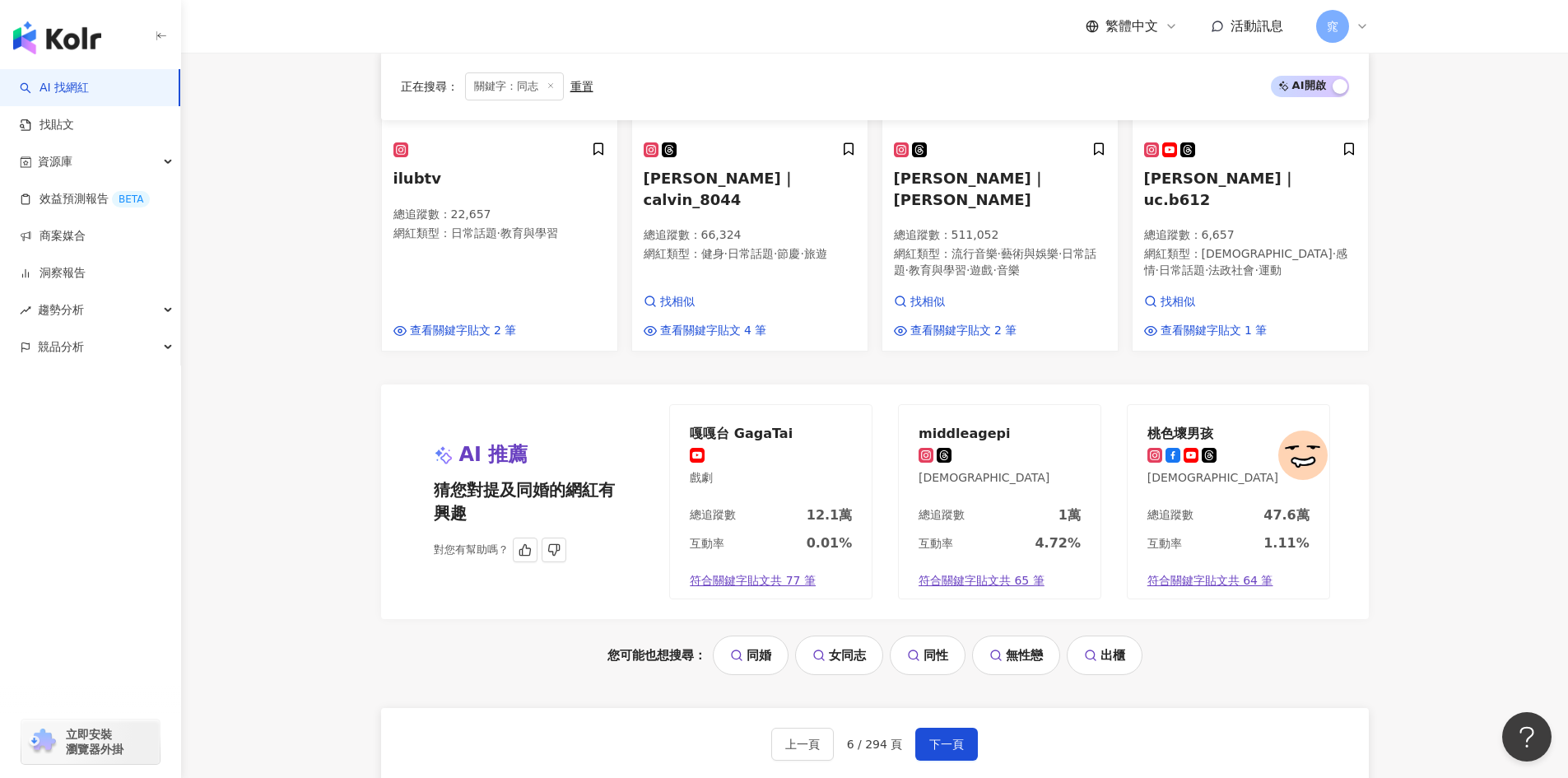
scroll to position [1235, 0]
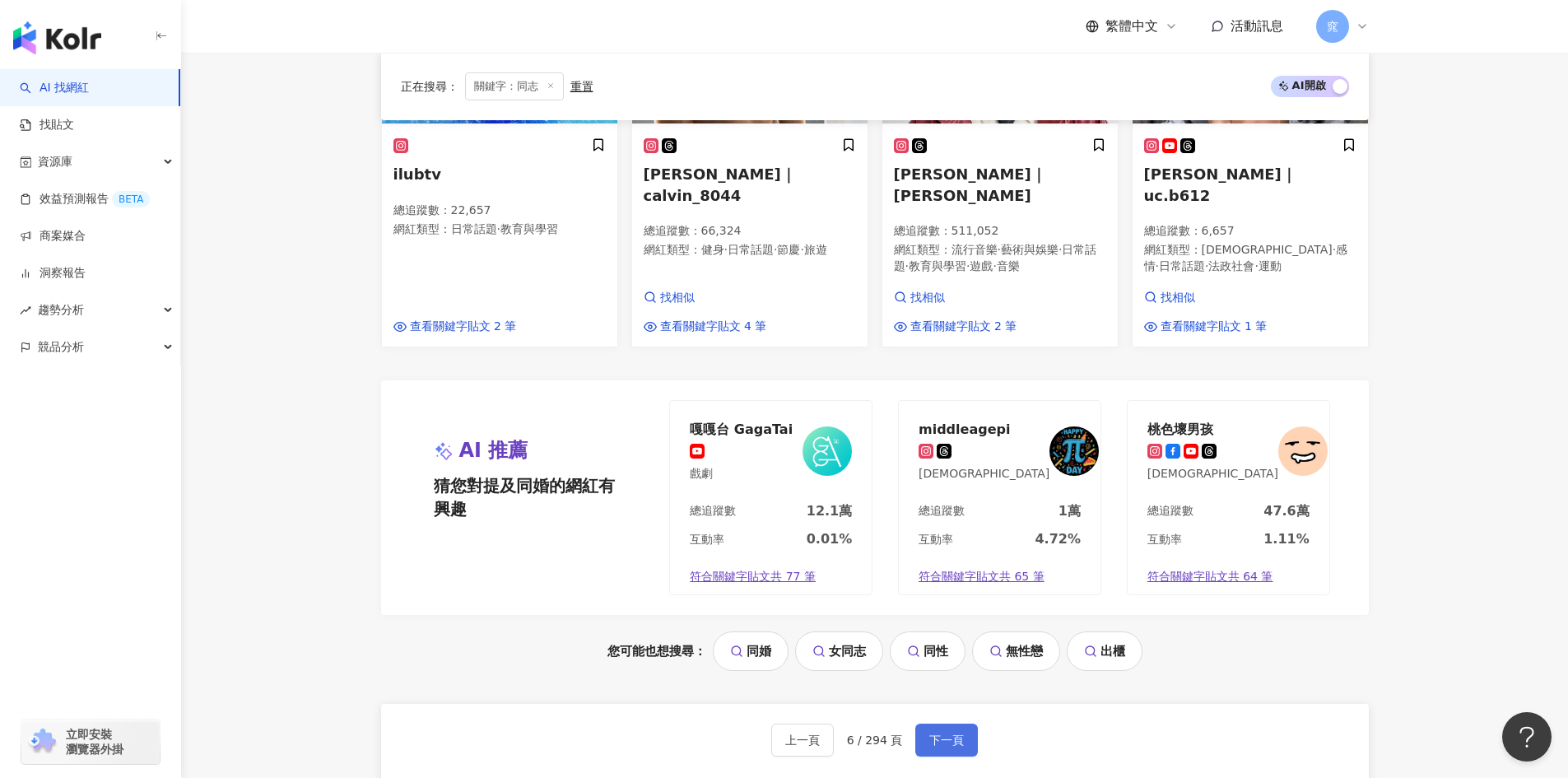
click at [964, 723] on button "下一頁" at bounding box center [946, 739] width 63 height 33
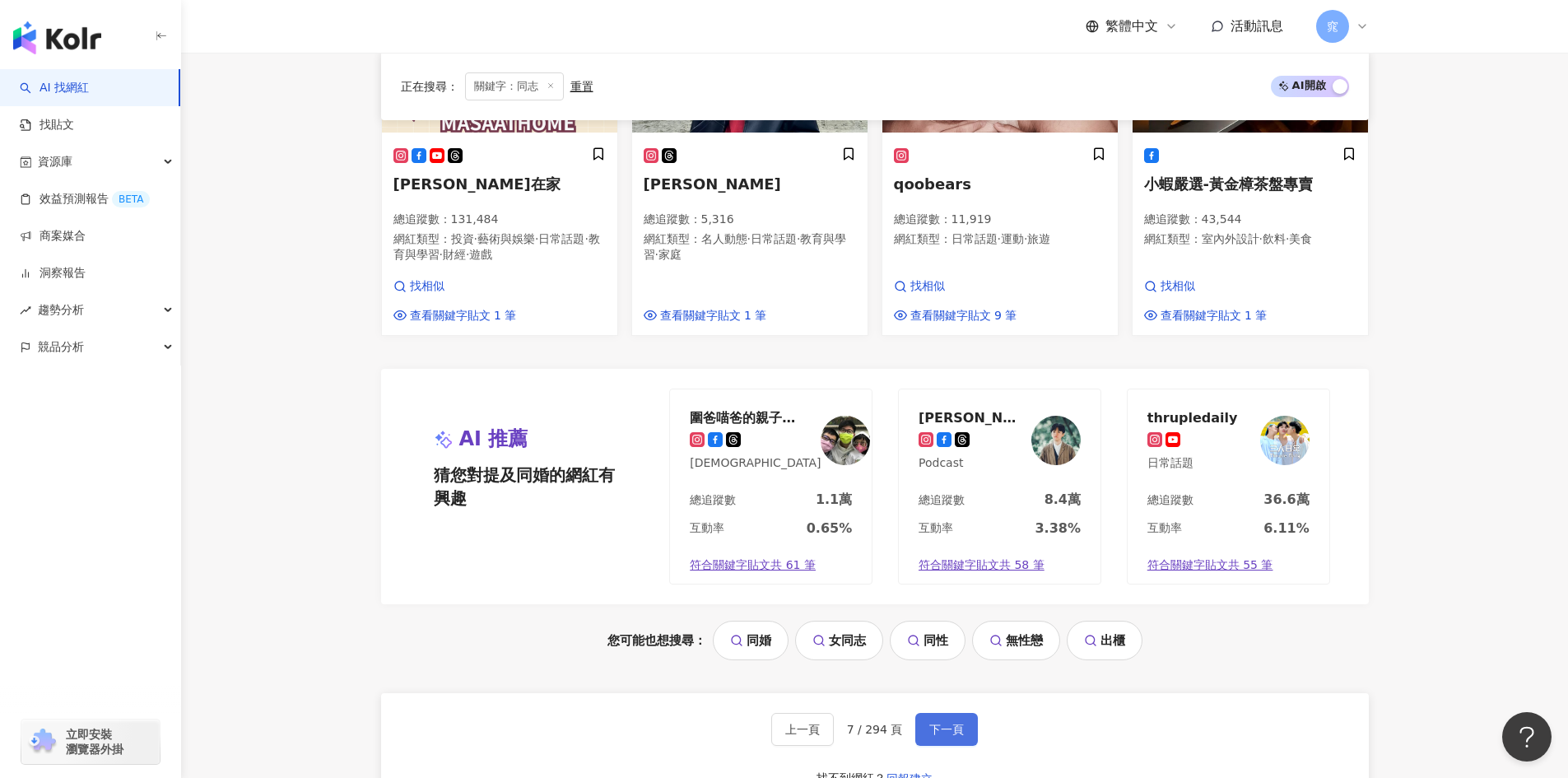
click at [933, 722] on span "下一頁" at bounding box center [946, 729] width 34 height 13
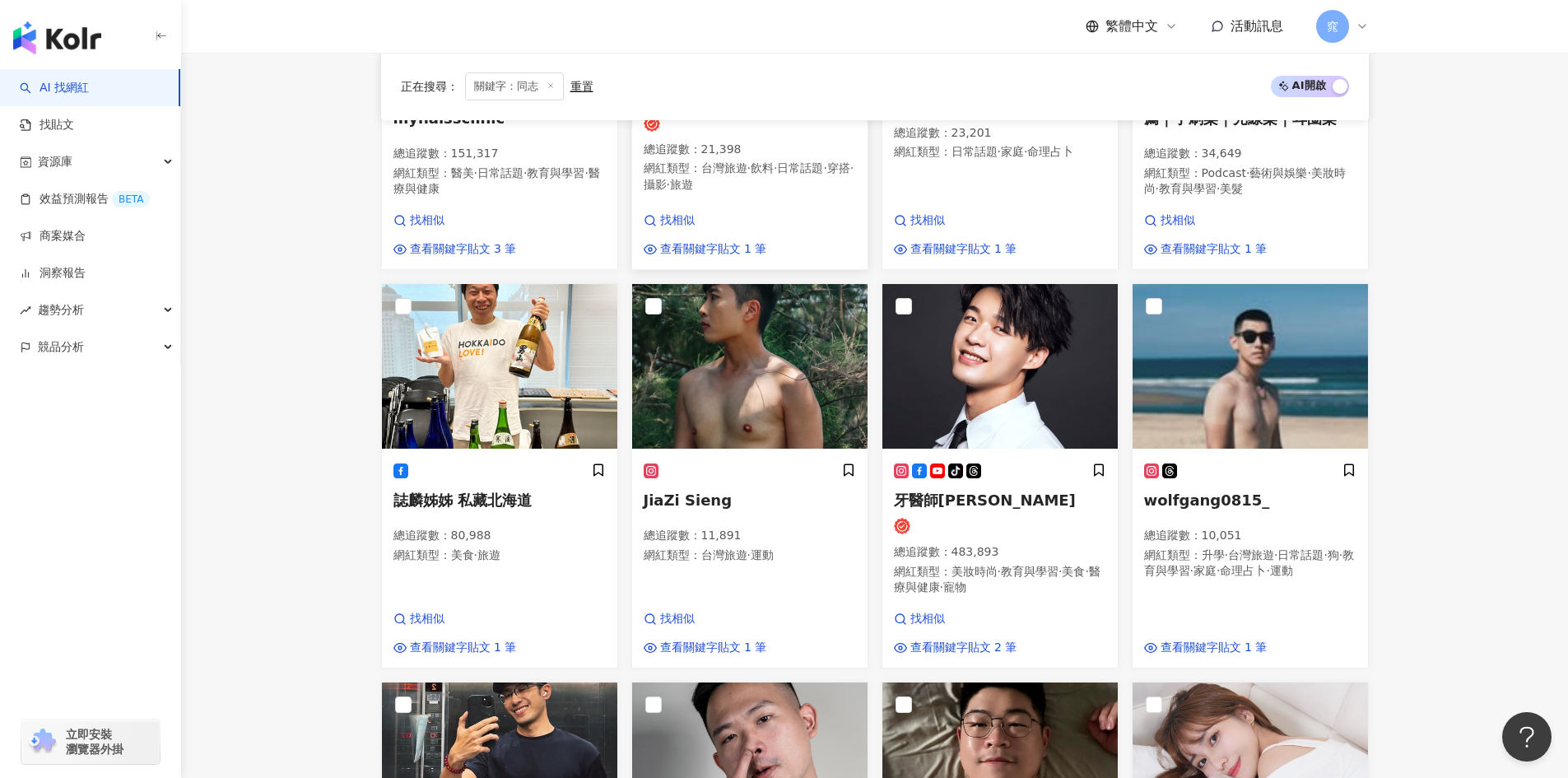
scroll to position [494, 0]
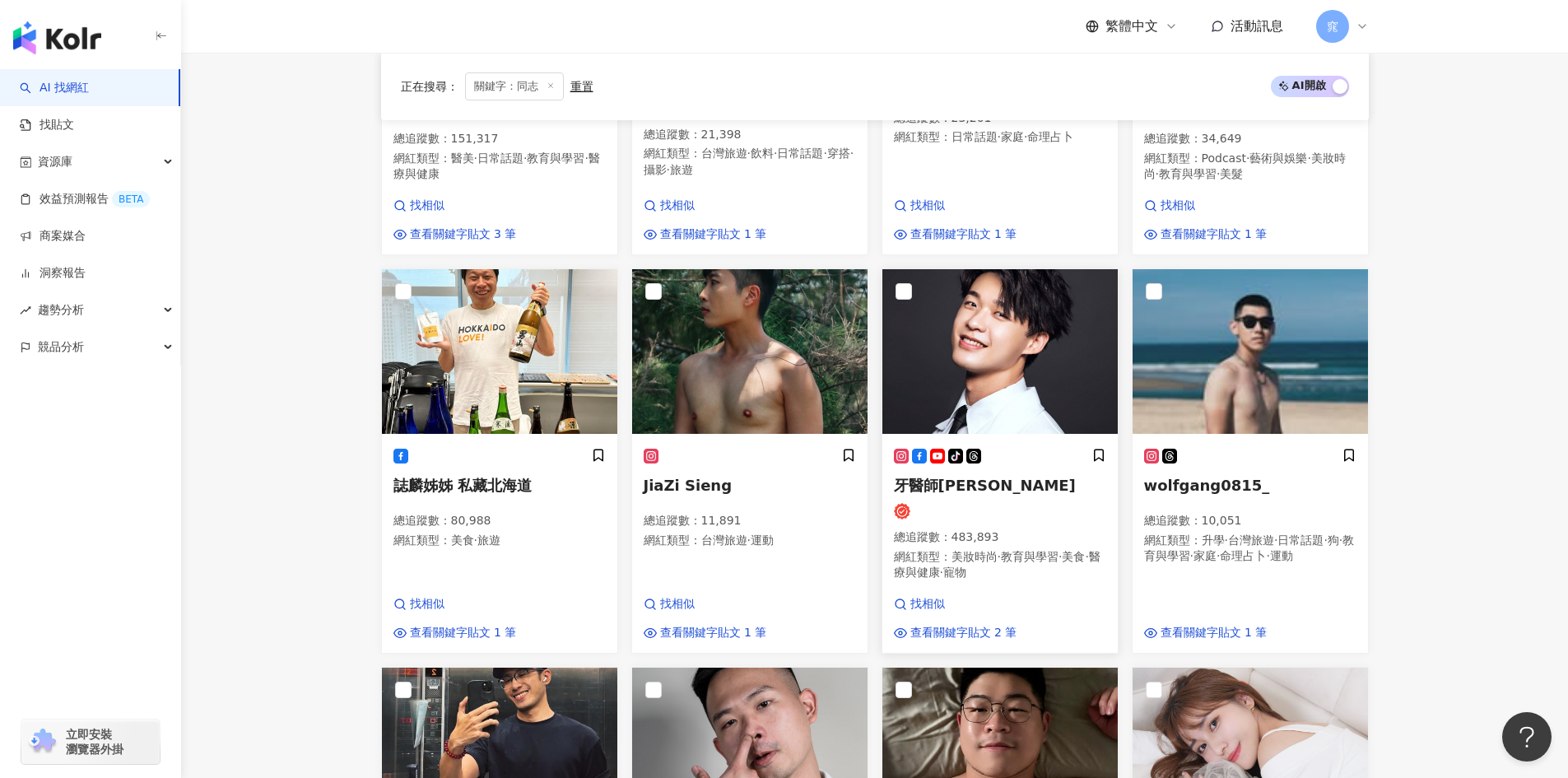
click at [1018, 506] on div at bounding box center [999, 511] width 213 height 17
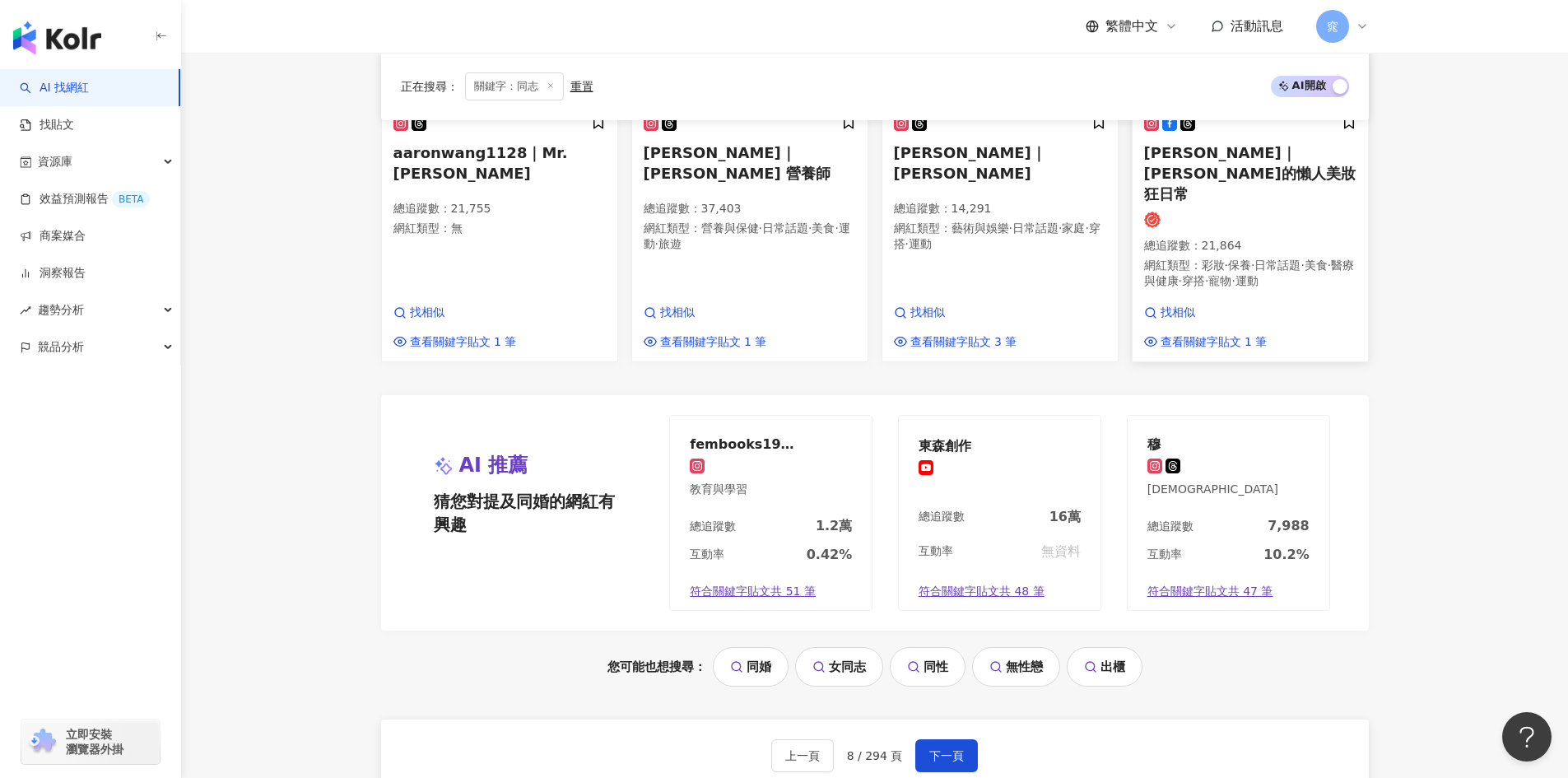
scroll to position [1464, 0]
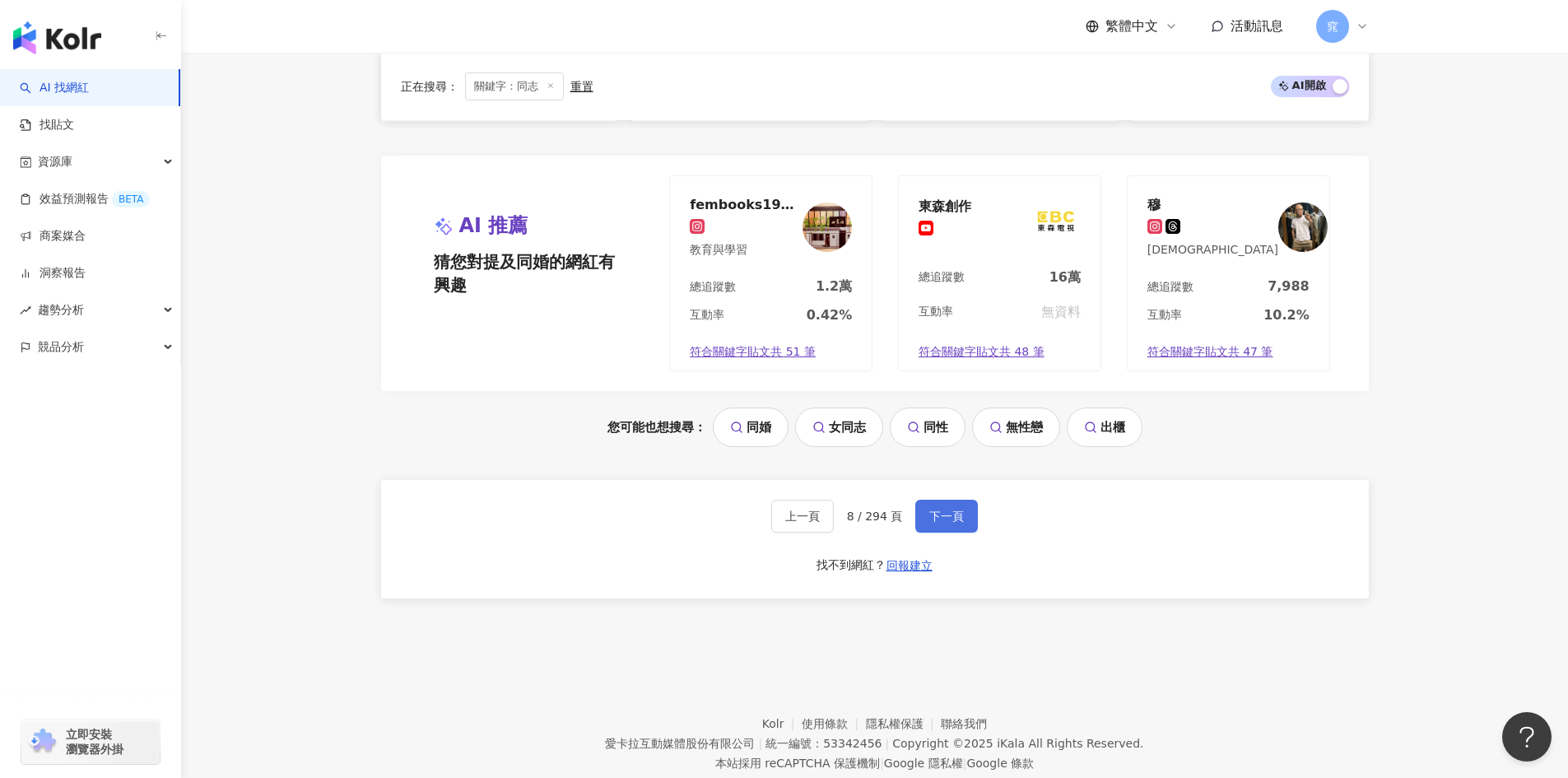
click at [953, 500] on button "下一頁" at bounding box center [946, 516] width 63 height 33
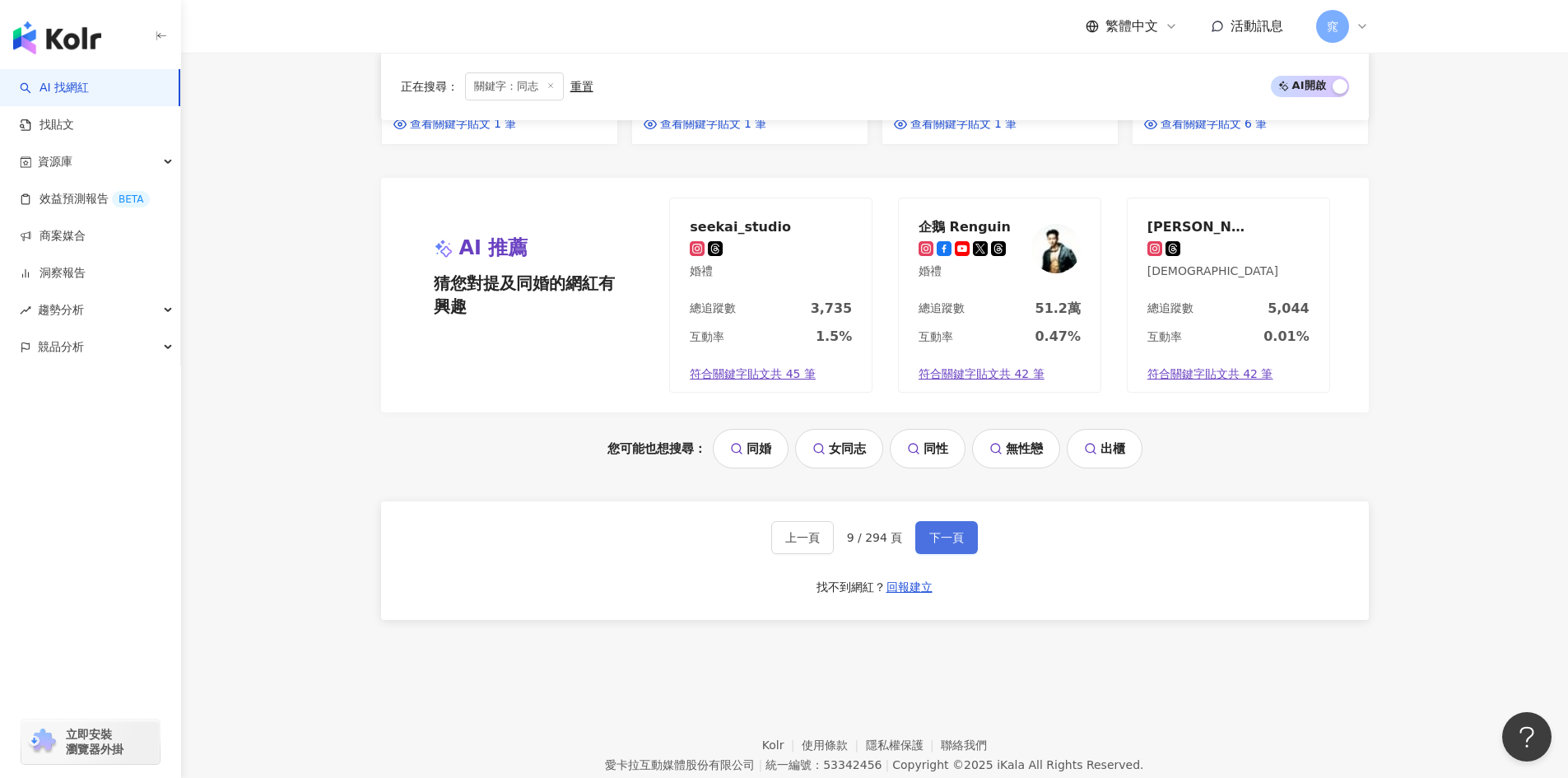
scroll to position [1427, 0]
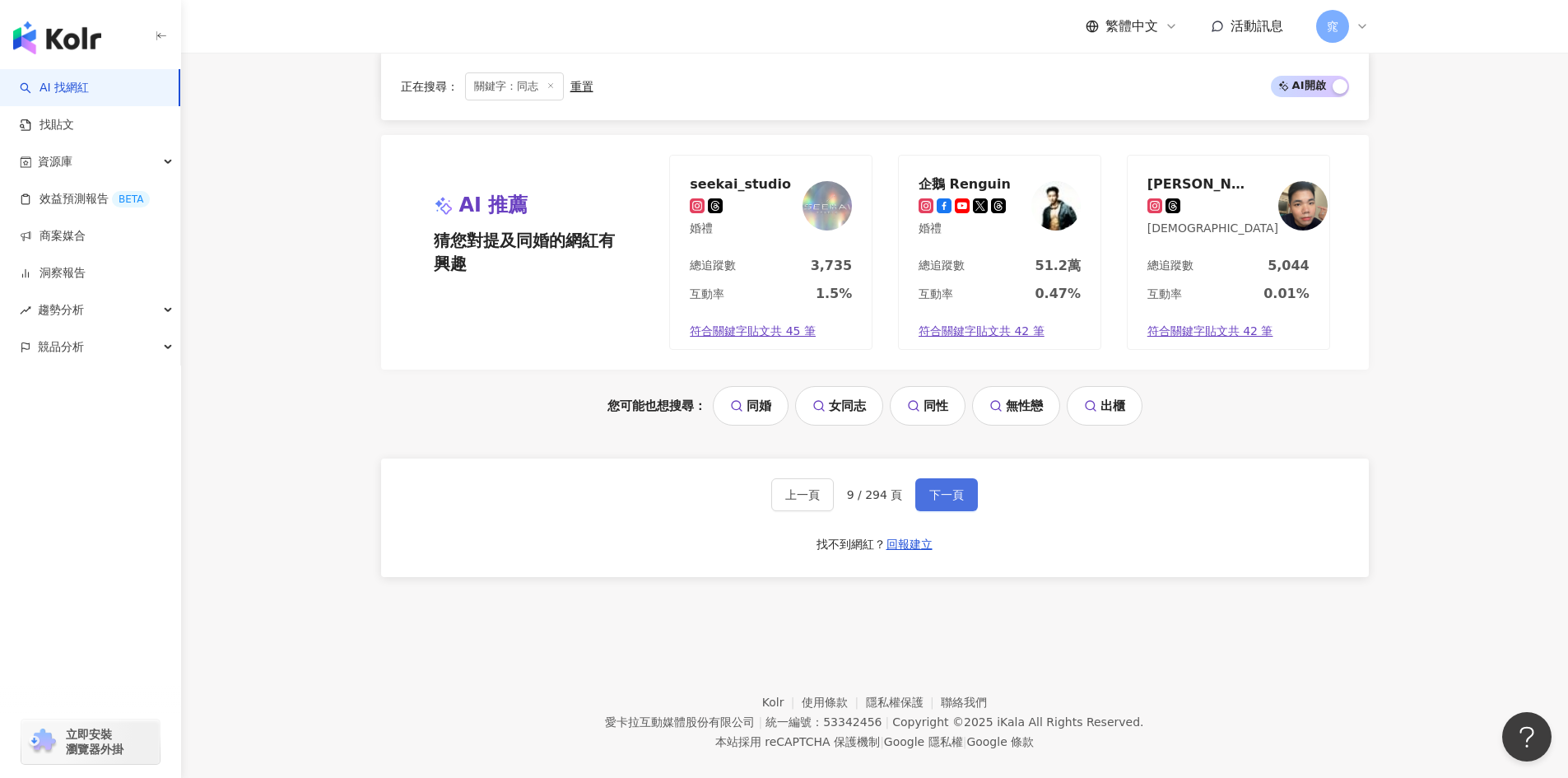
click at [953, 480] on button "下一頁" at bounding box center [946, 495] width 63 height 33
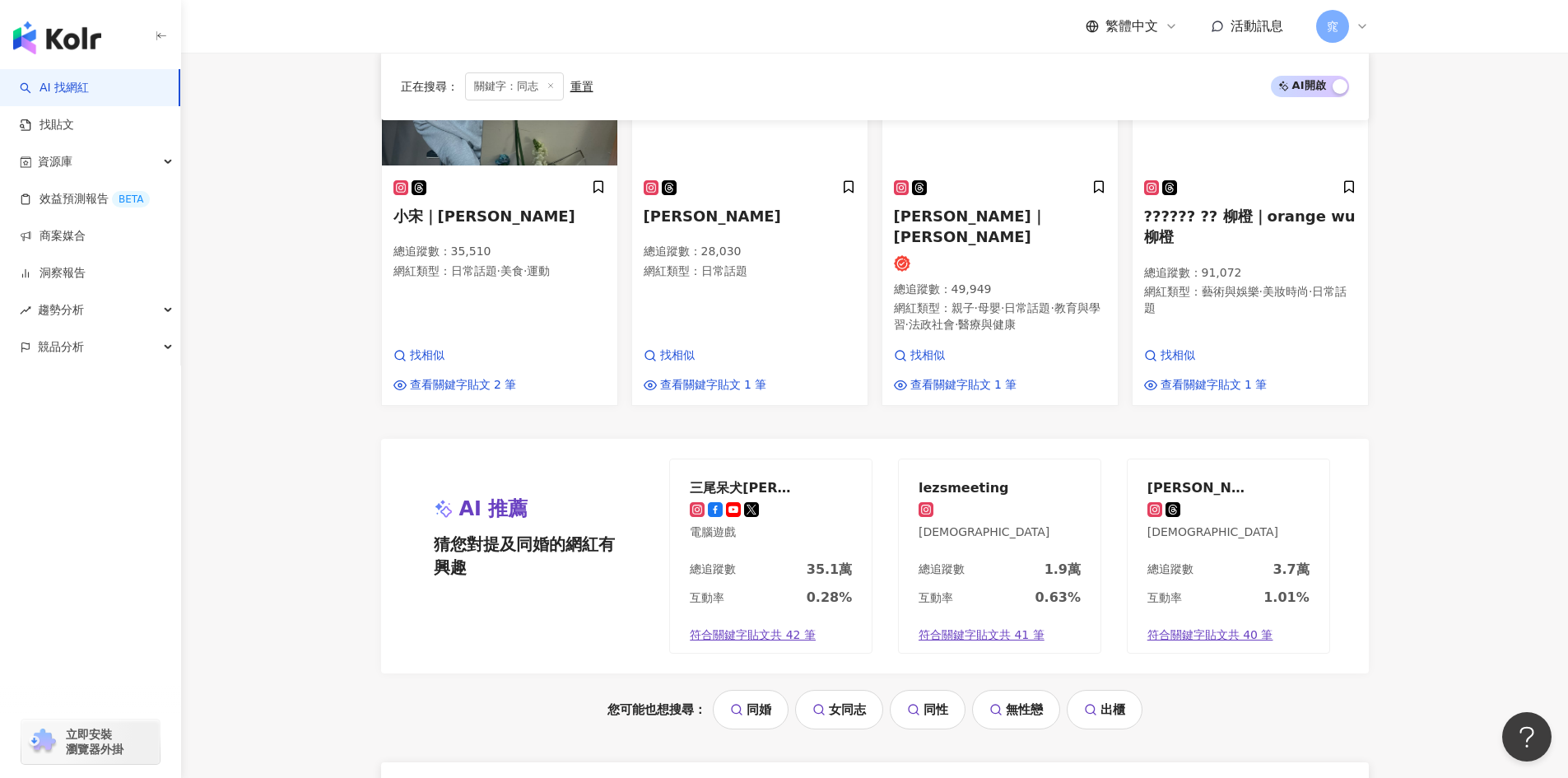
scroll to position [1318, 0]
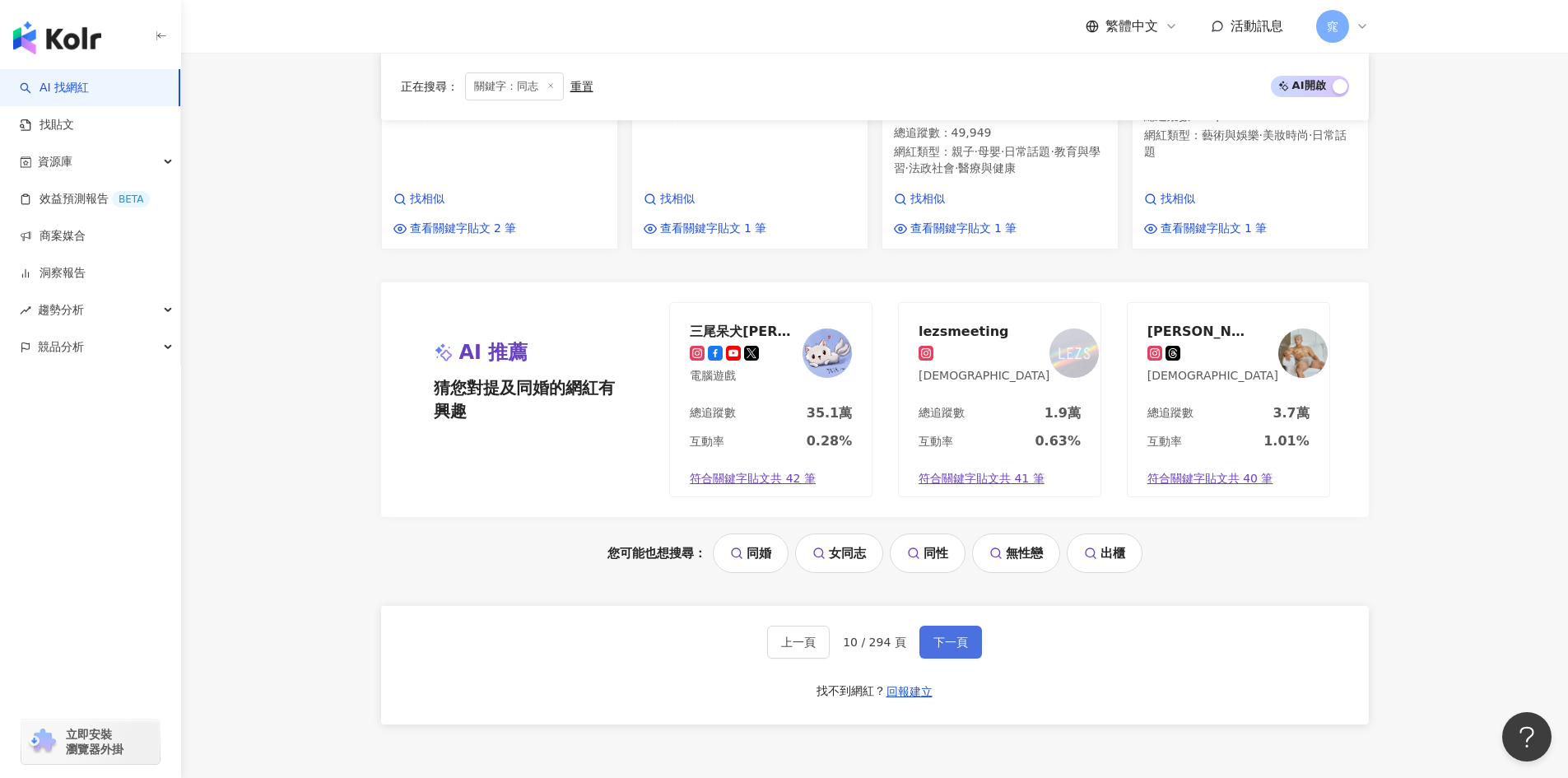
click at [967, 625] on button "下一頁" at bounding box center [950, 641] width 63 height 33
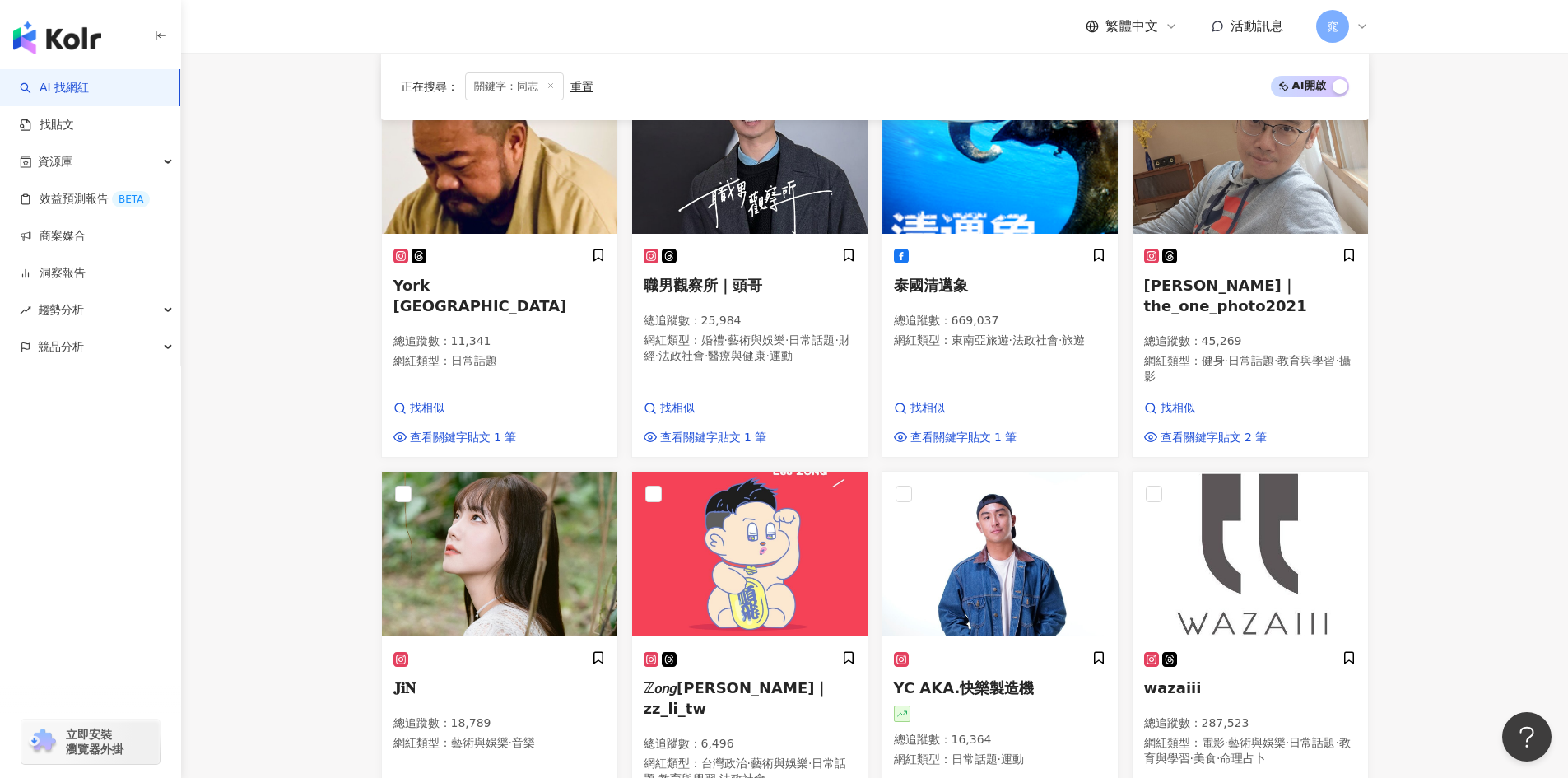
scroll to position [905, 0]
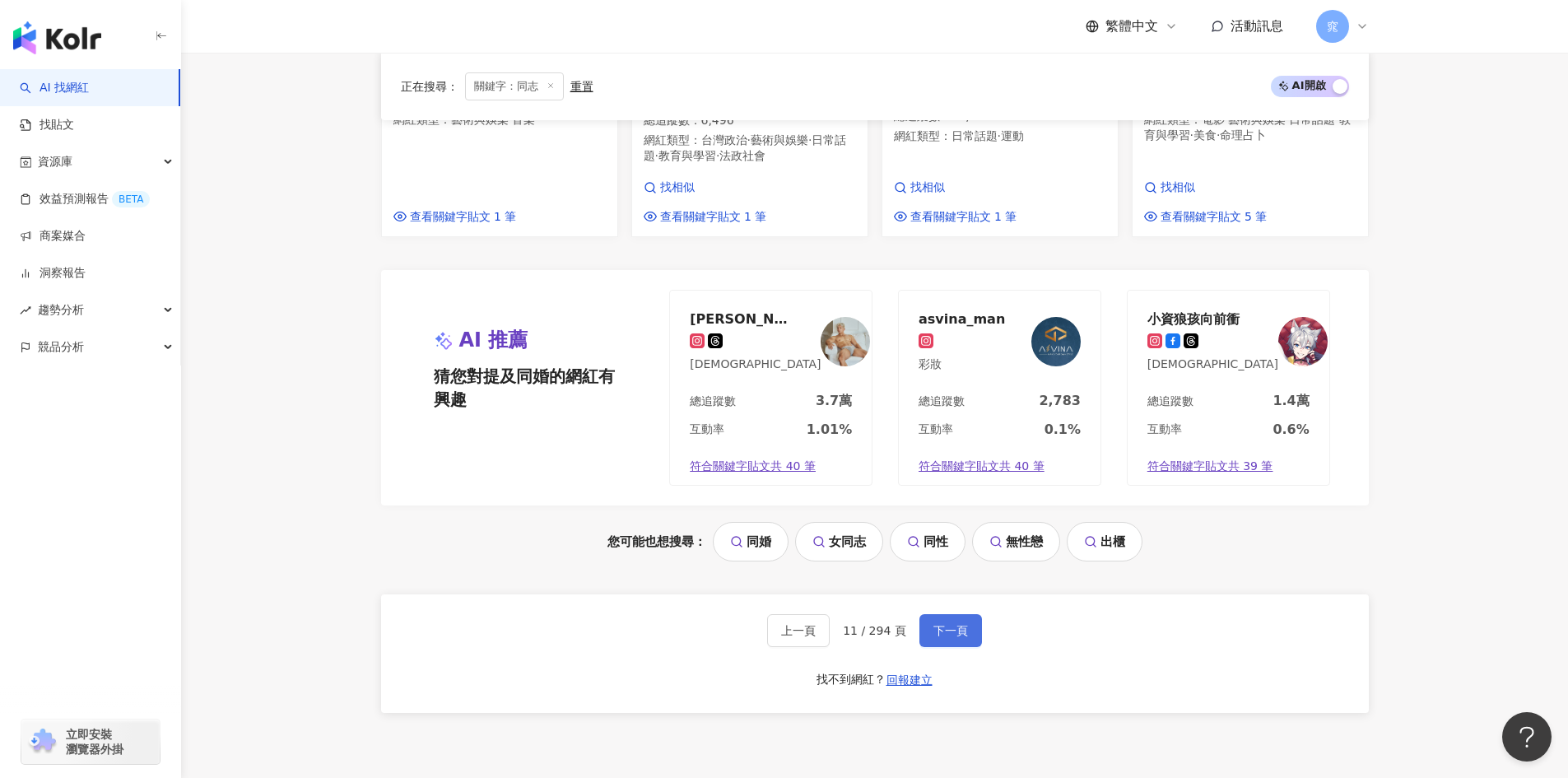
click at [957, 624] on span "下一頁" at bounding box center [950, 631] width 34 height 13
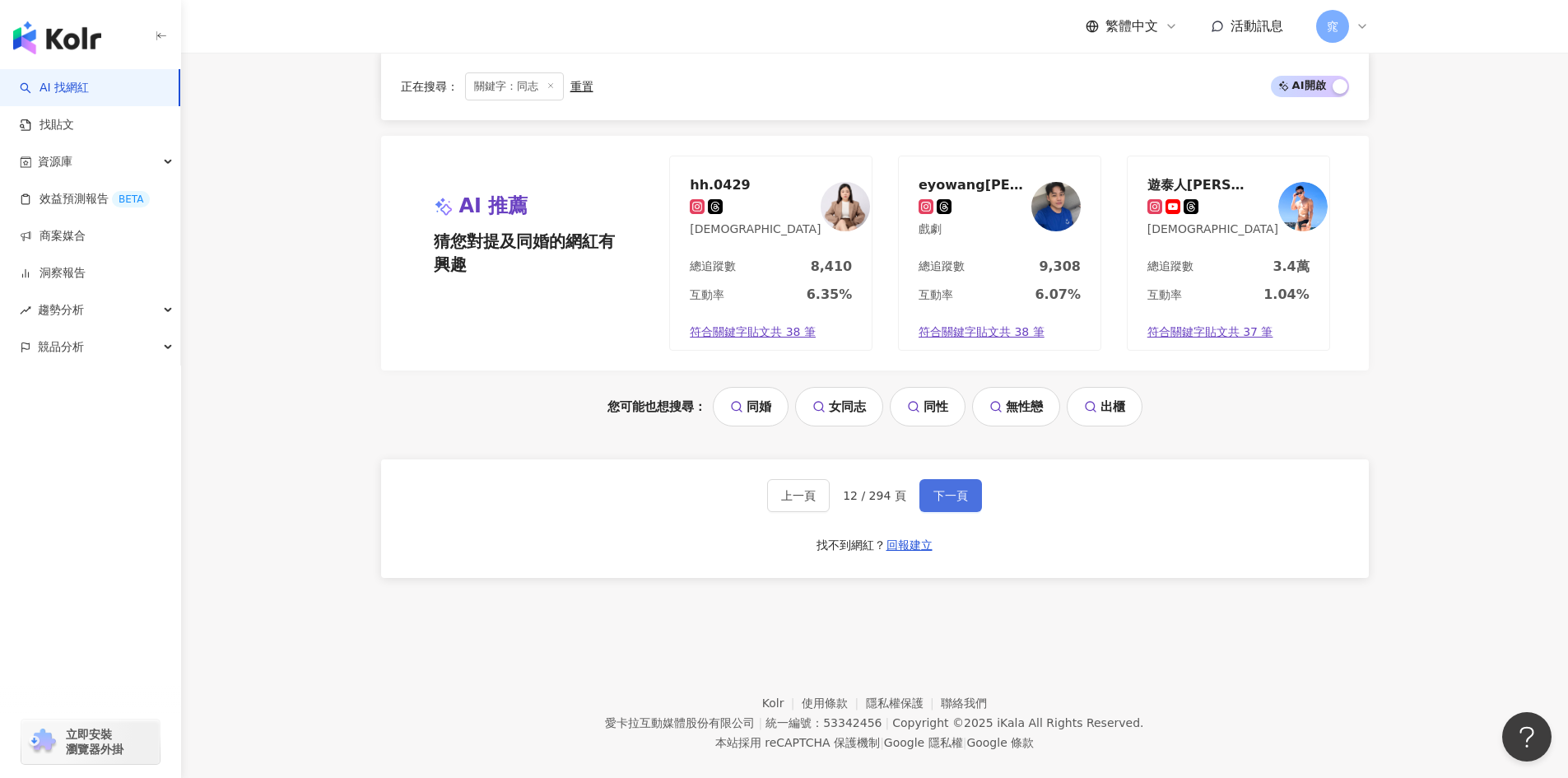
scroll to position [1476, 0]
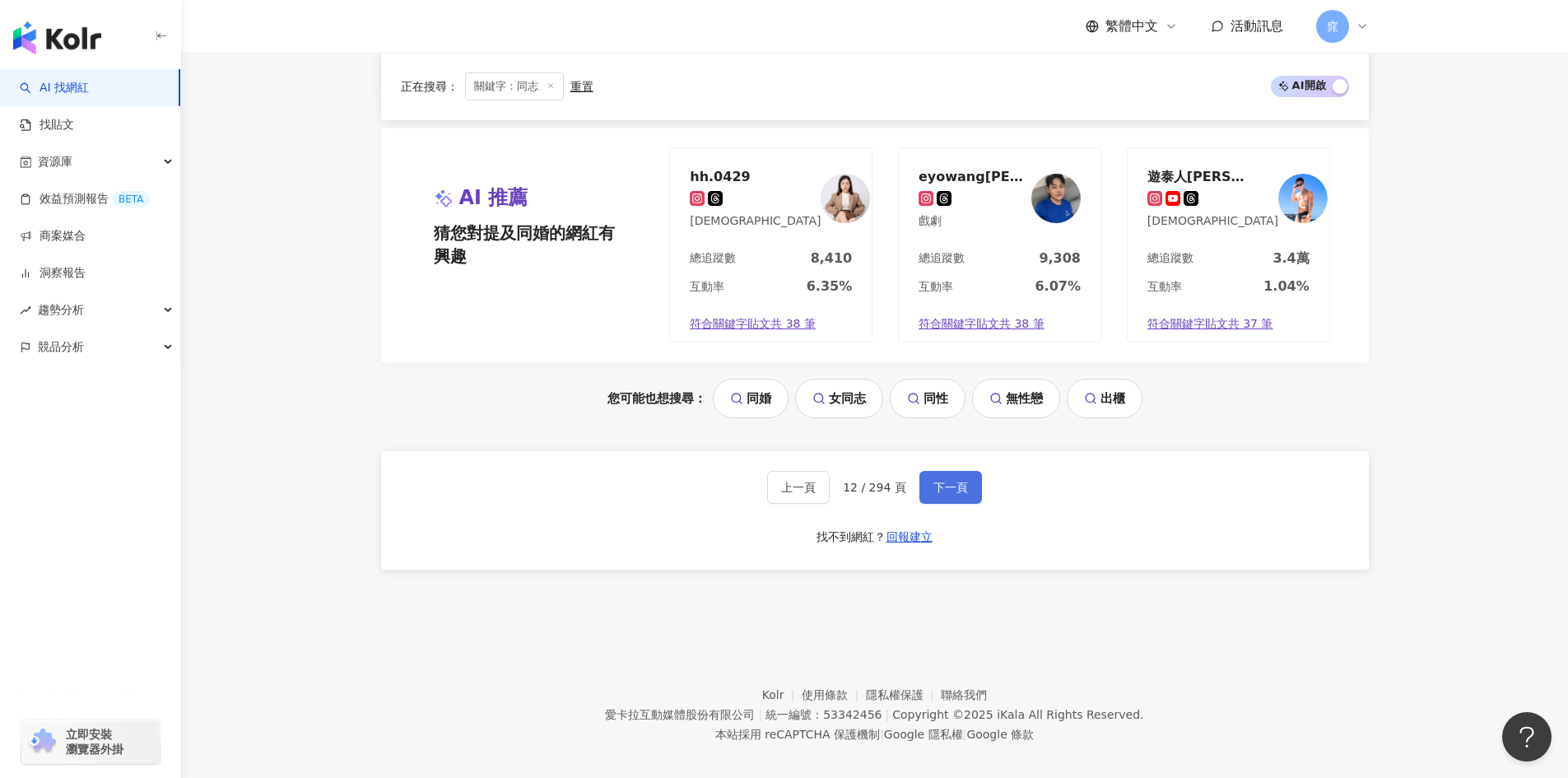
click at [946, 480] on span "下一頁" at bounding box center [950, 487] width 34 height 13
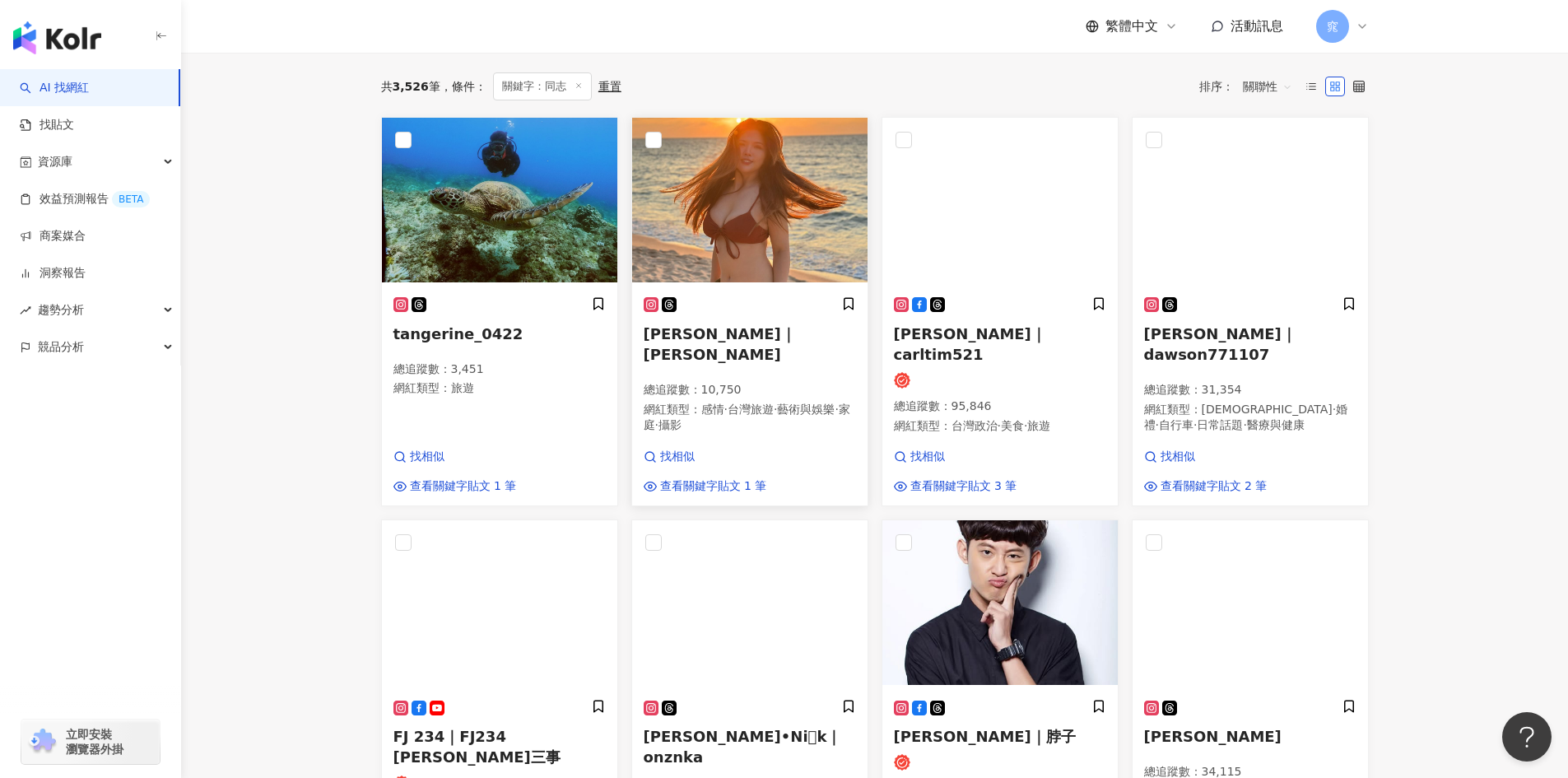
scroll to position [329, 0]
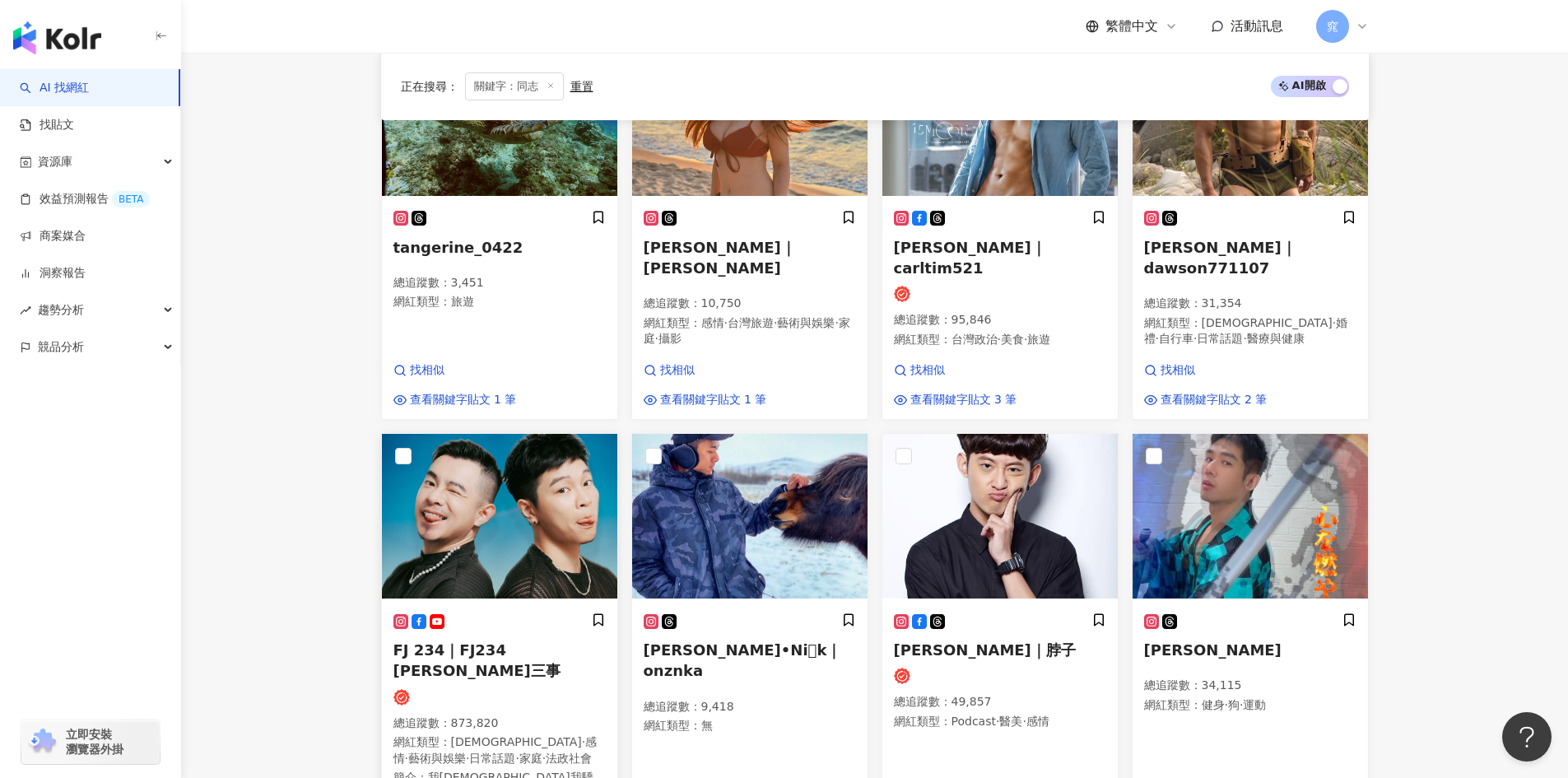
click at [588, 639] on h5 "FJ 234｜FJ234 福福賈許二三事" at bounding box center [500, 660] width 213 height 42
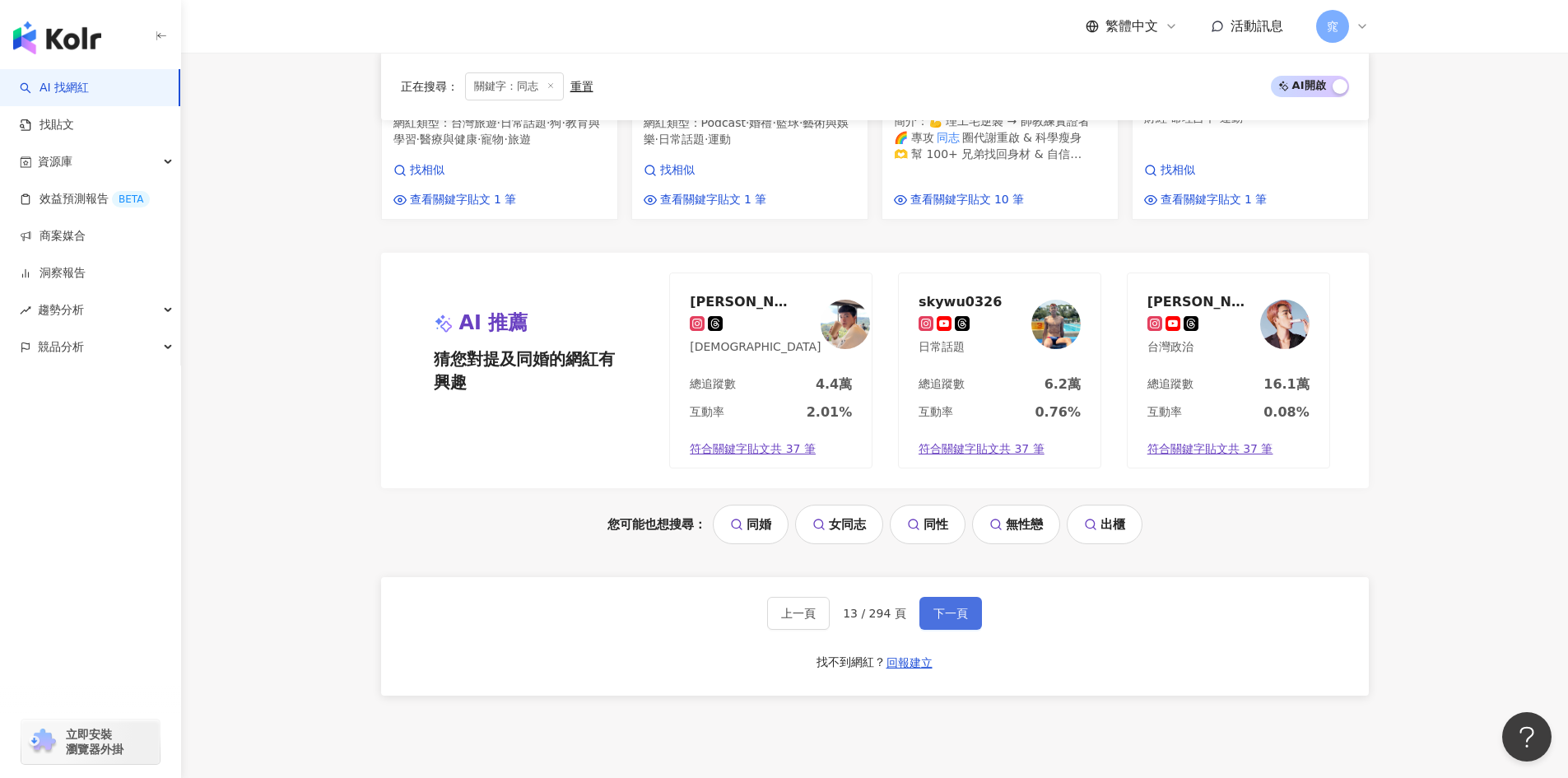
click at [968, 597] on button "下一頁" at bounding box center [950, 613] width 63 height 33
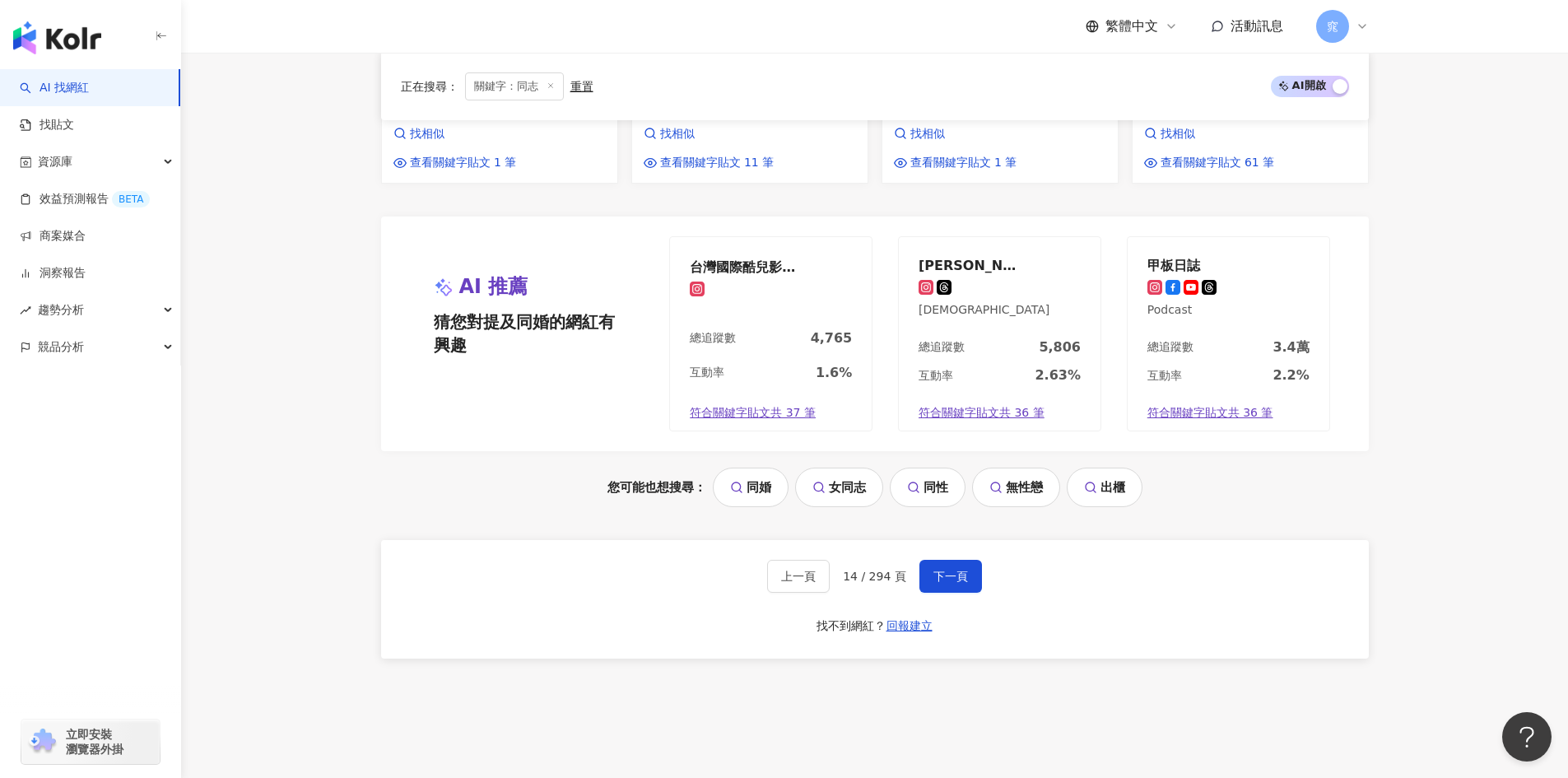
scroll to position [1400, 0]
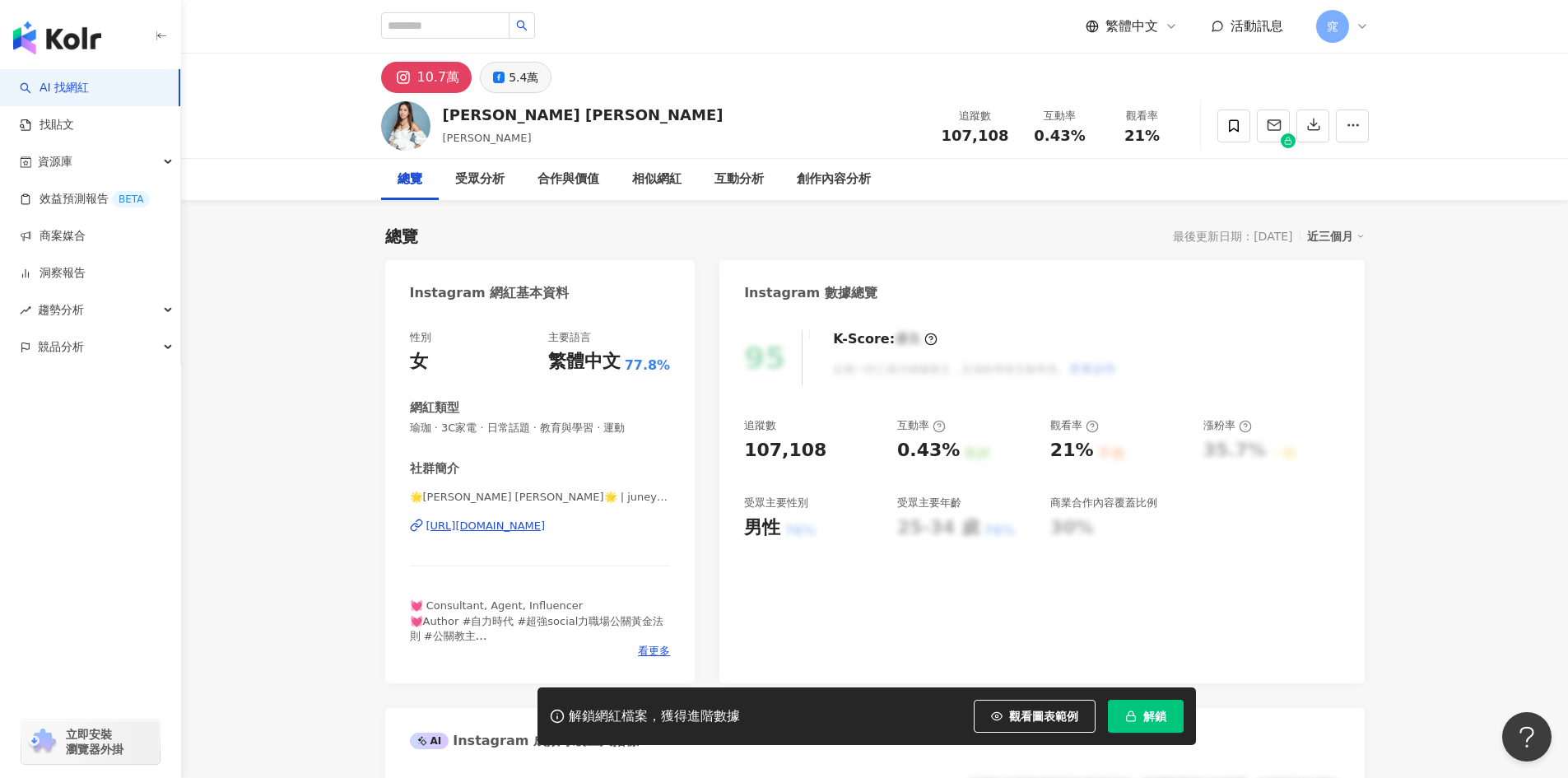
click at [503, 85] on button "5.4萬" at bounding box center [515, 77] width 72 height 31
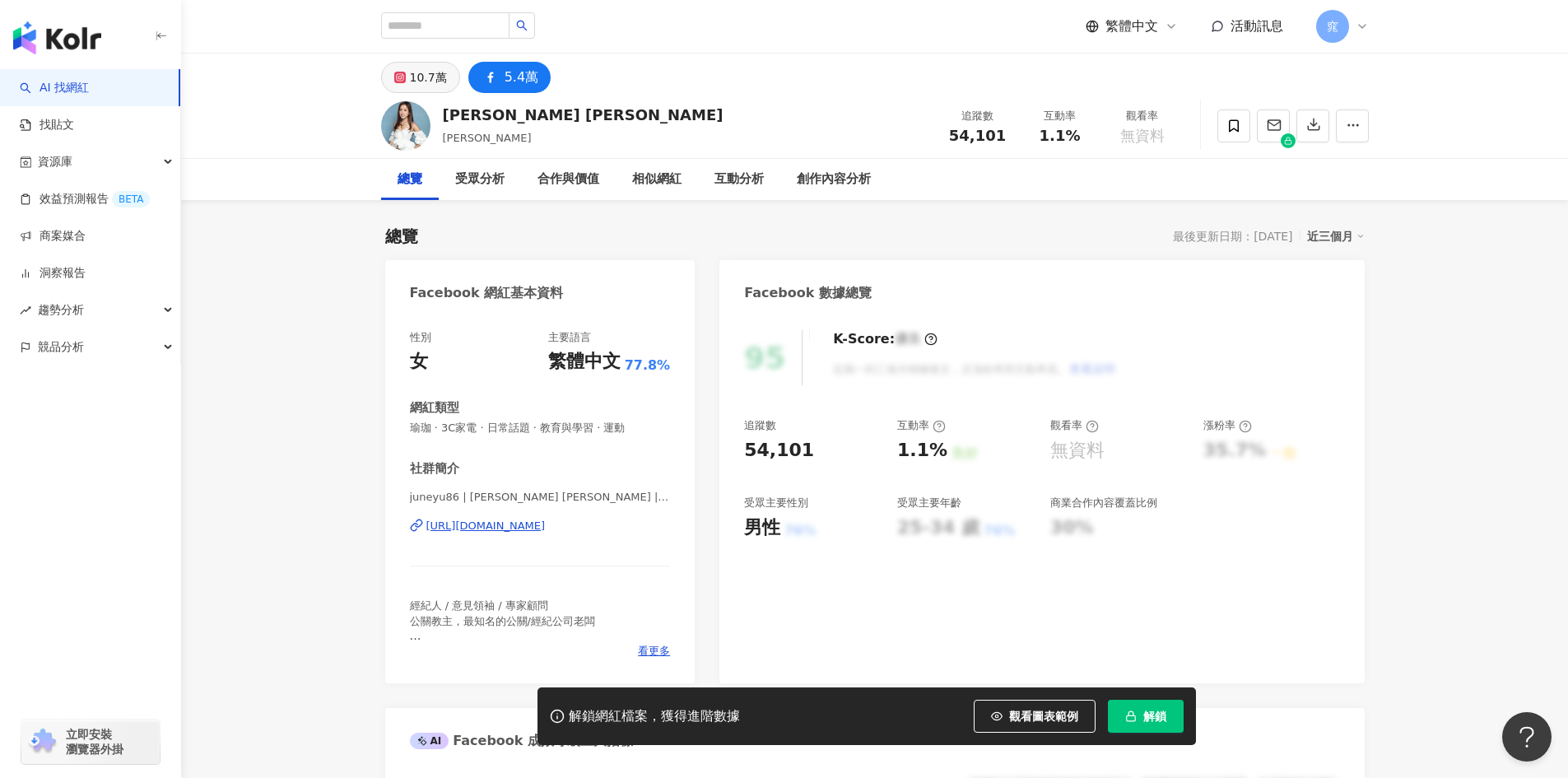
click at [422, 85] on div "10.7萬" at bounding box center [428, 78] width 37 height 23
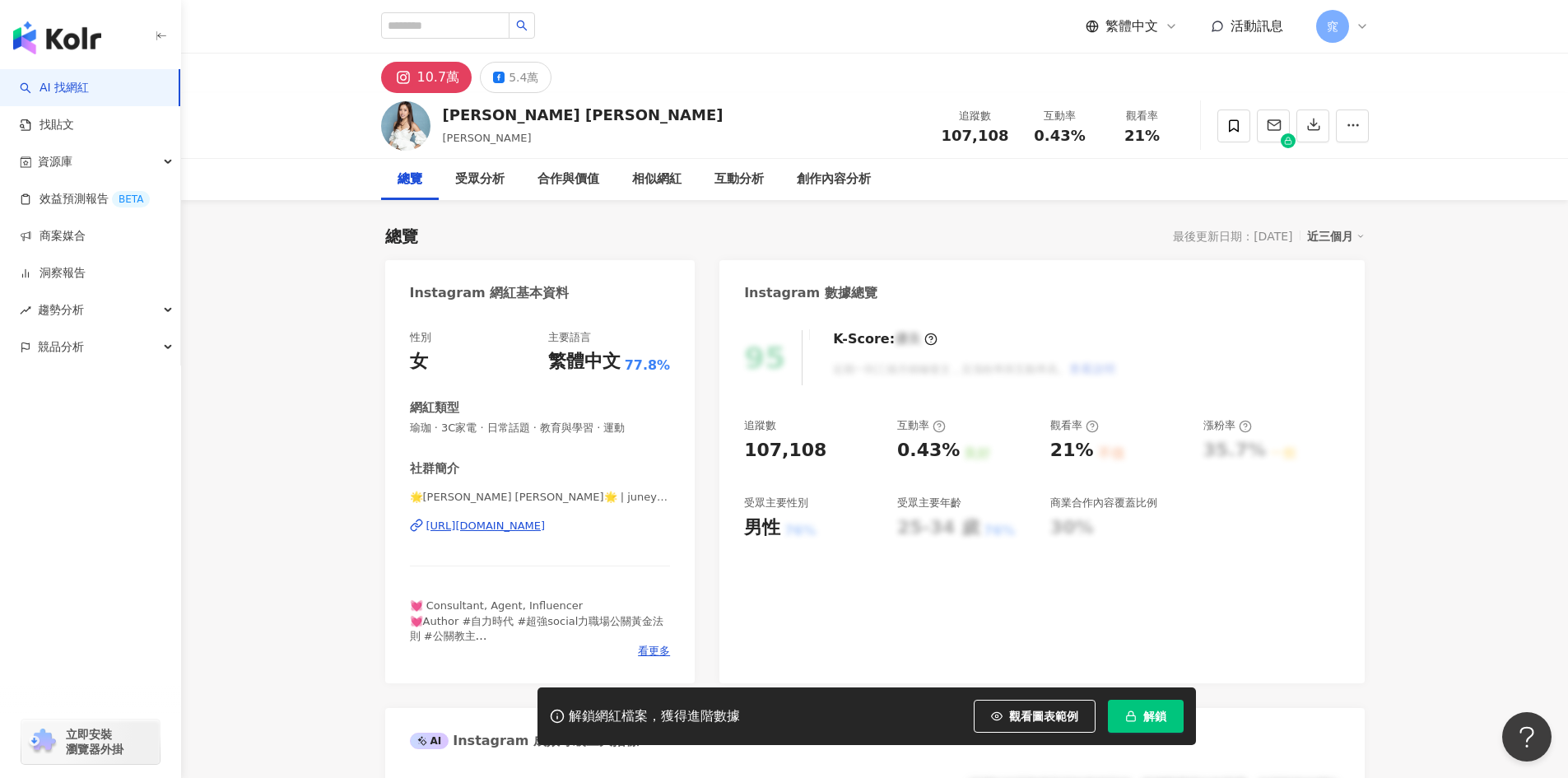
click at [546, 527] on div "https://www.instagram.com/juneyu1/" at bounding box center [486, 525] width 119 height 15
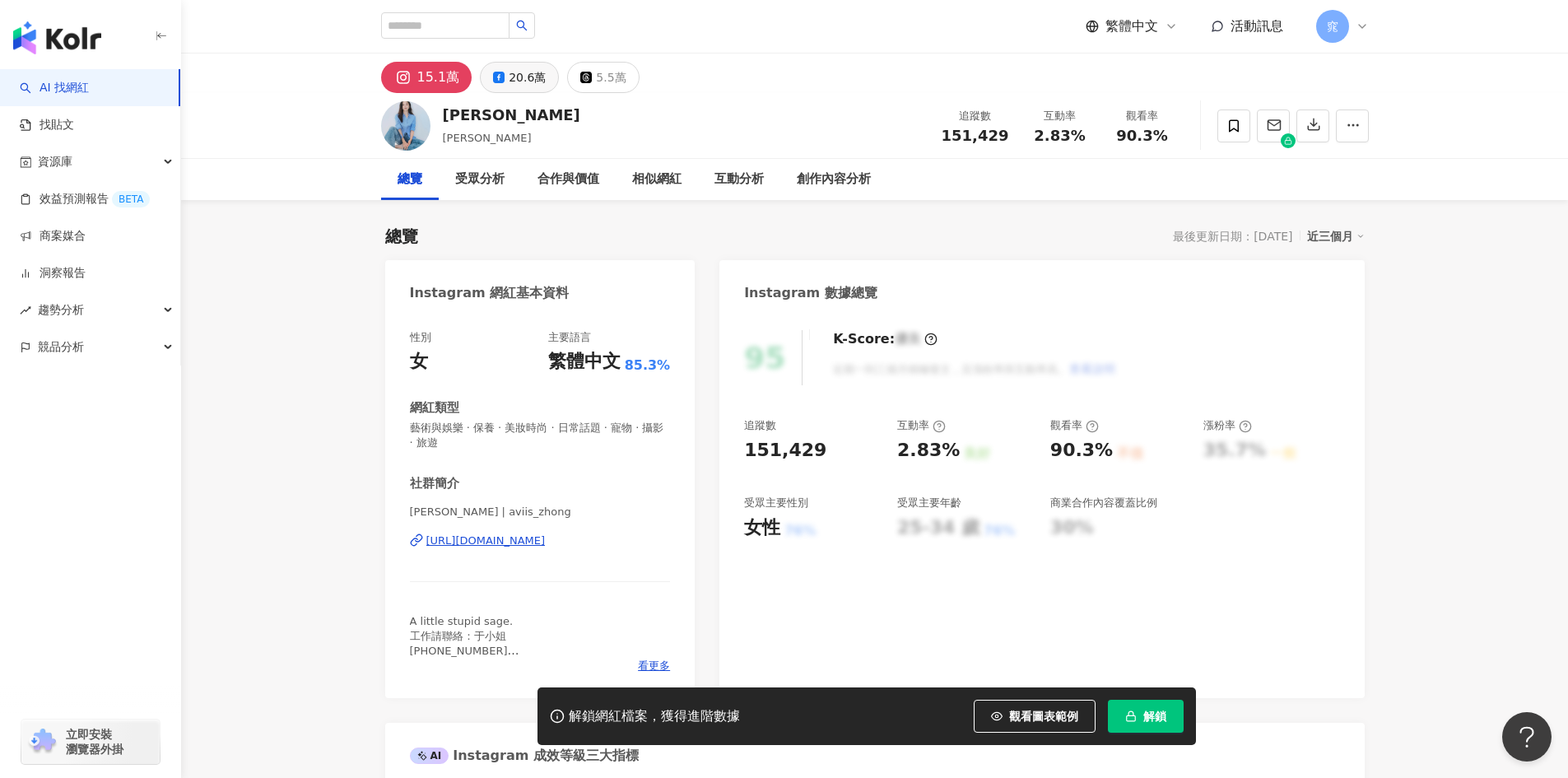
click at [524, 87] on div "20.6萬" at bounding box center [527, 78] width 37 height 23
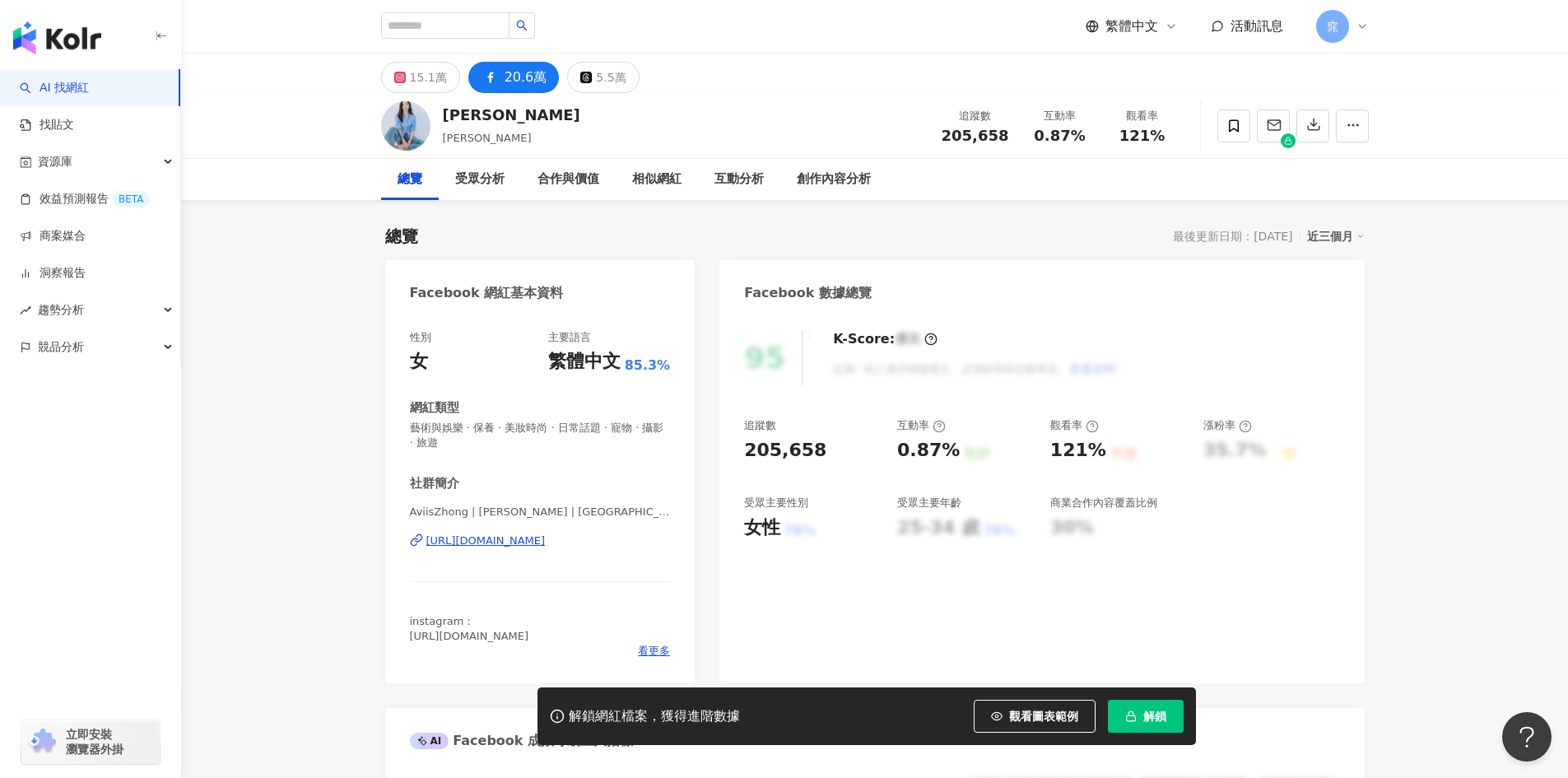
click at [534, 541] on div "https://www.facebook.com/113540728778941" at bounding box center [486, 540] width 119 height 15
click at [432, 81] on div "15.1萬" at bounding box center [428, 78] width 37 height 23
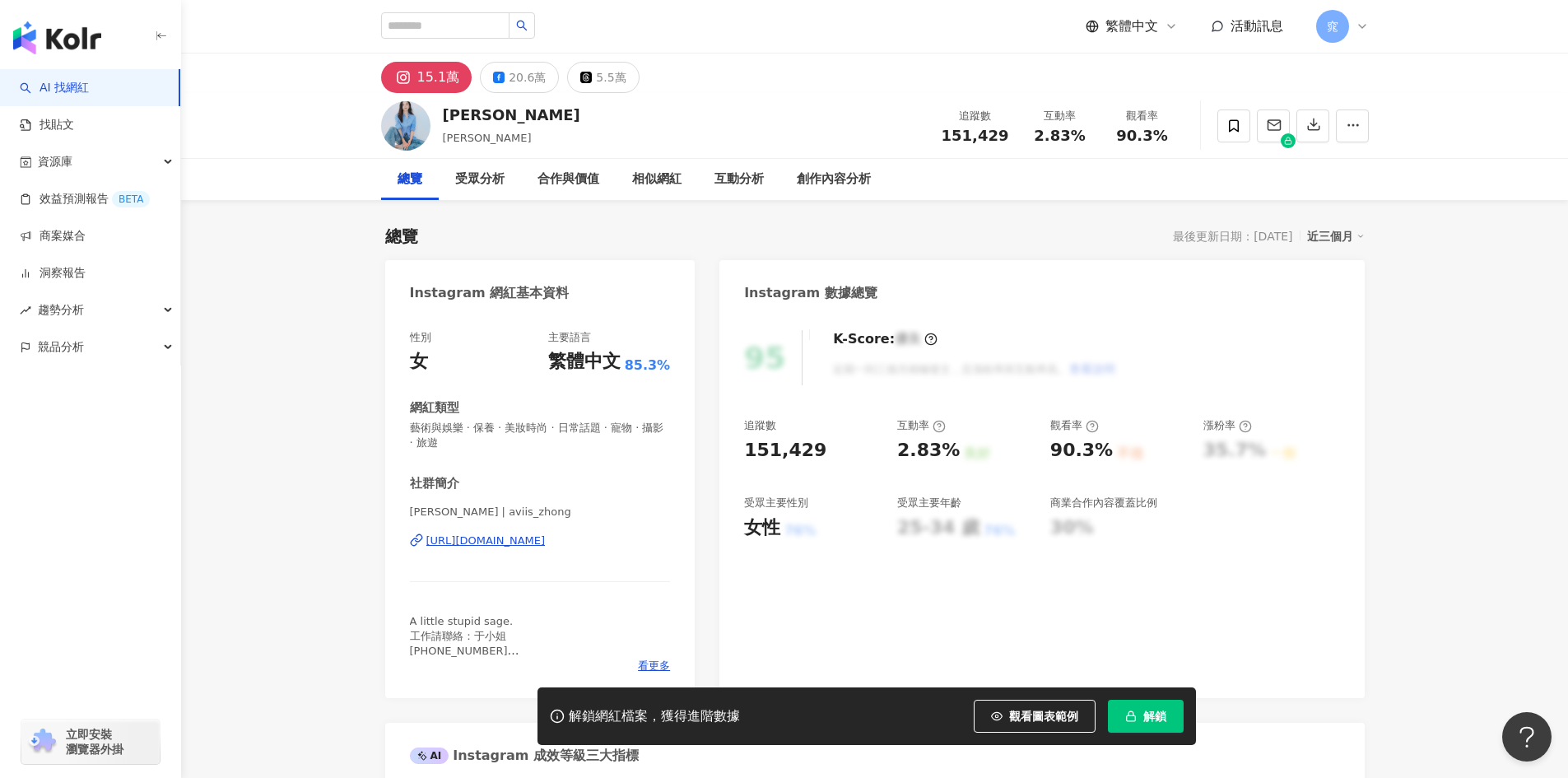
click at [546, 541] on div "https://www.instagram.com/aviis_zhong/" at bounding box center [486, 540] width 119 height 15
drag, startPoint x: 821, startPoint y: 445, endPoint x: 720, endPoint y: 449, distance: 101.1
click at [720, 449] on div "95 K-Score : 優良 近期一到三個月積極發文，且漲粉率與互動率高。 查看說明 追蹤數 151,429 互動率 2.83% 良好 觀看率 90.3% …" at bounding box center [1042, 505] width 645 height 384
copy div "151,429"
drag, startPoint x: 953, startPoint y: 454, endPoint x: 896, endPoint y: 451, distance: 57.1
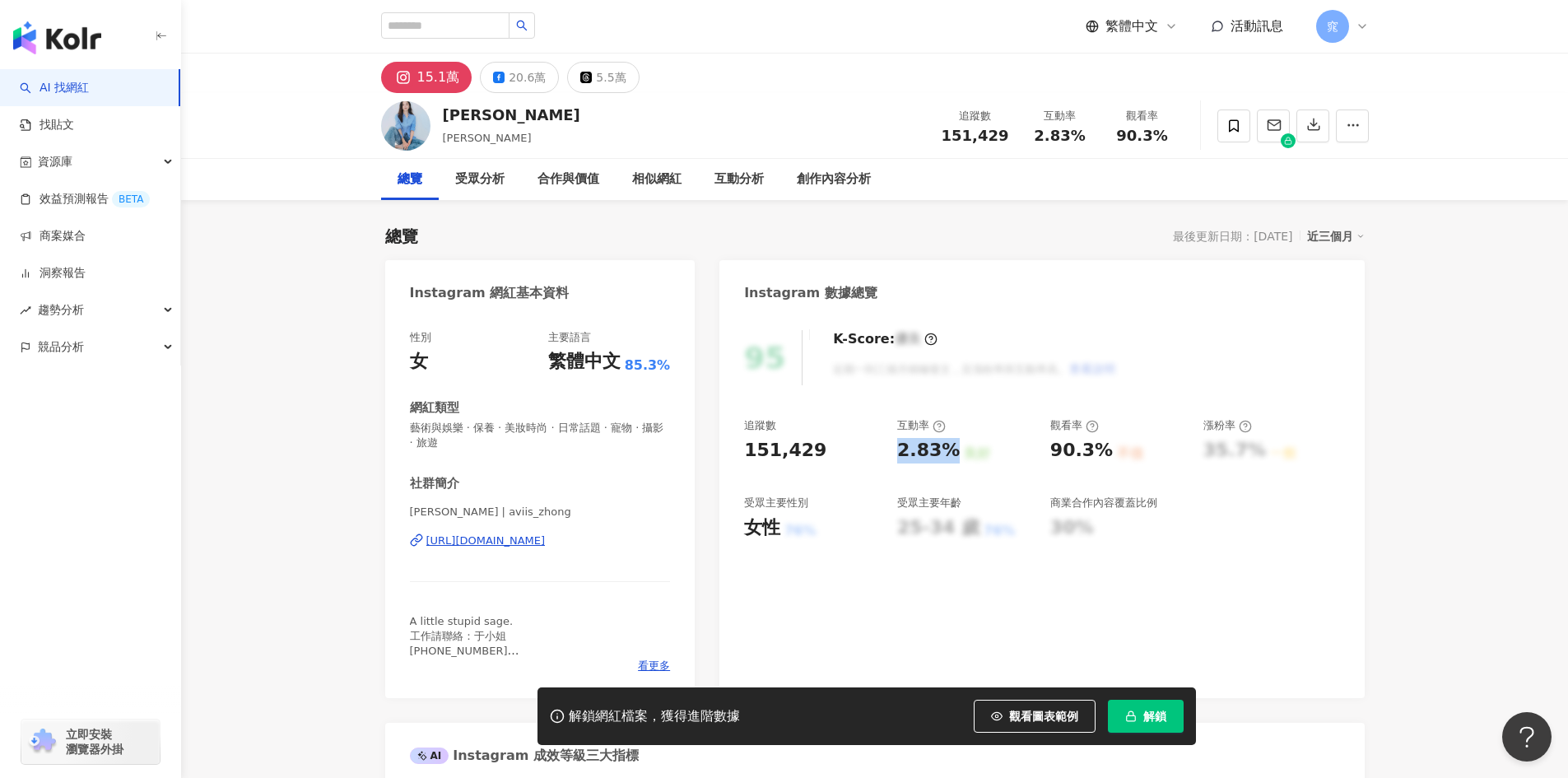
click at [897, 451] on div "2.83% 良好" at bounding box center [965, 450] width 137 height 26
copy div "2.83%"
drag, startPoint x: 1105, startPoint y: 449, endPoint x: 1041, endPoint y: 457, distance: 64.5
click at [1044, 457] on div "追蹤數 151,429 互動率 2.83% 良好 觀看率 90.3% 不佳 漲粉率 35.7% 一般 受眾主要性別 女性 76% 受眾主要年齡 25-34 歲…" at bounding box center [1042, 480] width 595 height 122
copy div "90.3% 不佳"
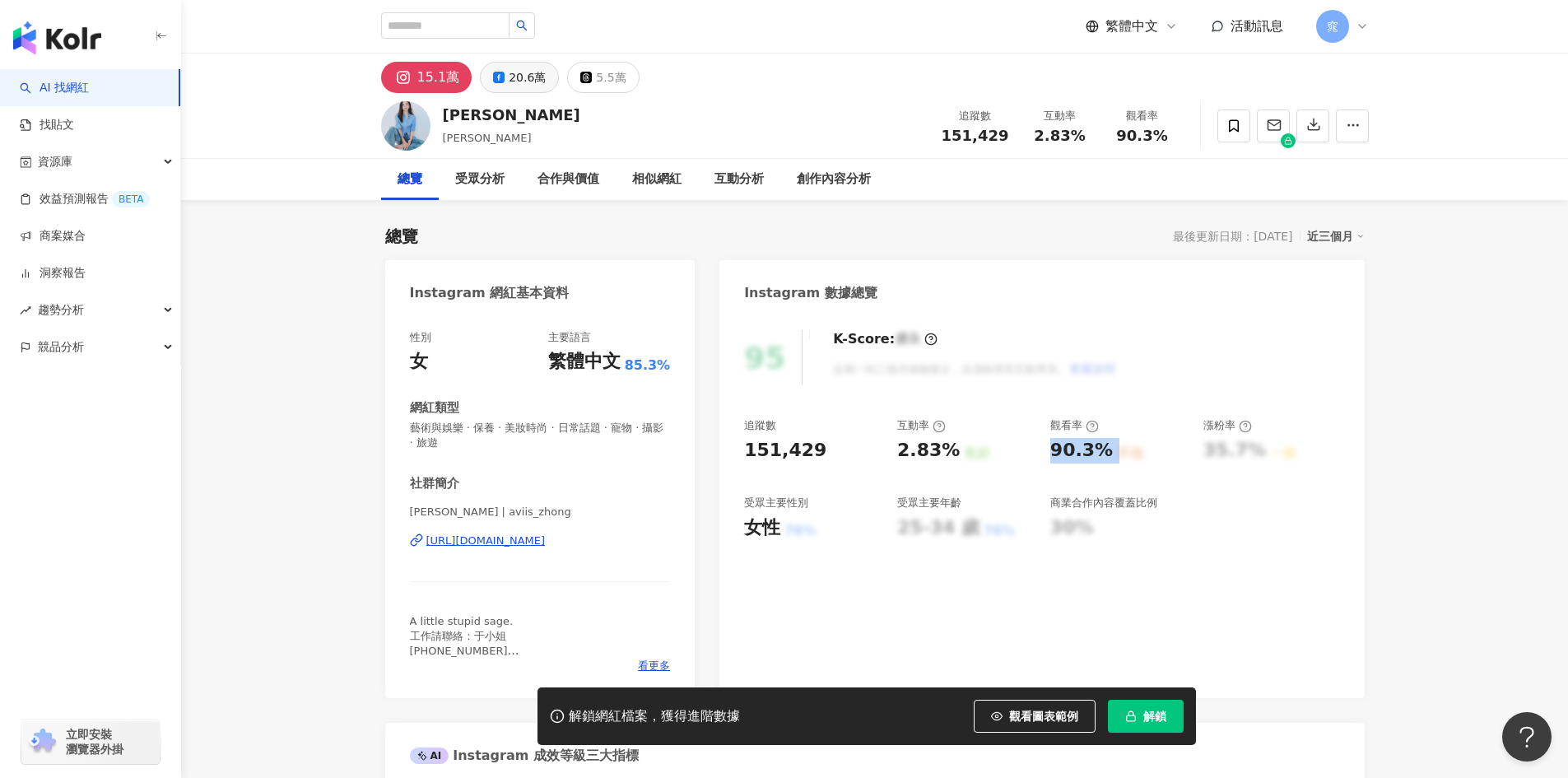
click at [531, 87] on div "20.6萬" at bounding box center [527, 78] width 37 height 23
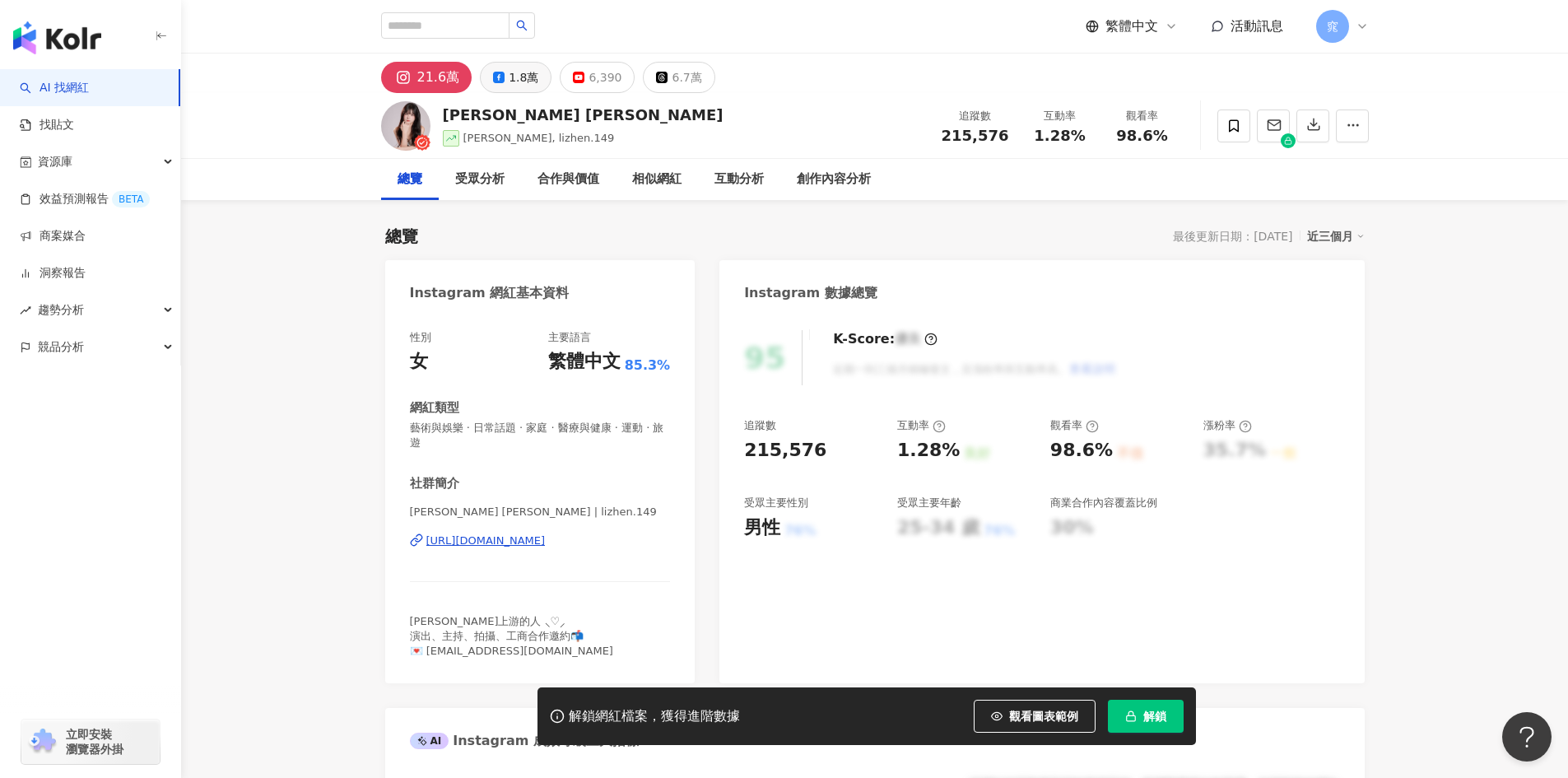
click at [517, 81] on div "1.8萬" at bounding box center [524, 78] width 30 height 23
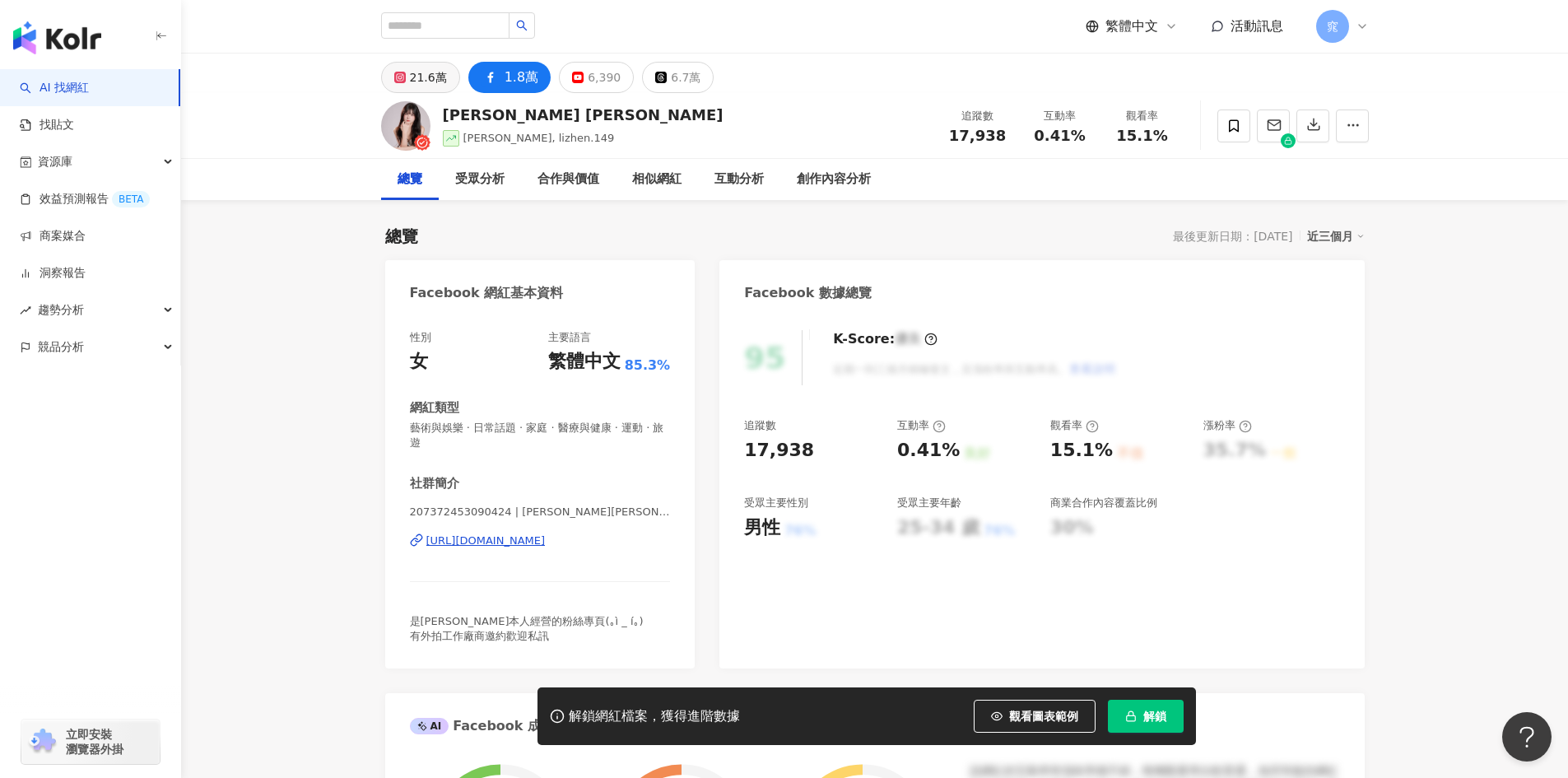
click at [411, 75] on div "21.6萬" at bounding box center [428, 78] width 37 height 23
click at [546, 541] on div "[URL][DOMAIN_NAME]" at bounding box center [486, 540] width 119 height 15
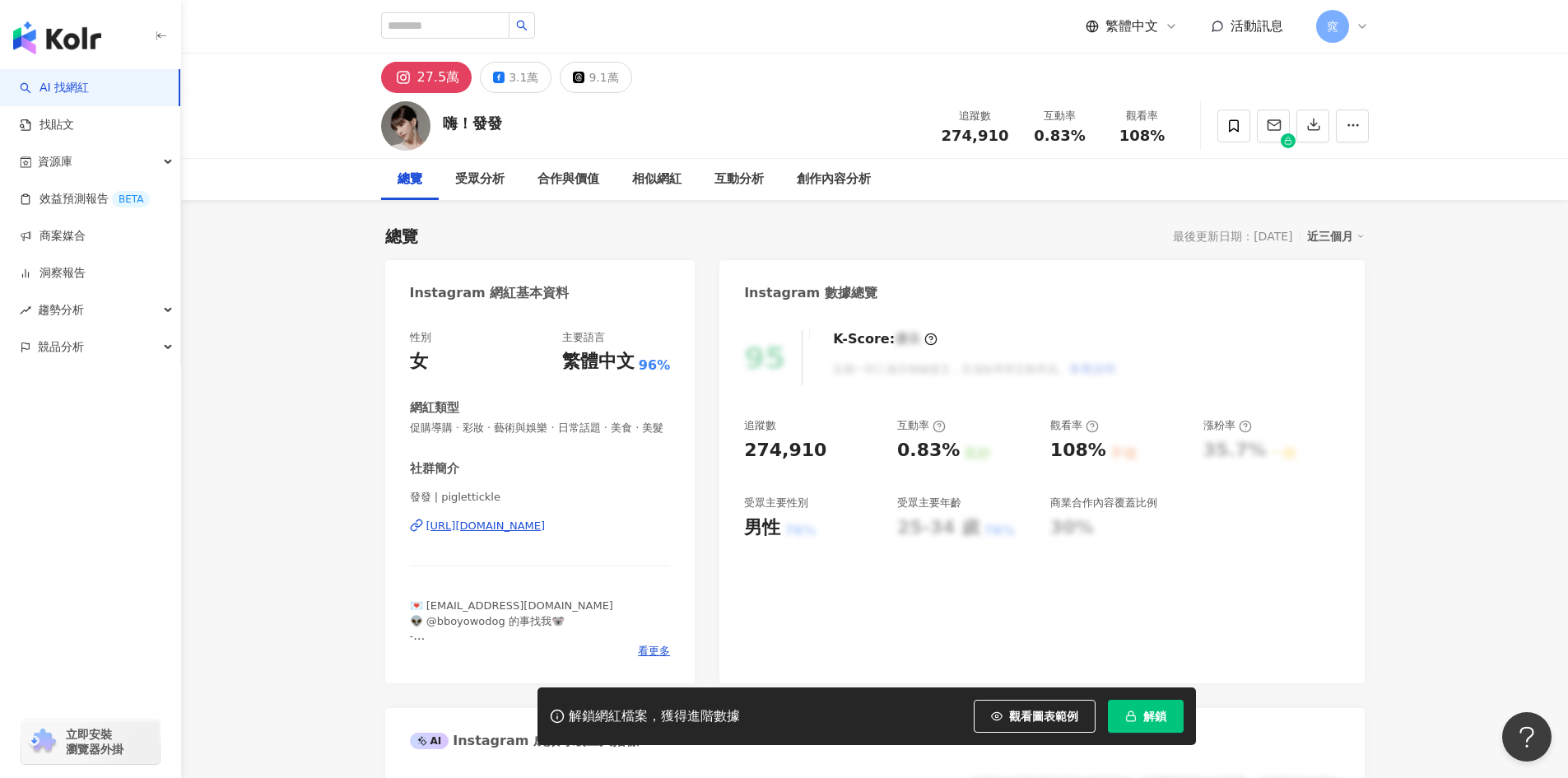
click at [537, 533] on div "[URL][DOMAIN_NAME]" at bounding box center [486, 525] width 119 height 15
click at [524, 91] on button "3.1萬" at bounding box center [515, 77] width 72 height 31
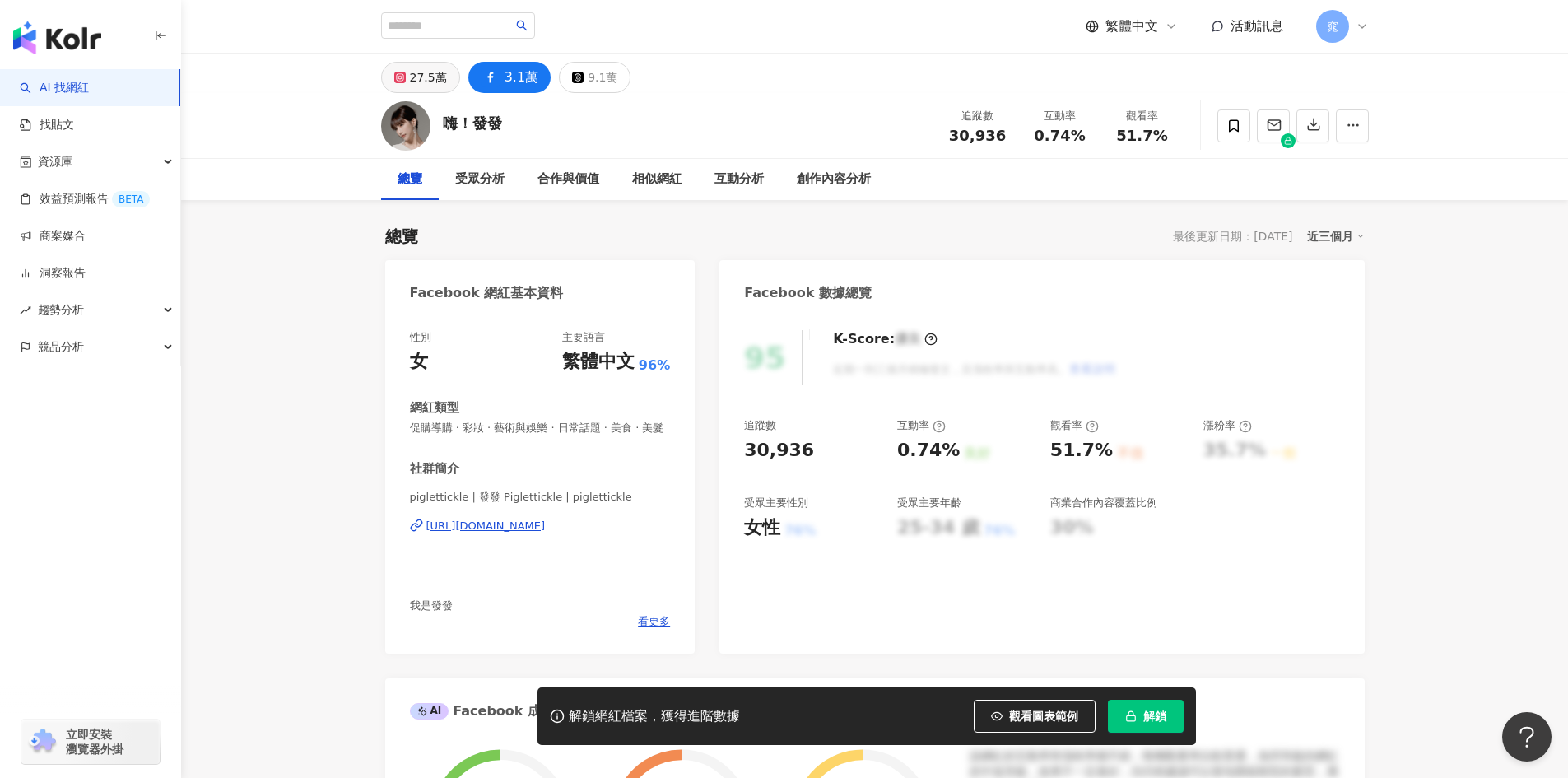
click at [418, 85] on div "27.5萬" at bounding box center [428, 78] width 37 height 23
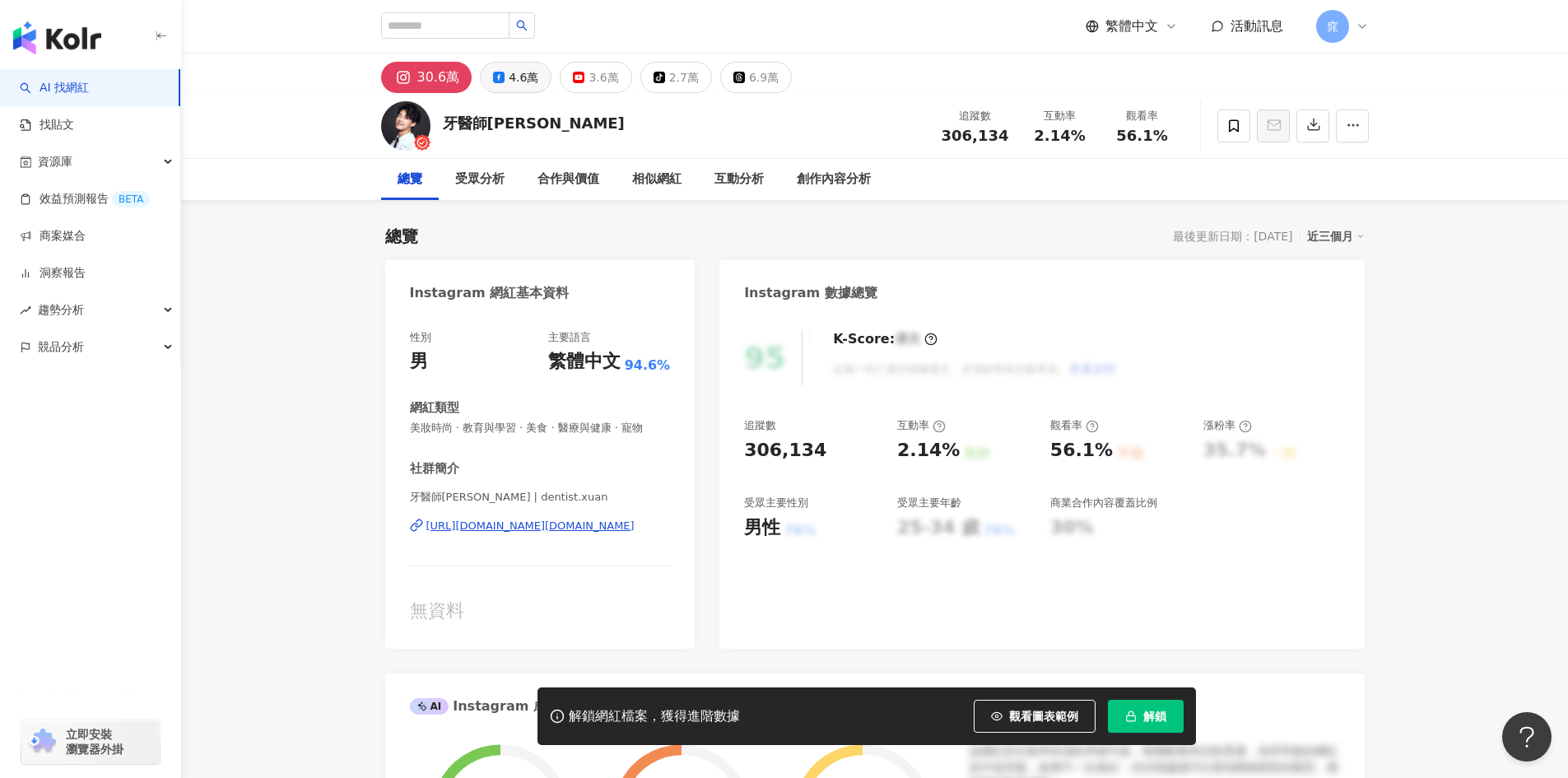
click at [517, 79] on div "4.6萬" at bounding box center [524, 78] width 30 height 23
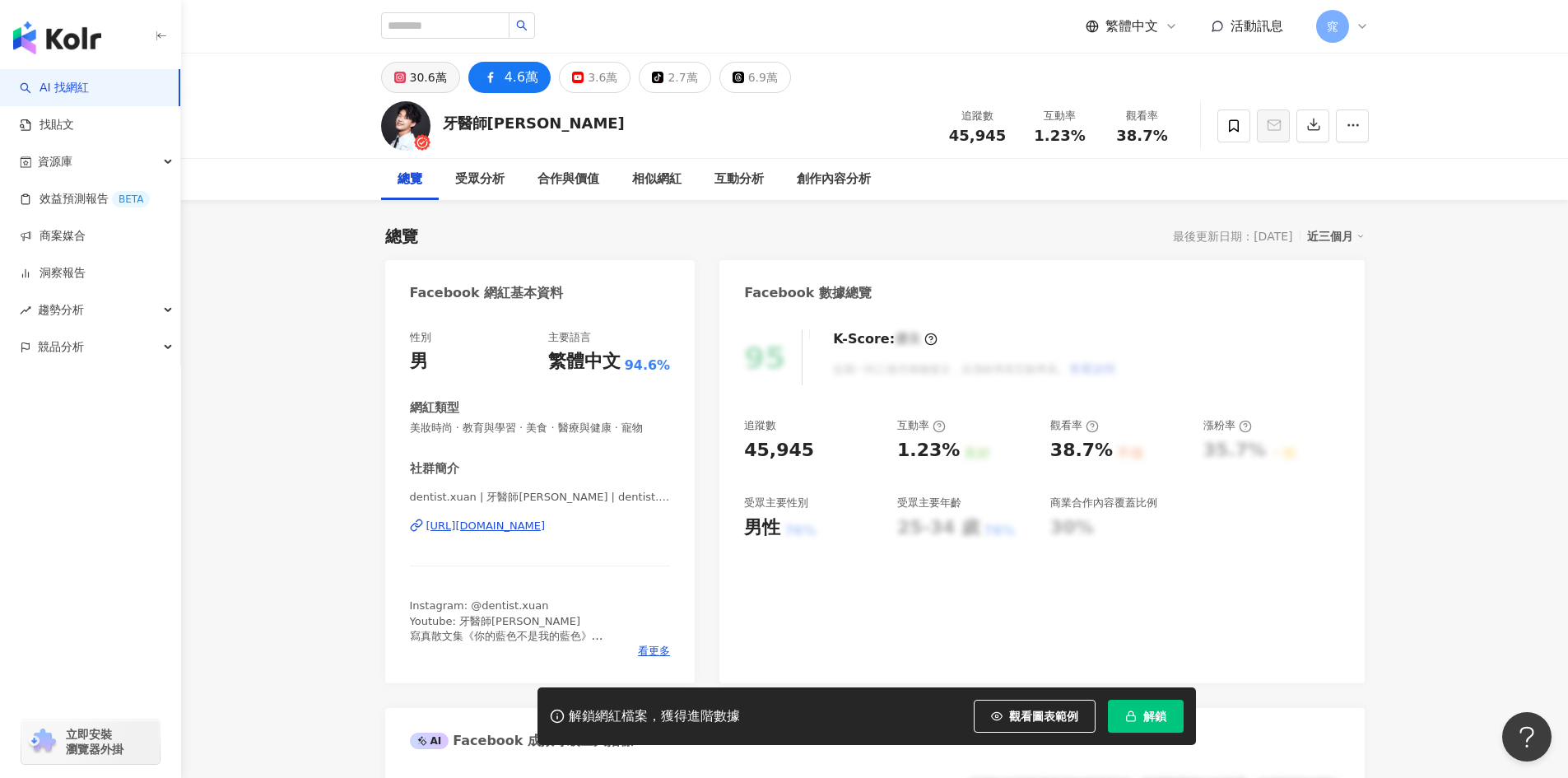
click at [441, 80] on div "30.6萬" at bounding box center [428, 78] width 37 height 23
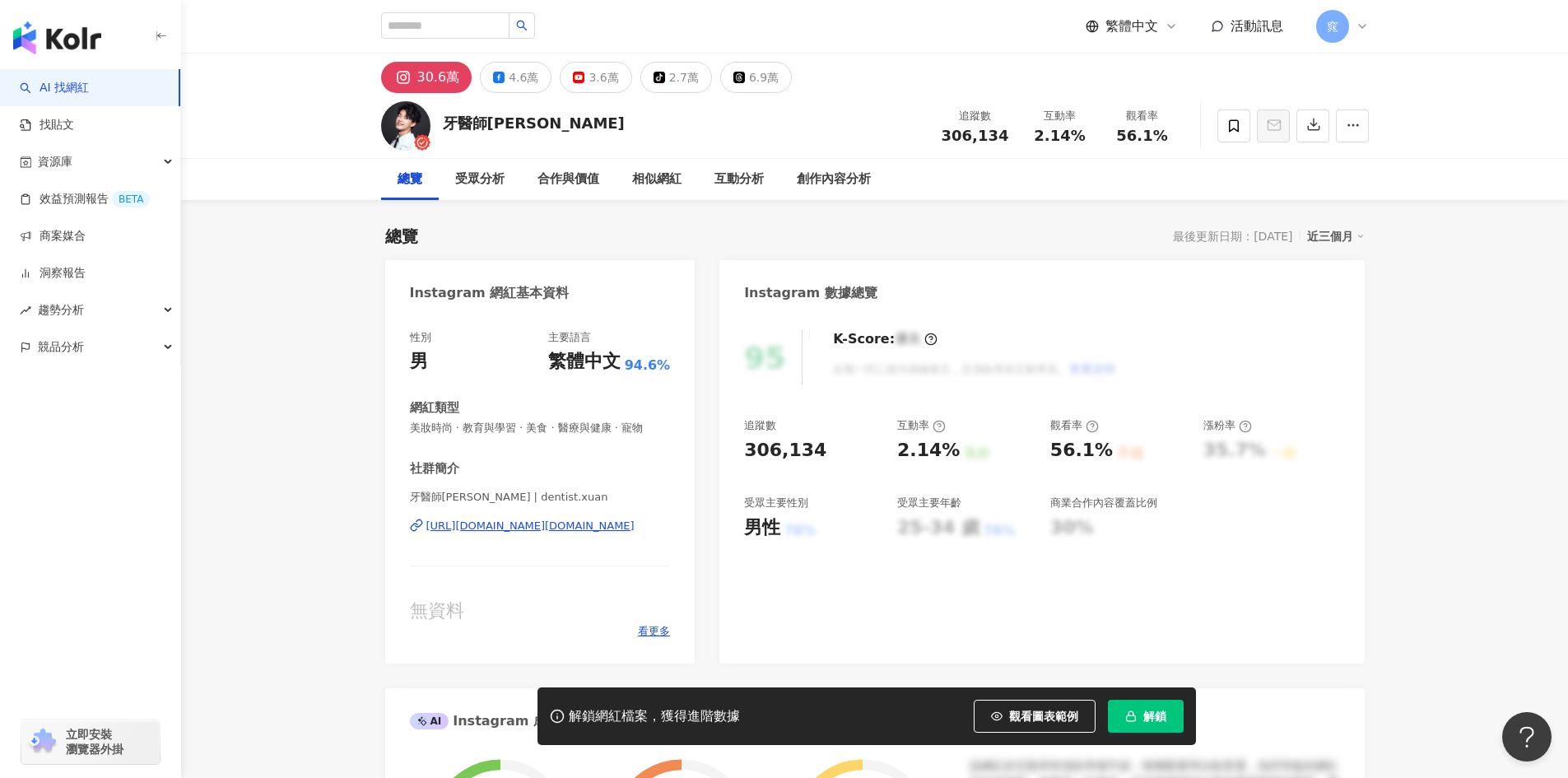
click at [536, 526] on div "https://www.instagram.com/dentist.xuan/" at bounding box center [531, 525] width 208 height 15
drag, startPoint x: 528, startPoint y: 125, endPoint x: 449, endPoint y: 131, distance: 79.2
click at [449, 131] on div "牙醫師炫晨 追蹤數 306,134 互動率 2.14% 觀看率 56.1%" at bounding box center [874, 125] width 1053 height 65
copy div "牙醫師炫晨"
drag, startPoint x: 832, startPoint y: 456, endPoint x: 722, endPoint y: 457, distance: 110.0
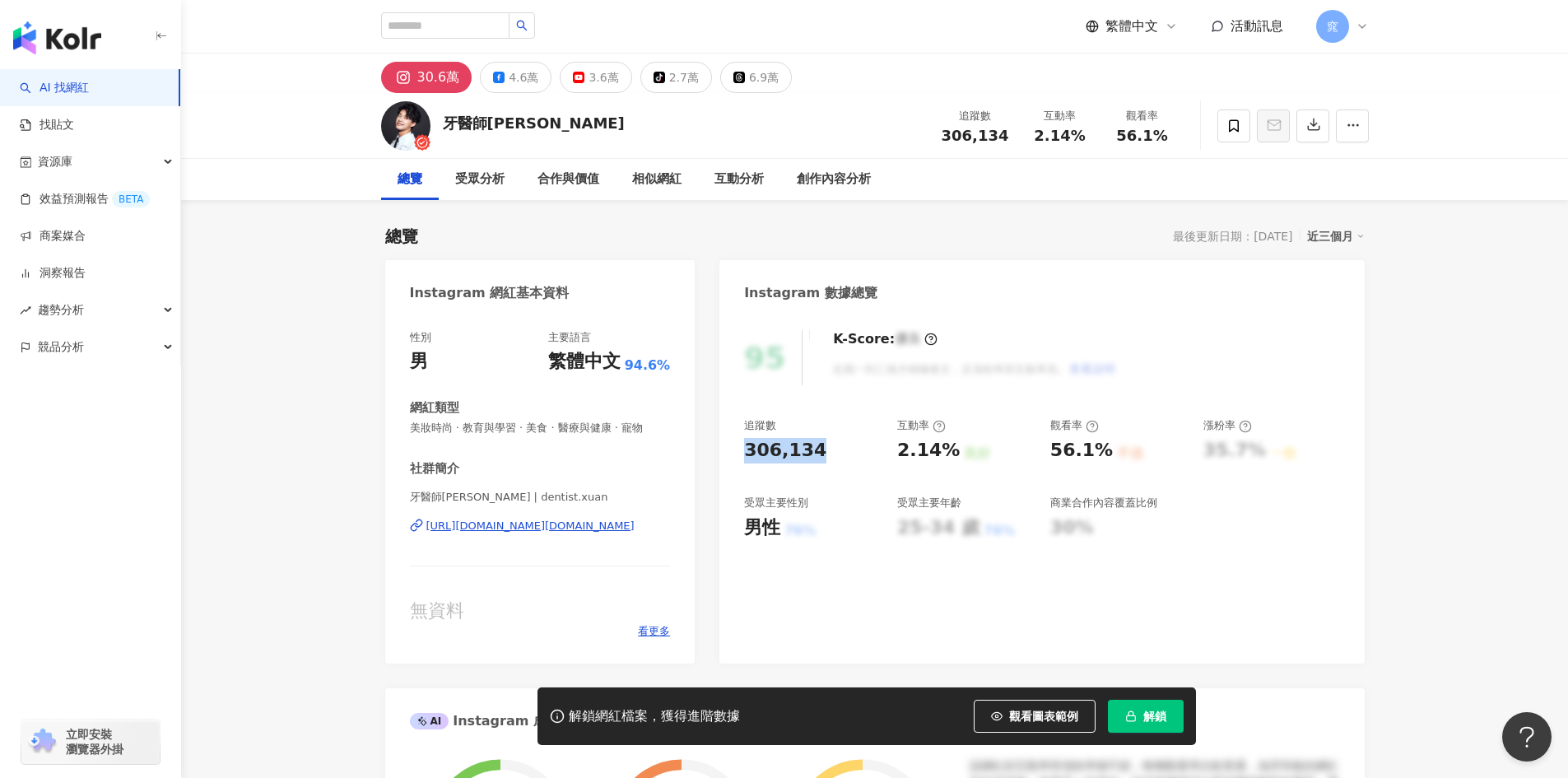
click at [722, 457] on div "95 K-Score : 優良 近期一到三個月積極發文，且漲粉率與互動率高。 查看說明 追蹤數 306,134 互動率 2.14% 良好 觀看率 56.1% …" at bounding box center [1042, 488] width 645 height 350
copy div "306,134"
drag, startPoint x: 951, startPoint y: 448, endPoint x: 895, endPoint y: 455, distance: 56.4
click at [895, 455] on div "追蹤數 306,134 互動率 2.14% 良好 觀看率 56.1% 不佳 漲粉率 35.7% 一般 受眾主要性別 男性 76% 受眾主要年齡 25-34 歲…" at bounding box center [1042, 480] width 595 height 122
copy div "2.14%"
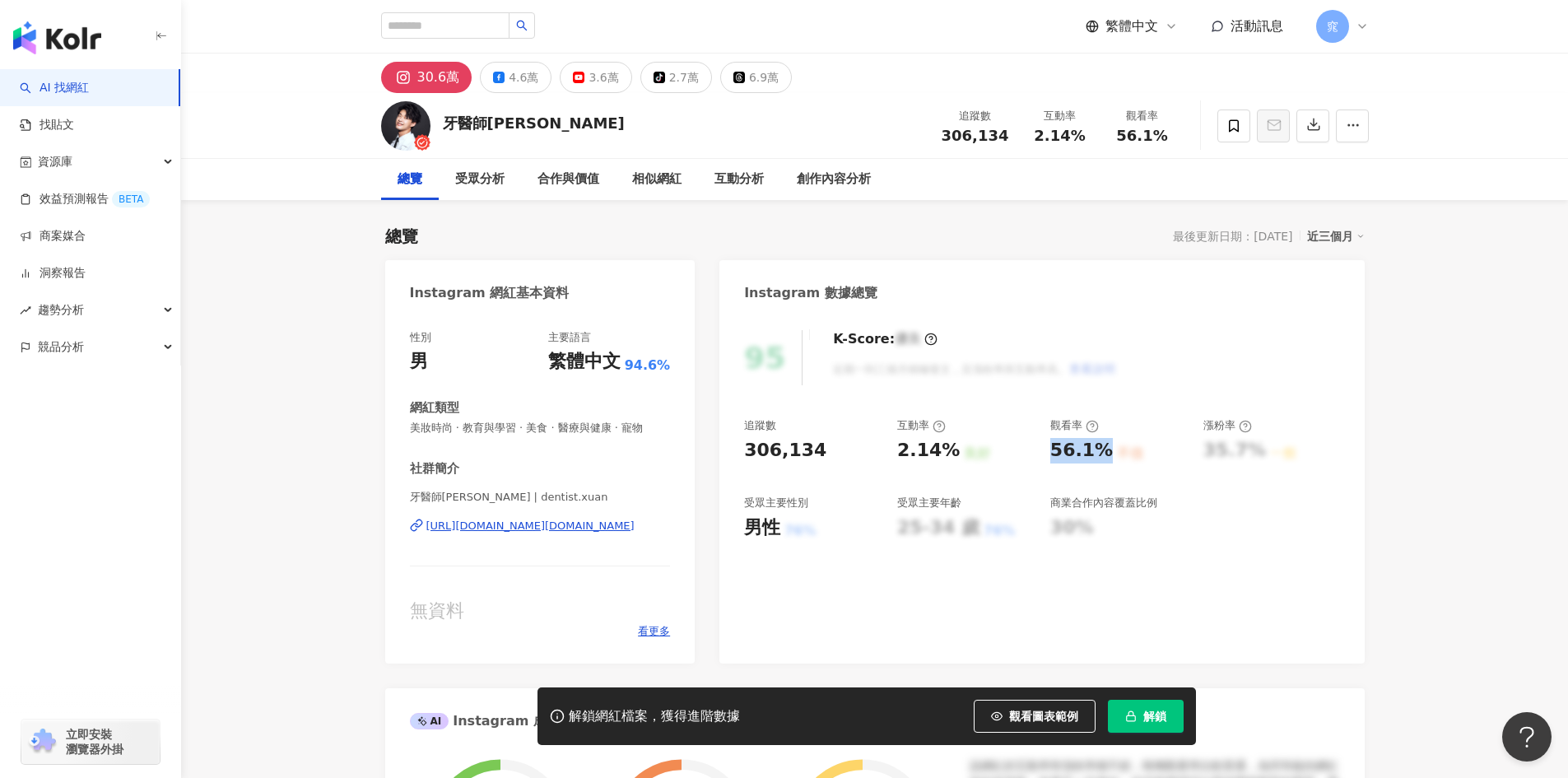
drag, startPoint x: 1051, startPoint y: 449, endPoint x: 1105, endPoint y: 443, distance: 54.3
click at [1105, 443] on div "56.1%" at bounding box center [1081, 450] width 63 height 26
copy div "56.1%"
click at [519, 85] on div "4.6萬" at bounding box center [524, 78] width 30 height 23
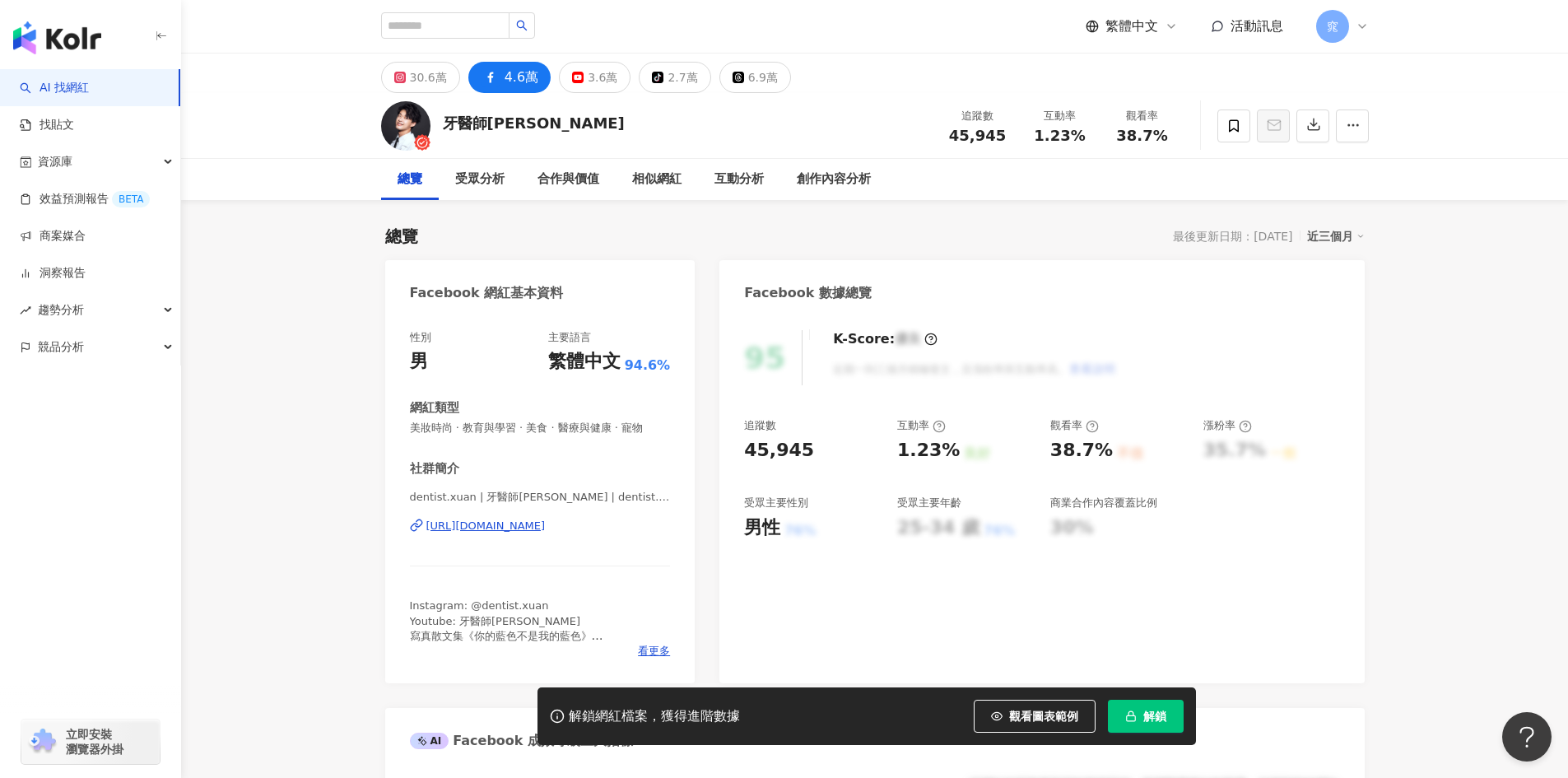
click at [546, 528] on div "https://www.facebook.com/100529914658002" at bounding box center [486, 525] width 119 height 15
click at [546, 527] on div "https://www.facebook.com/100529914658002" at bounding box center [486, 525] width 119 height 15
click at [590, 79] on div "3.6萬" at bounding box center [603, 78] width 30 height 23
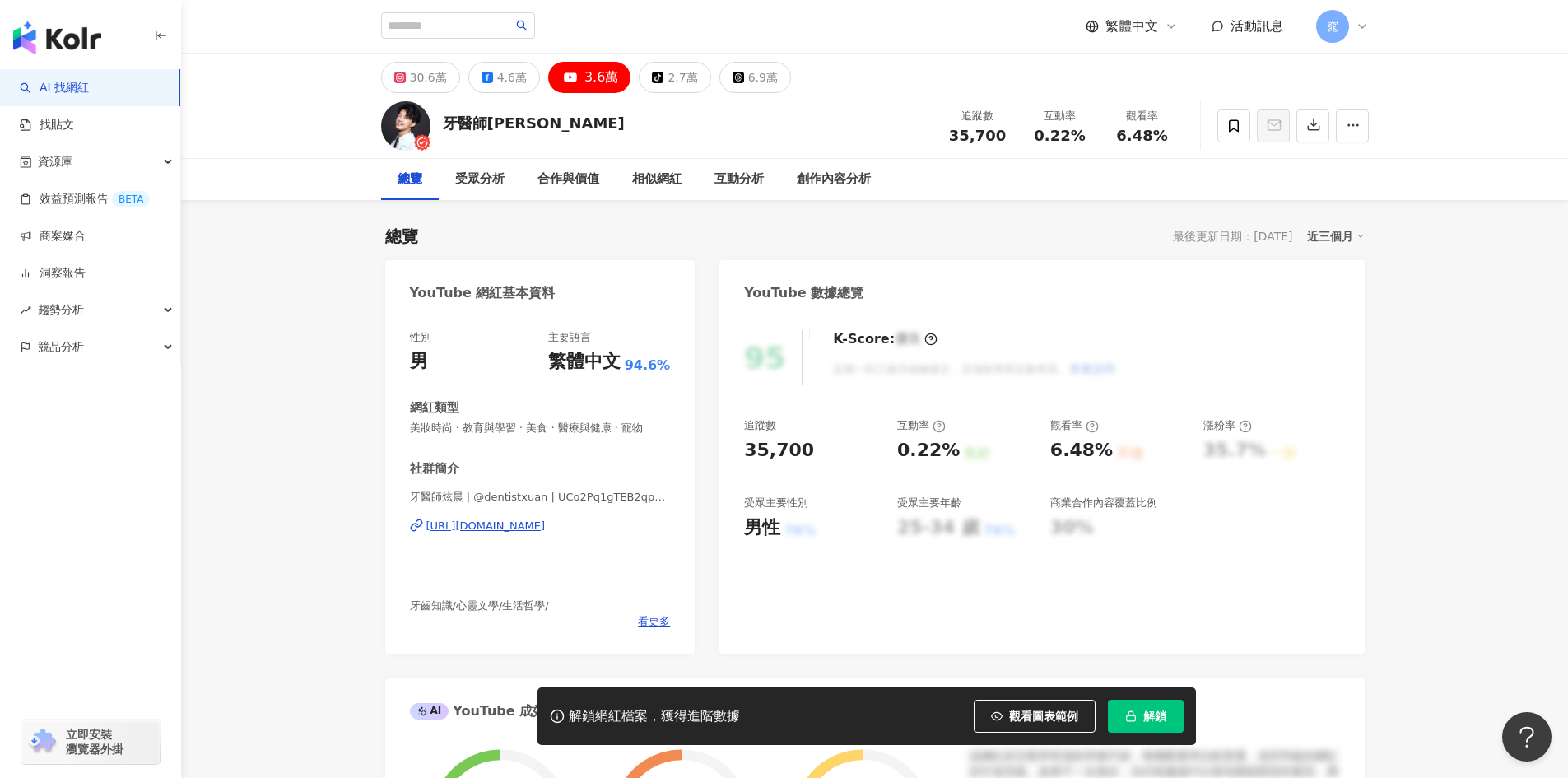
click at [546, 526] on div "https://www.youtube.com/channel/UCo2Pq1gTEB2qpW400XTuXGg" at bounding box center [486, 525] width 119 height 15
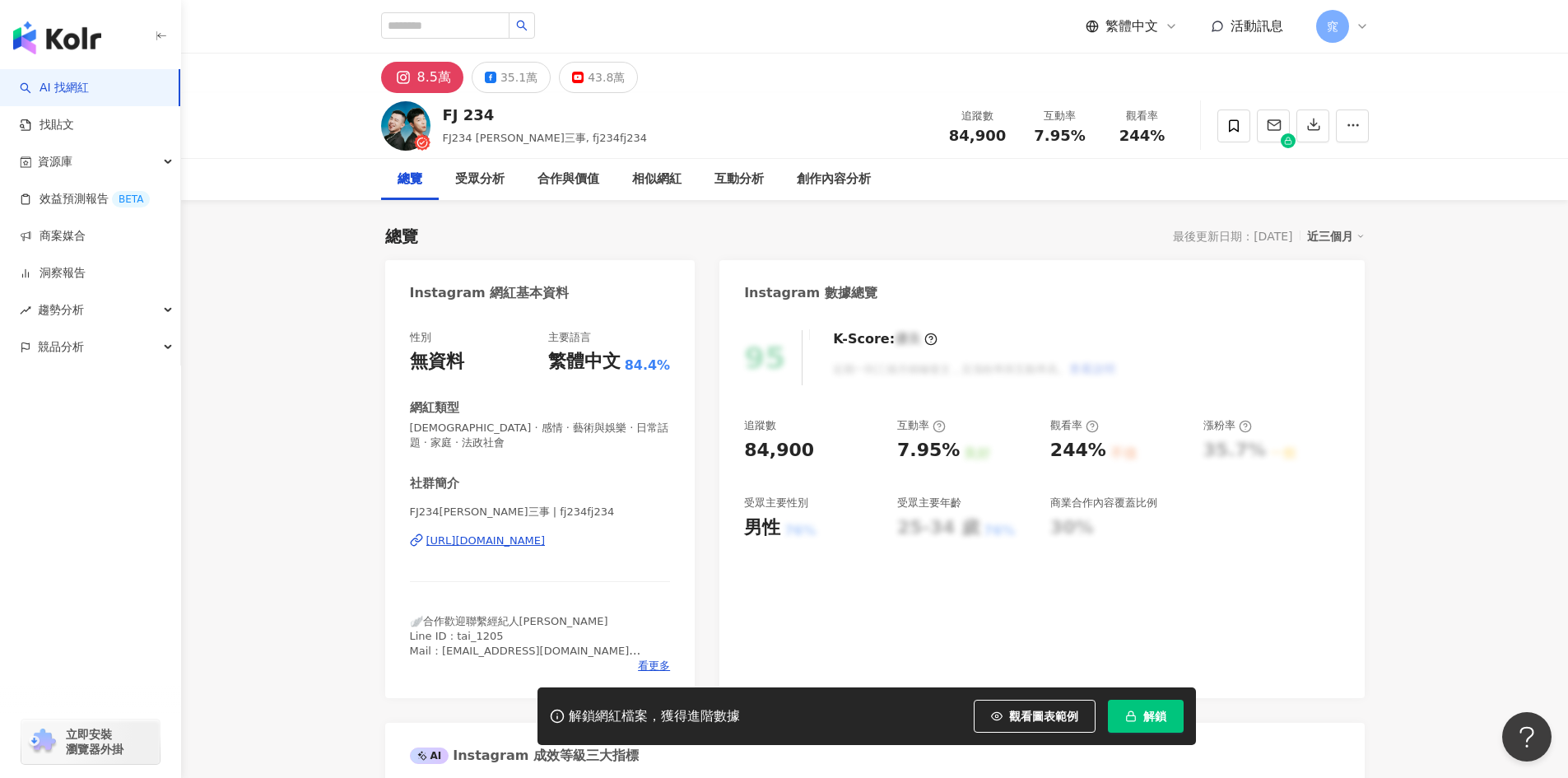
click at [546, 540] on div "[URL][DOMAIN_NAME]" at bounding box center [486, 540] width 119 height 15
click at [516, 79] on div "35.1萬" at bounding box center [519, 78] width 37 height 23
